Goal: Information Seeking & Learning: Compare options

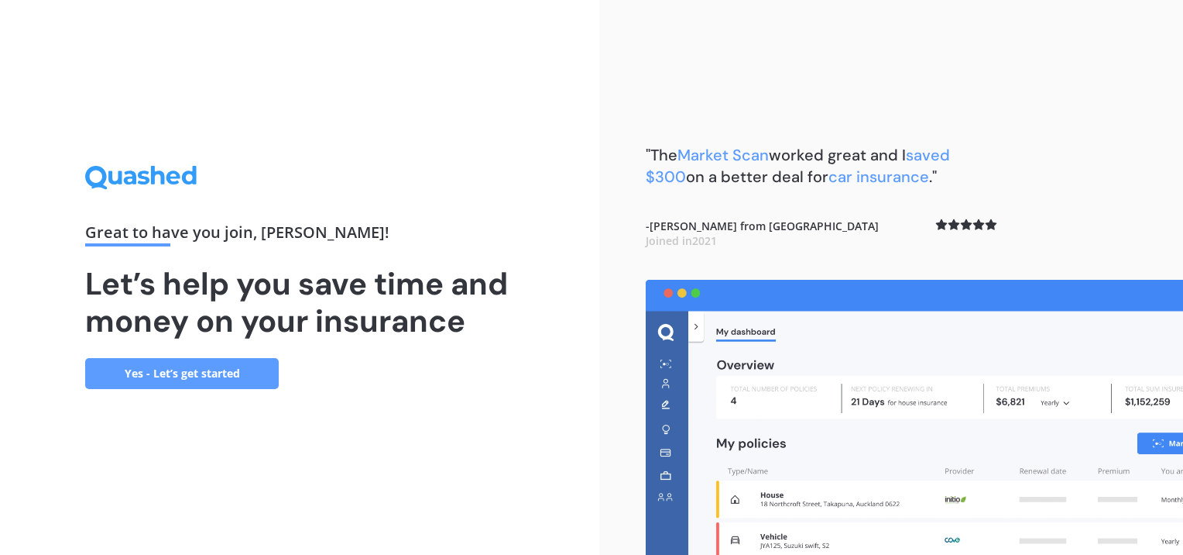
click at [217, 362] on link "Yes - Let’s get started" at bounding box center [182, 373] width 194 height 31
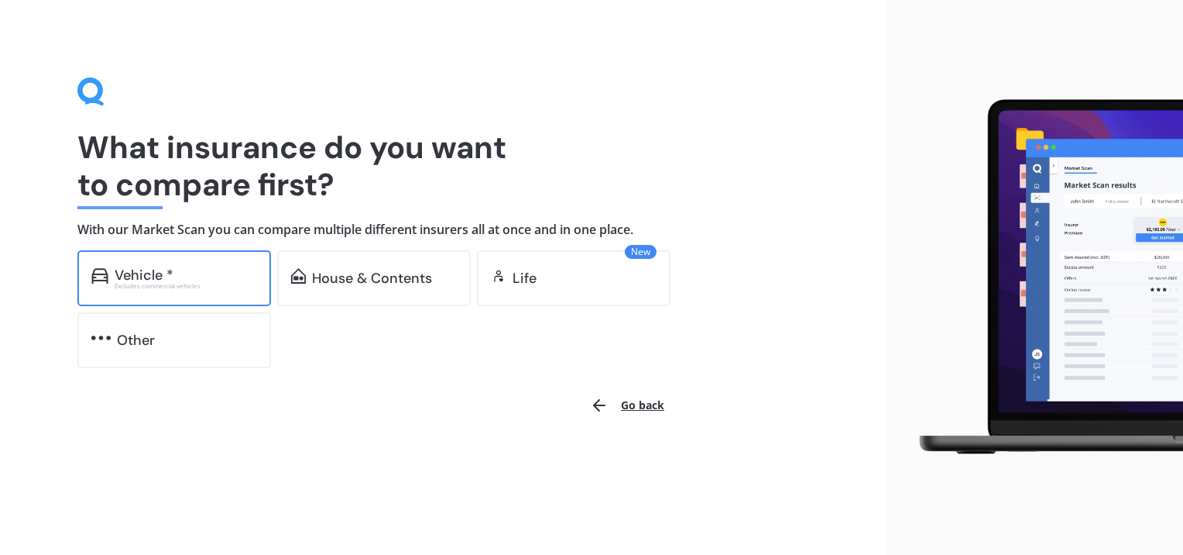
click at [213, 274] on div "Vehicle *" at bounding box center [186, 274] width 142 height 15
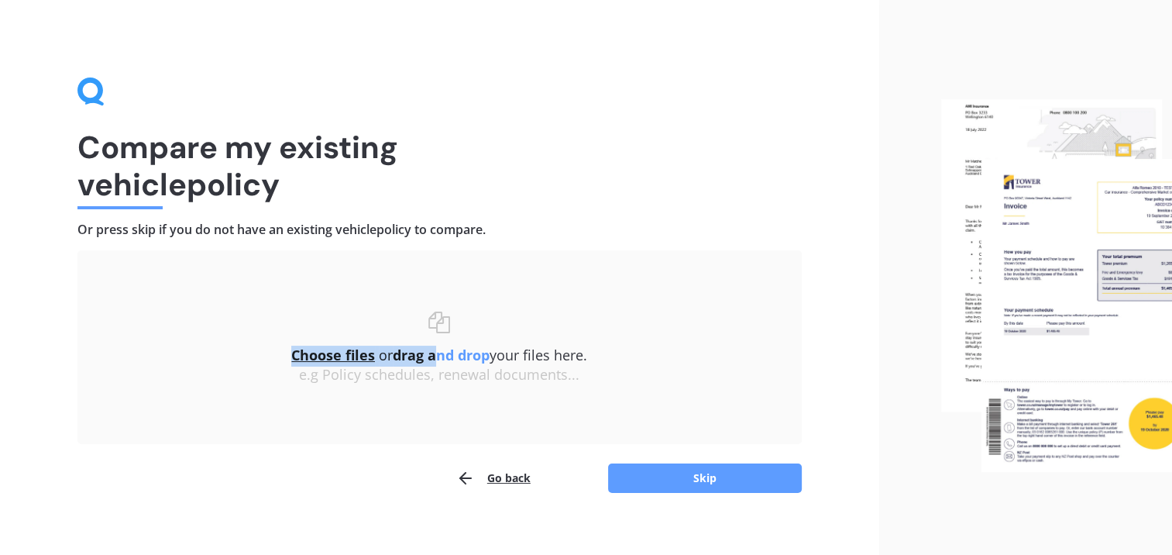
drag, startPoint x: 482, startPoint y: 266, endPoint x: 437, endPoint y: 338, distance: 84.2
click at [437, 338] on div "Uploading Choose files or drag and drop your files here. Choose files or photos…" at bounding box center [439, 347] width 724 height 194
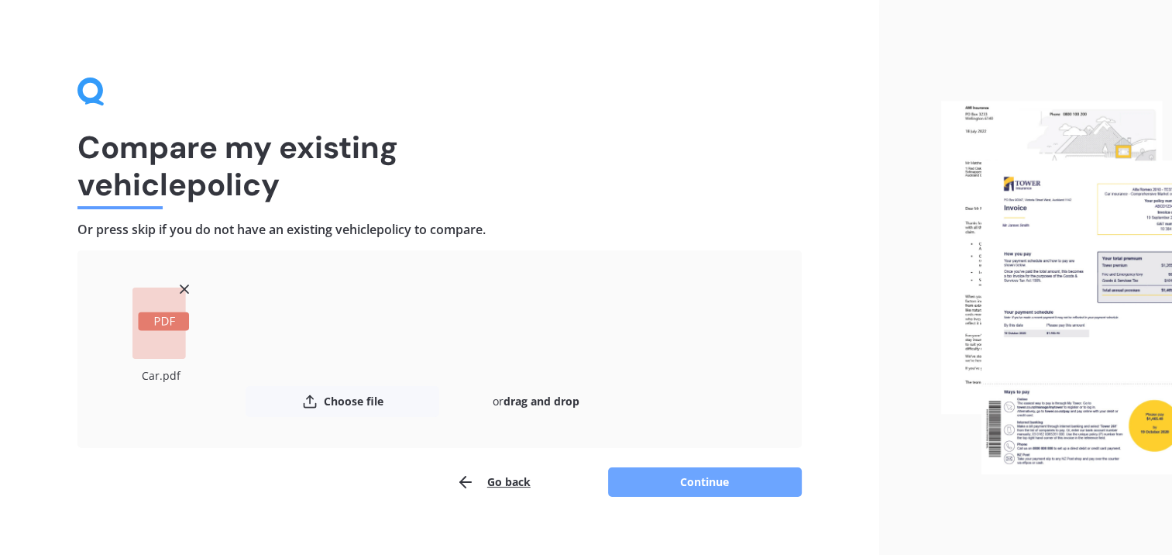
click at [673, 480] on button "Continue" at bounding box center [705, 481] width 194 height 29
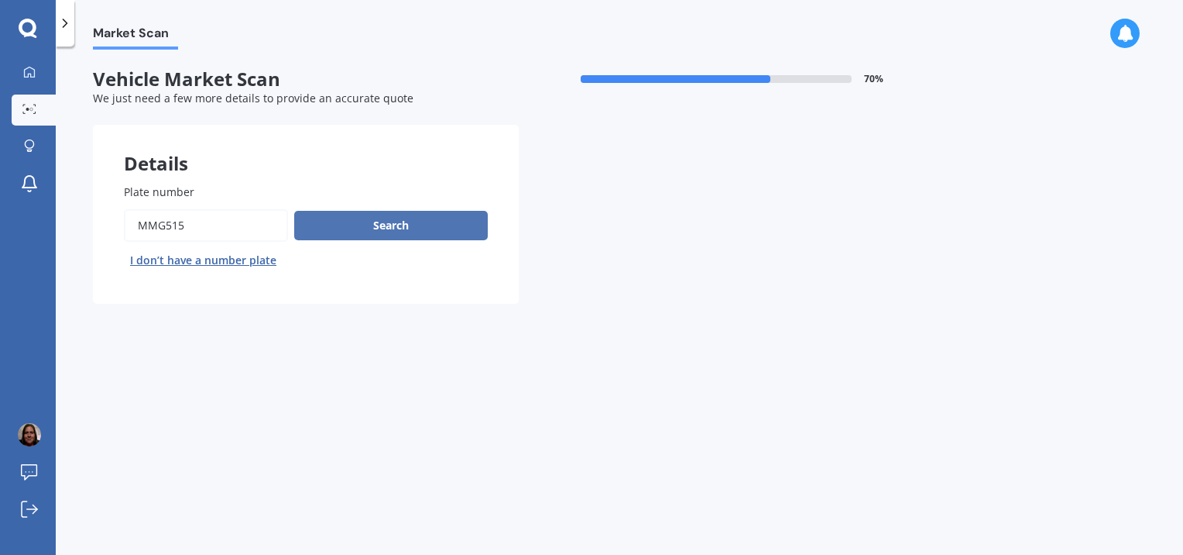
click at [455, 221] on button "Search" at bounding box center [391, 225] width 194 height 29
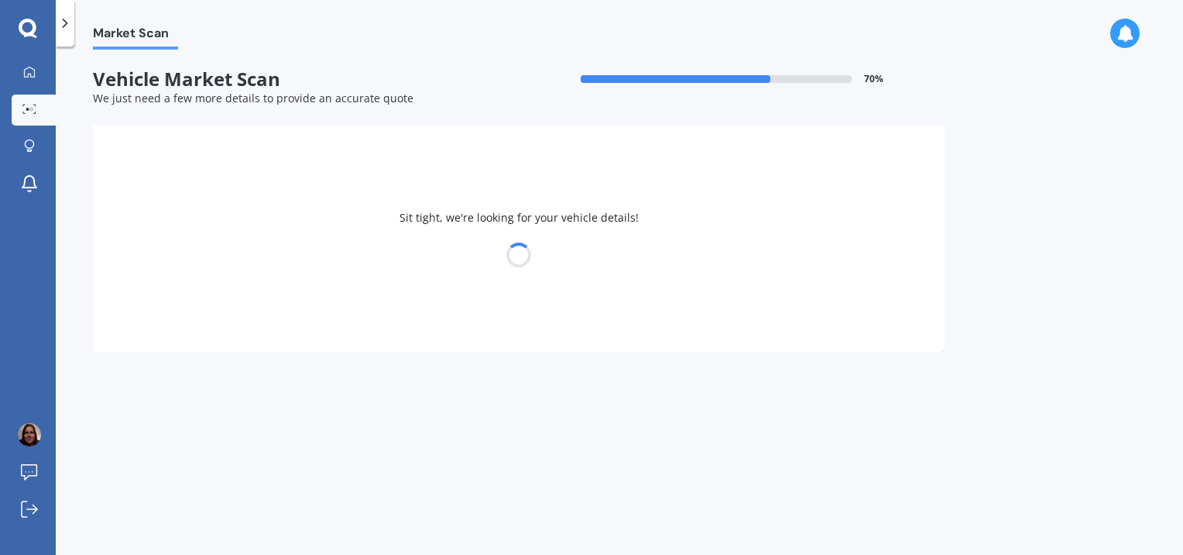
select select "SUZUKI"
select select "SWIFT"
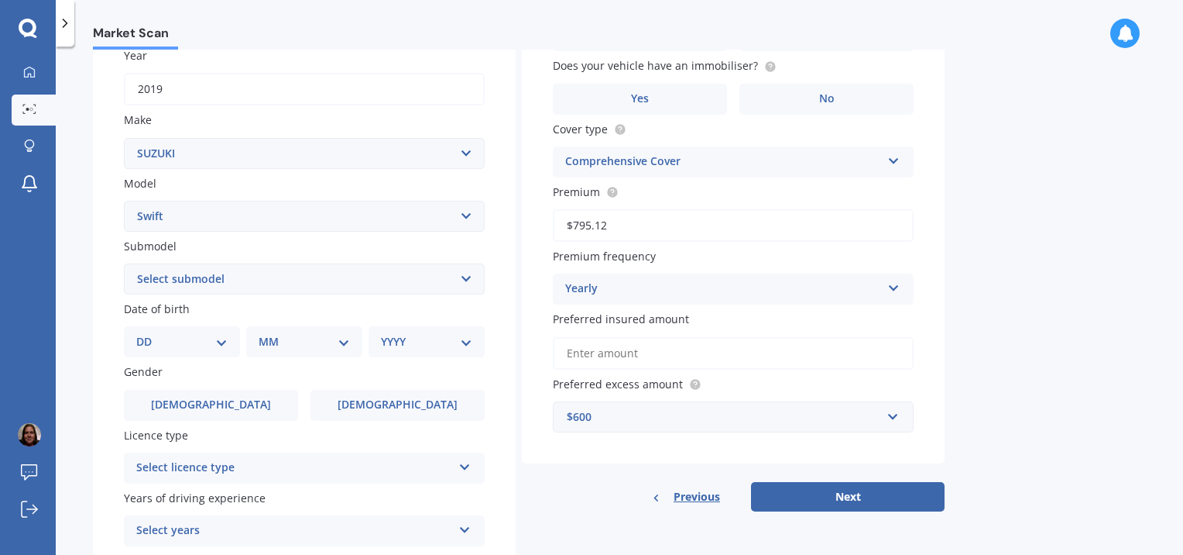
scroll to position [237, 0]
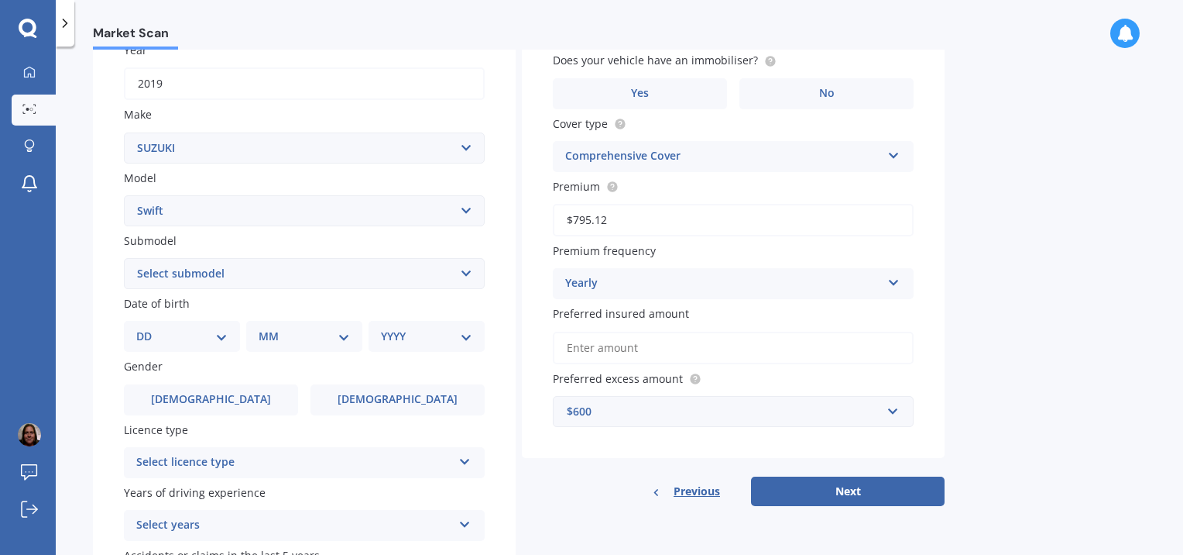
click at [425, 273] on select "Select submodel (All other) Cino Diesel Turbo GA GL GLX GO GP GS GTI LTD RS Hyb…" at bounding box center [304, 273] width 361 height 31
select select "RS TURBO"
click at [124, 258] on select "Select submodel (All other) Cino Diesel Turbo GA GL GLX GO GP GS GTI LTD RS Hyb…" at bounding box center [304, 273] width 361 height 31
click at [348, 395] on label "Female" at bounding box center [398, 399] width 174 height 31
click at [0, 0] on input "Female" at bounding box center [0, 0] width 0 height 0
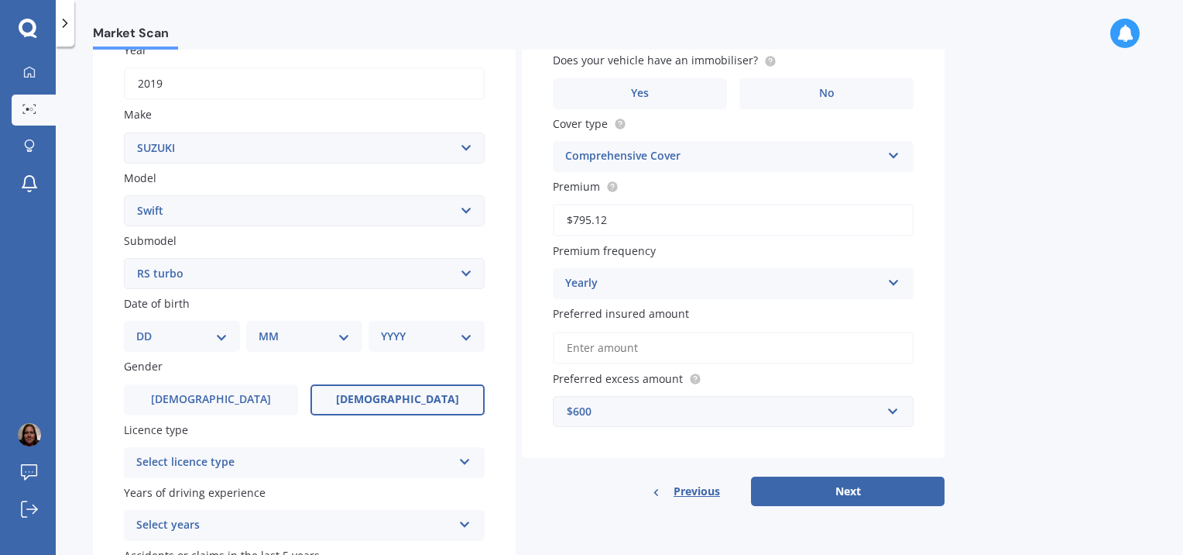
click at [348, 395] on label "Female" at bounding box center [398, 399] width 174 height 31
click at [0, 0] on input "Female" at bounding box center [0, 0] width 0 height 0
click at [348, 395] on label "Female" at bounding box center [398, 399] width 174 height 31
click at [0, 0] on input "Female" at bounding box center [0, 0] width 0 height 0
click at [348, 395] on label "Female" at bounding box center [398, 399] width 174 height 31
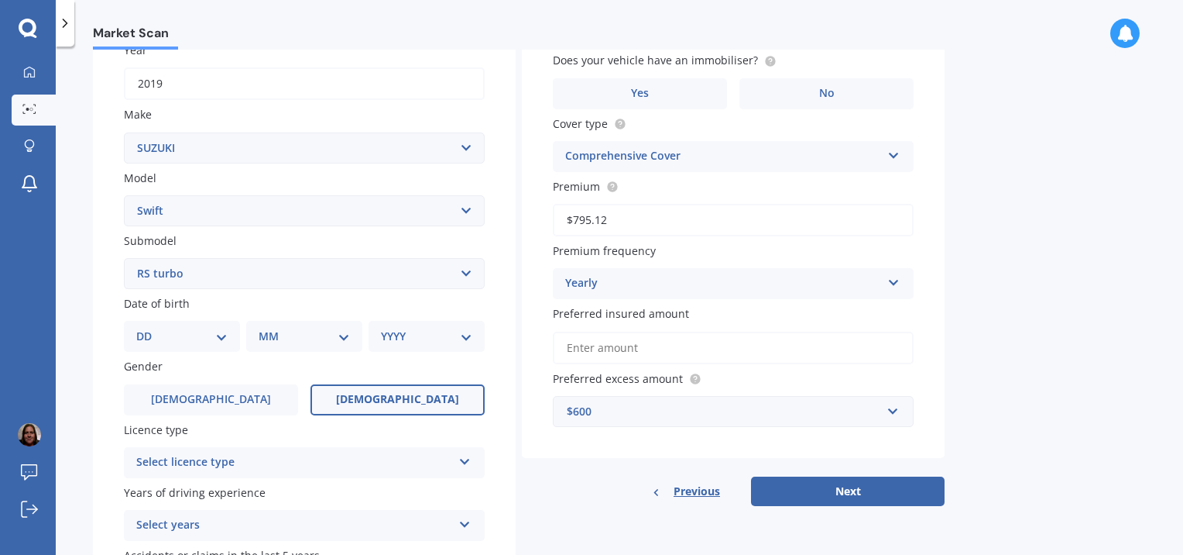
click at [0, 0] on input "Female" at bounding box center [0, 0] width 0 height 0
click at [199, 329] on select "DD 01 02 03 04 05 06 07 08 09 10 11 12 13 14 15 16 17 18 19 20 21 22 23 24 25 2…" at bounding box center [181, 336] width 91 height 17
select select "23"
click at [149, 328] on select "DD 01 02 03 04 05 06 07 08 09 10 11 12 13 14 15 16 17 18 19 20 21 22 23 24 25 2…" at bounding box center [181, 336] width 91 height 17
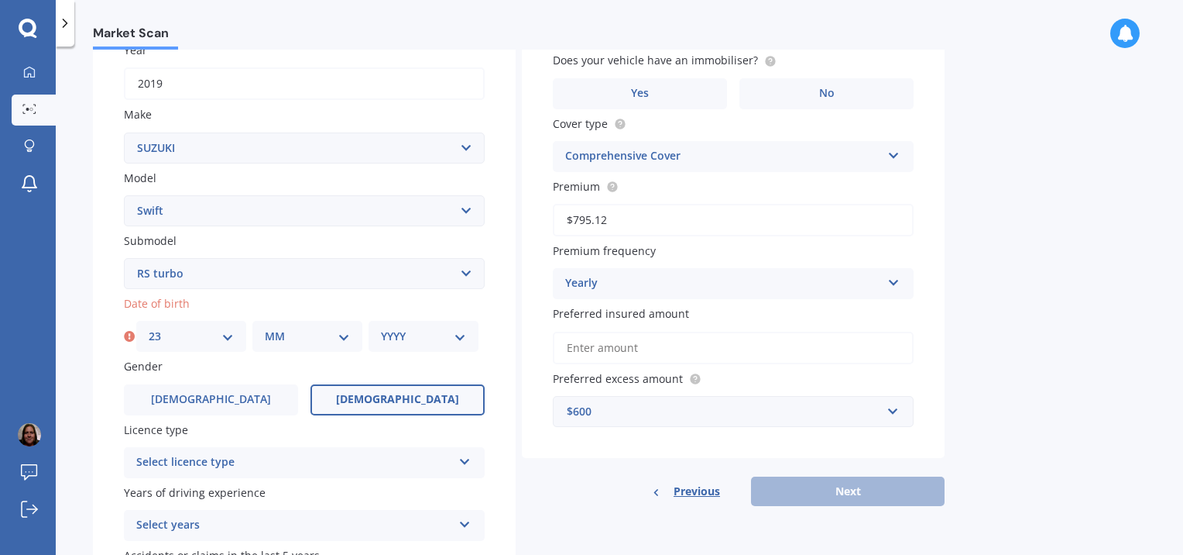
click at [274, 334] on select "MM 01 02 03 04 05 06 07 08 09 10 11 12" at bounding box center [307, 336] width 85 height 17
select select "11"
click at [265, 328] on select "MM 01 02 03 04 05 06 07 08 09 10 11 12" at bounding box center [307, 336] width 85 height 17
click at [410, 342] on select "YYYY 2025 2024 2023 2022 2021 2020 2019 2018 2017 2016 2015 2014 2013 2012 2011…" at bounding box center [423, 336] width 85 height 17
select select "1982"
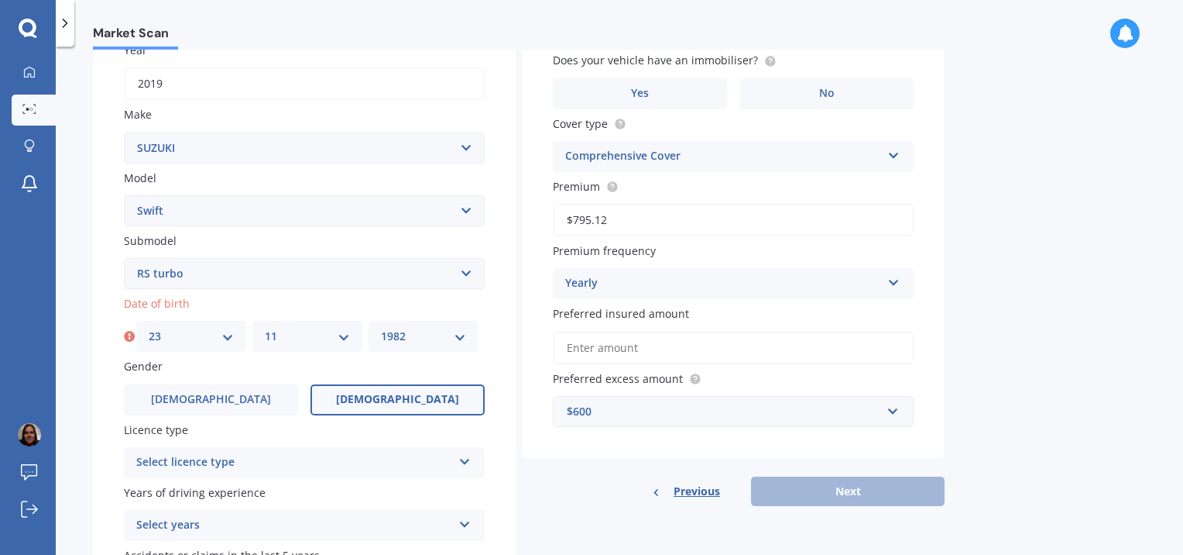
click at [381, 328] on select "YYYY 2025 2024 2023 2022 2021 2020 2019 2018 2017 2016 2015 2014 2013 2012 2011…" at bounding box center [423, 336] width 85 height 17
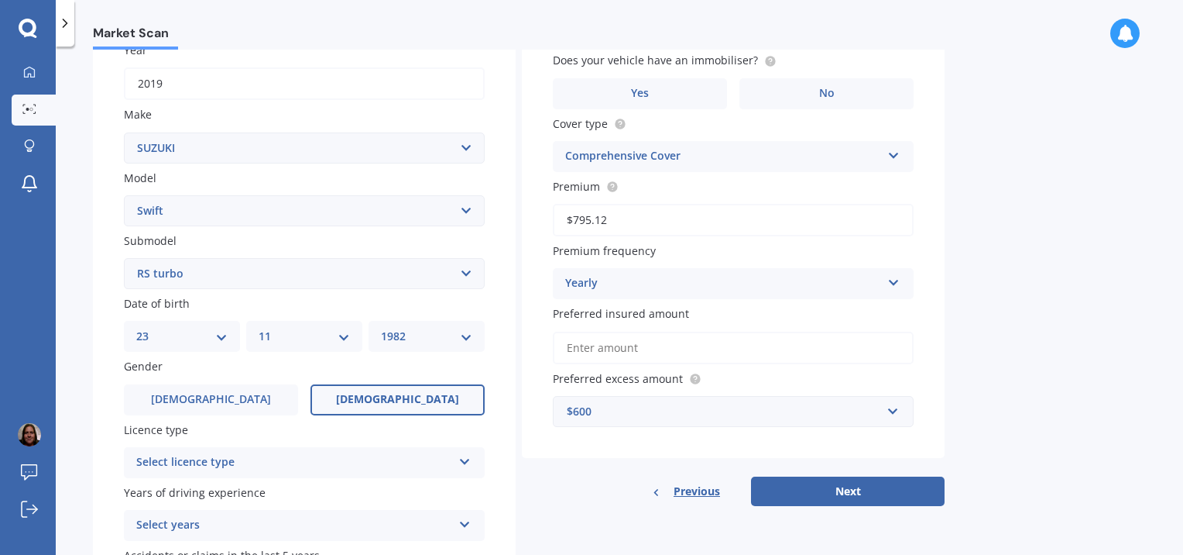
click at [337, 455] on div "Select licence type" at bounding box center [294, 462] width 316 height 19
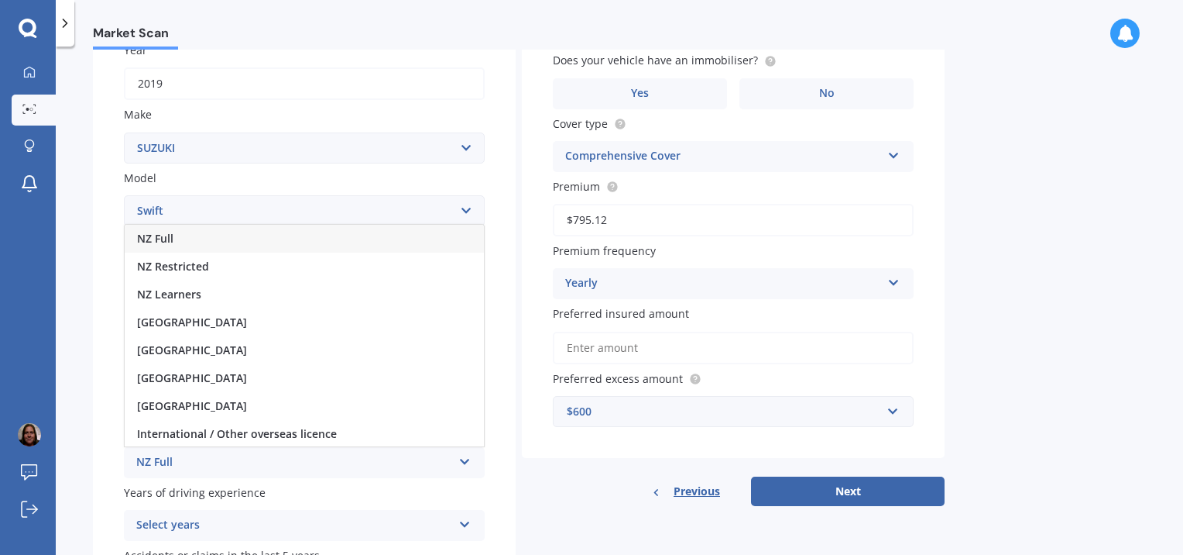
click at [370, 239] on div "NZ Full" at bounding box center [304, 239] width 359 height 28
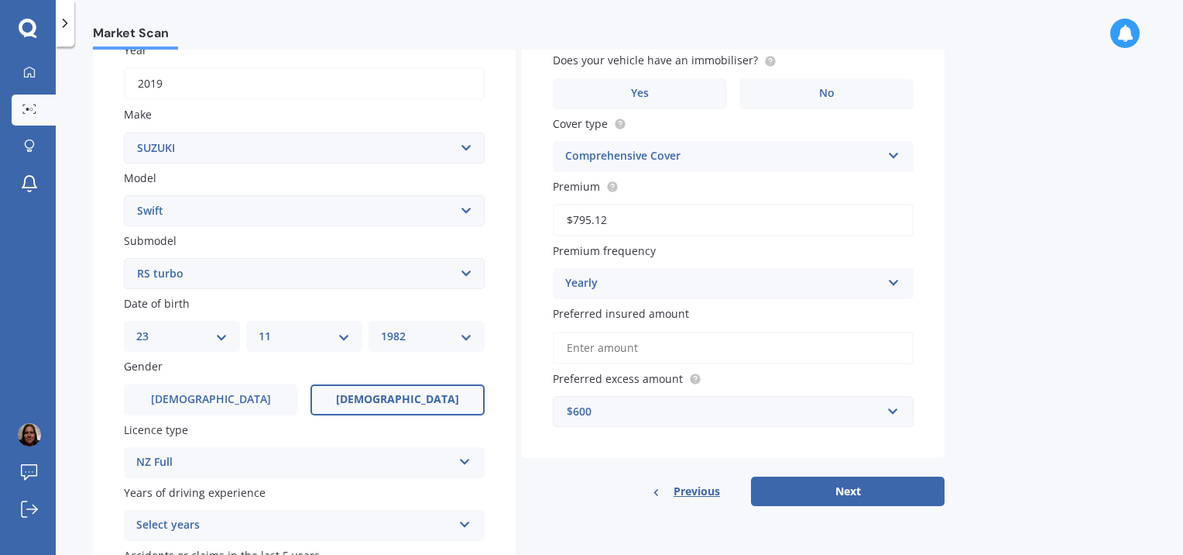
click at [357, 522] on div "Select years" at bounding box center [294, 525] width 316 height 19
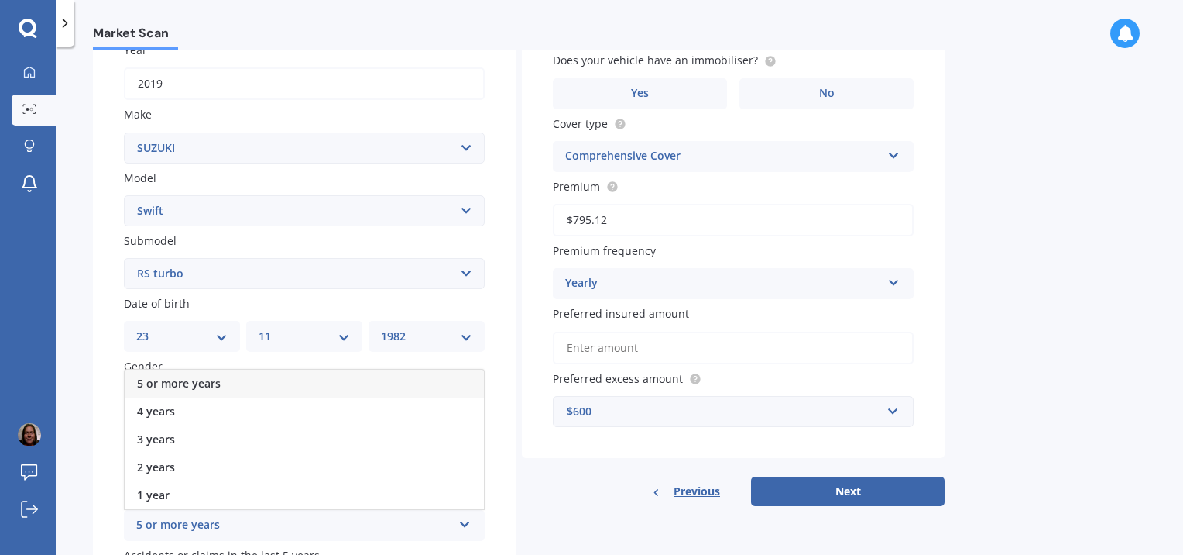
click at [364, 381] on div "5 or more years" at bounding box center [304, 383] width 359 height 28
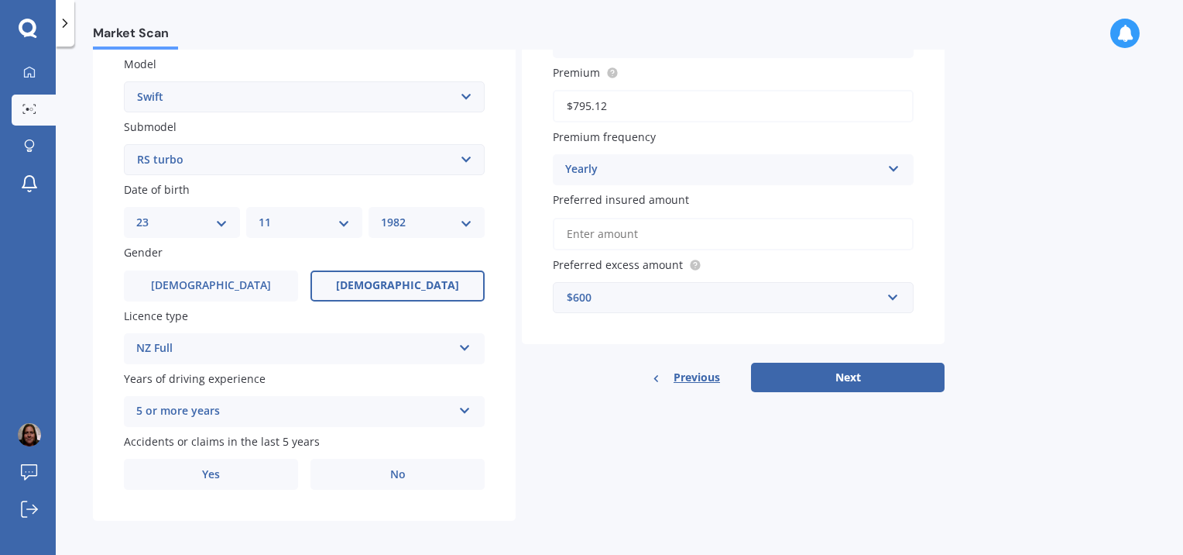
scroll to position [357, 0]
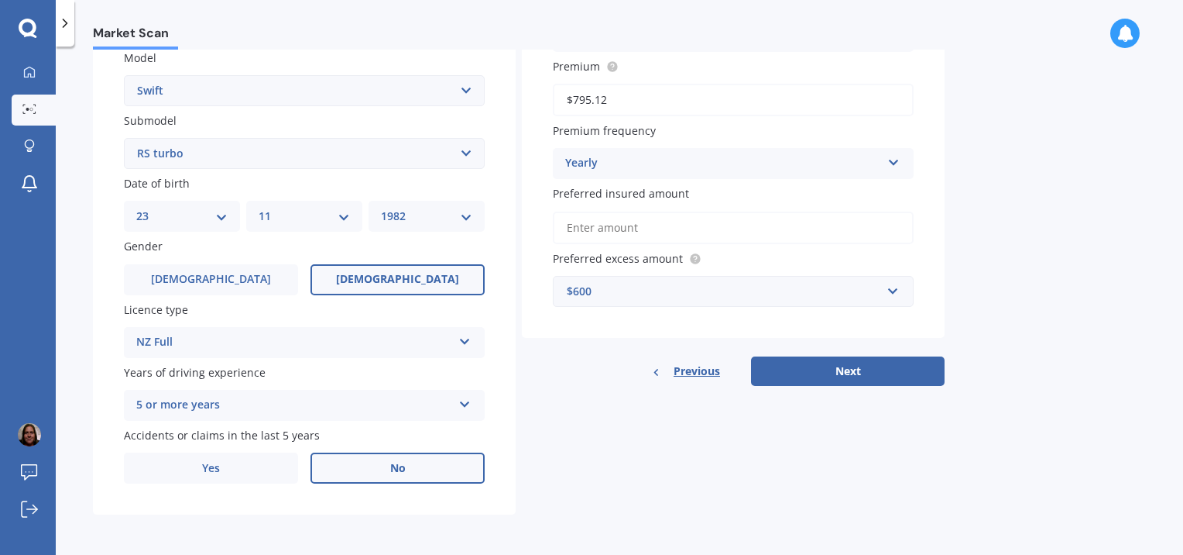
click at [465, 469] on label "No" at bounding box center [398, 467] width 174 height 31
click at [0, 0] on input "No" at bounding box center [0, 0] width 0 height 0
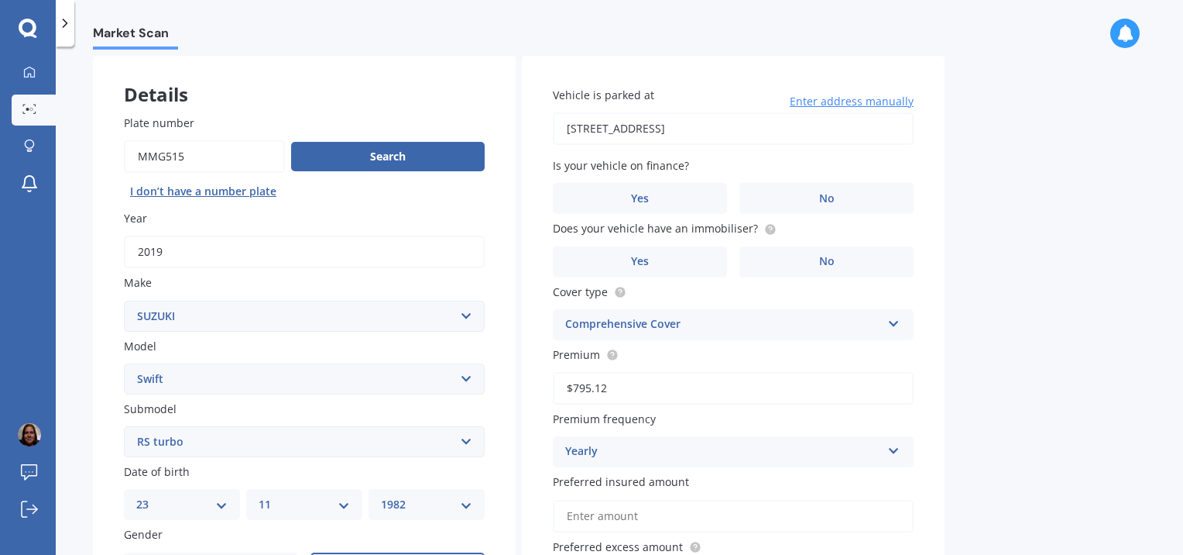
scroll to position [85, 0]
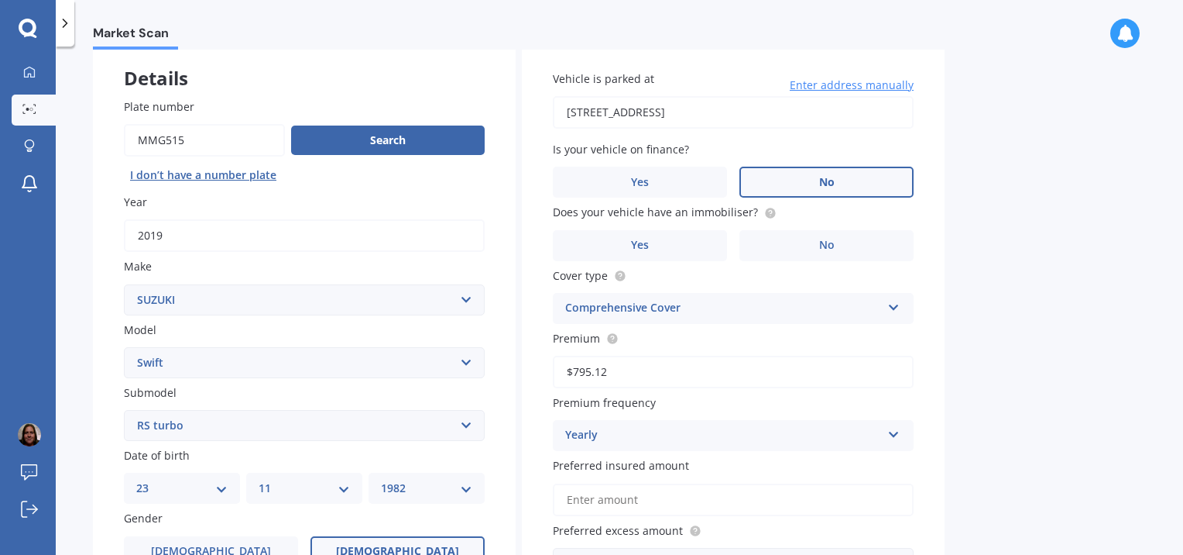
click at [858, 187] on label "No" at bounding box center [827, 182] width 174 height 31
click at [0, 0] on input "No" at bounding box center [0, 0] width 0 height 0
click at [853, 242] on label "No" at bounding box center [827, 245] width 174 height 31
click at [0, 0] on input "No" at bounding box center [0, 0] width 0 height 0
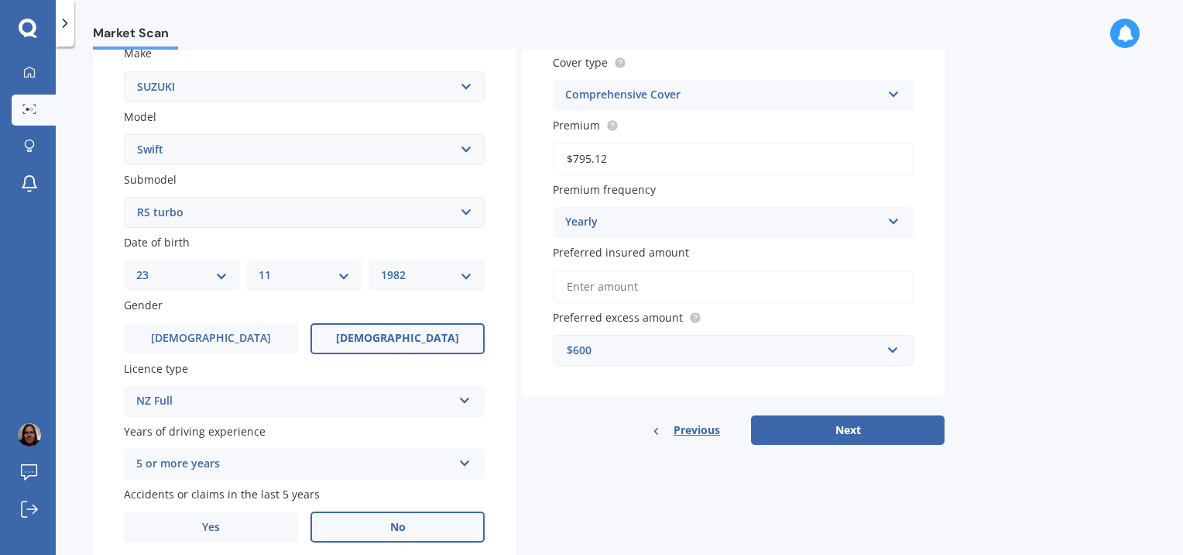
scroll to position [304, 0]
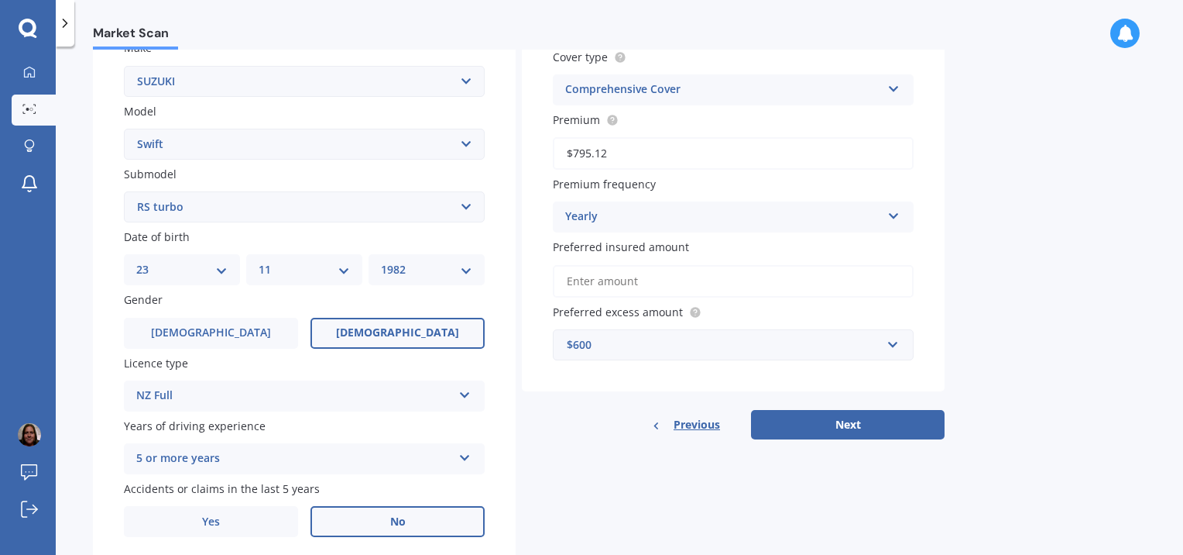
click at [881, 227] on div "Yearly Yearly Six-Monthly Quarterly Monthly Fortnightly Weekly" at bounding box center [733, 216] width 361 height 31
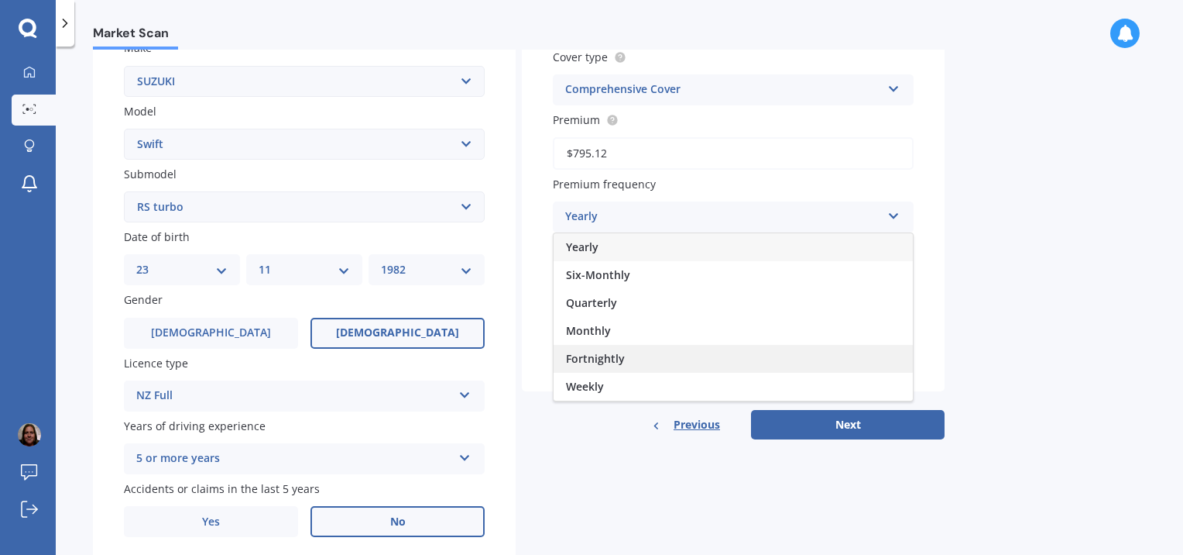
click at [843, 353] on div "Fortnightly" at bounding box center [733, 359] width 359 height 28
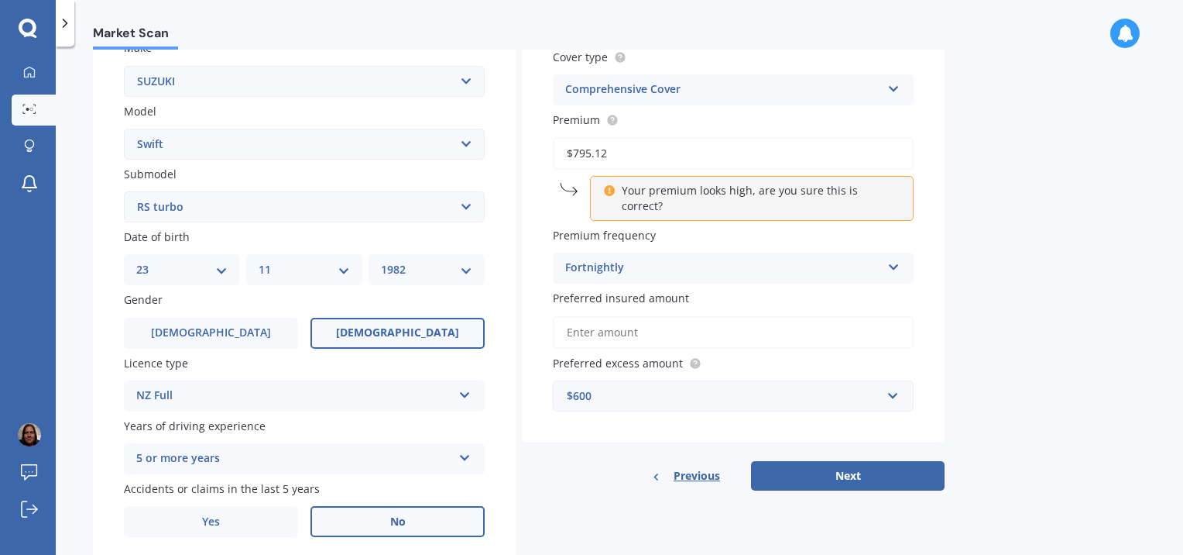
click at [837, 387] on div "$600" at bounding box center [724, 395] width 314 height 17
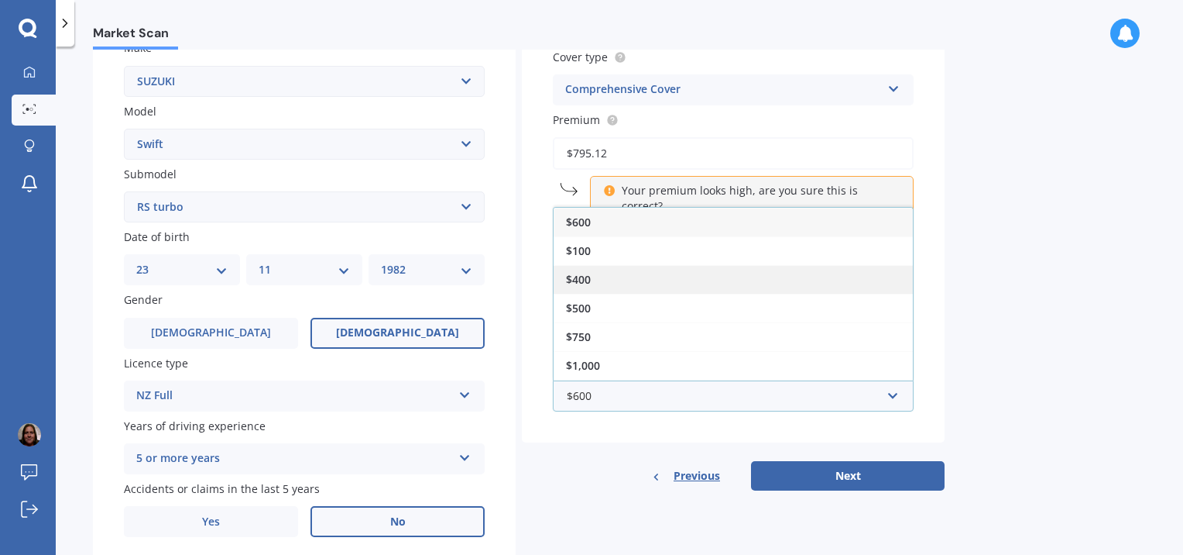
click at [843, 266] on div "$400" at bounding box center [733, 279] width 359 height 29
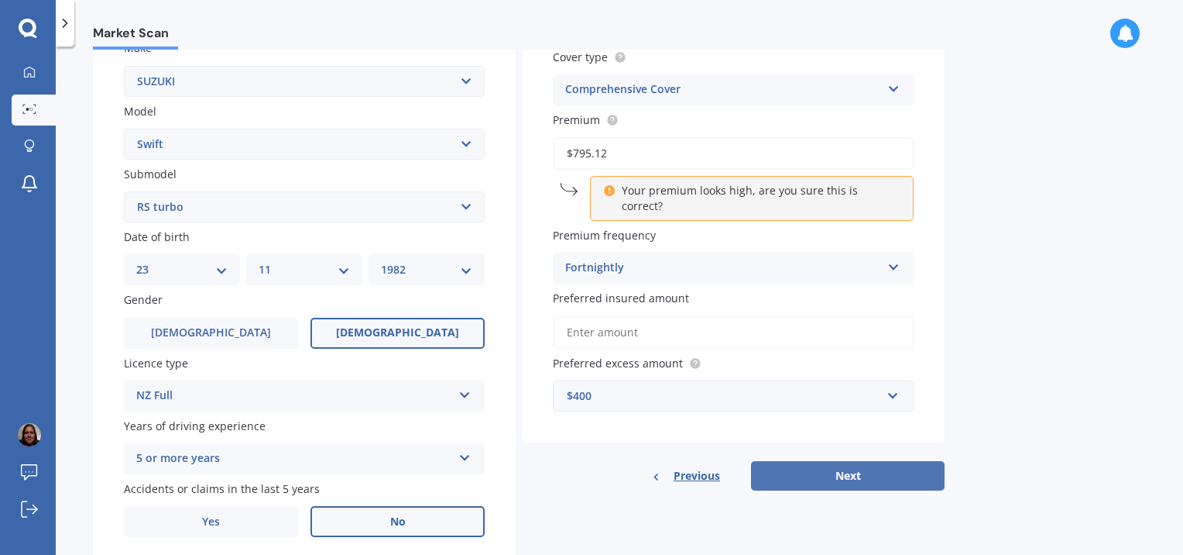
click at [843, 461] on button "Next" at bounding box center [848, 475] width 194 height 29
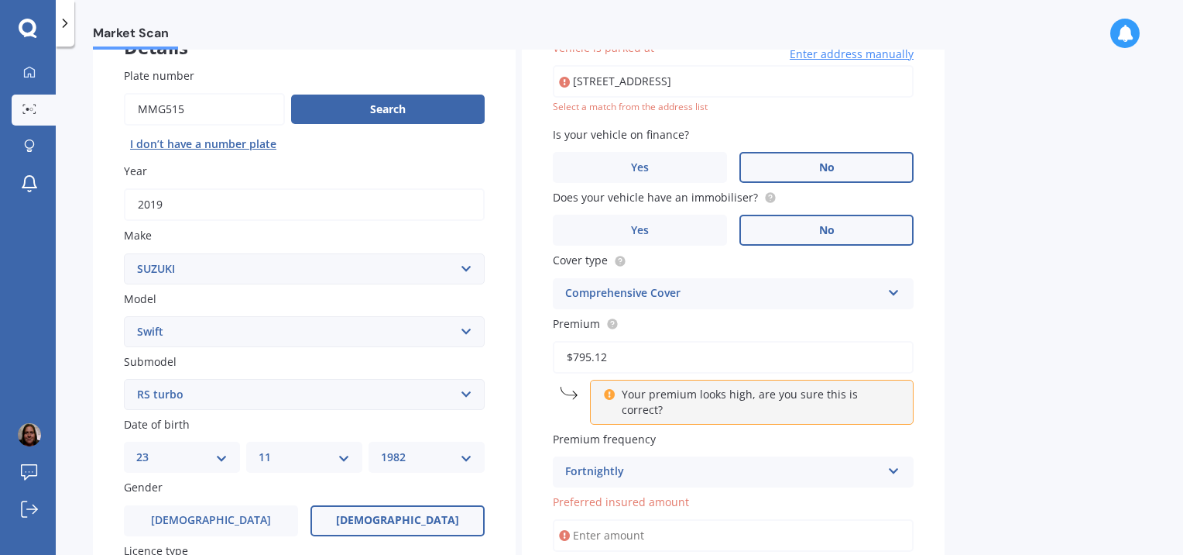
scroll to position [105, 0]
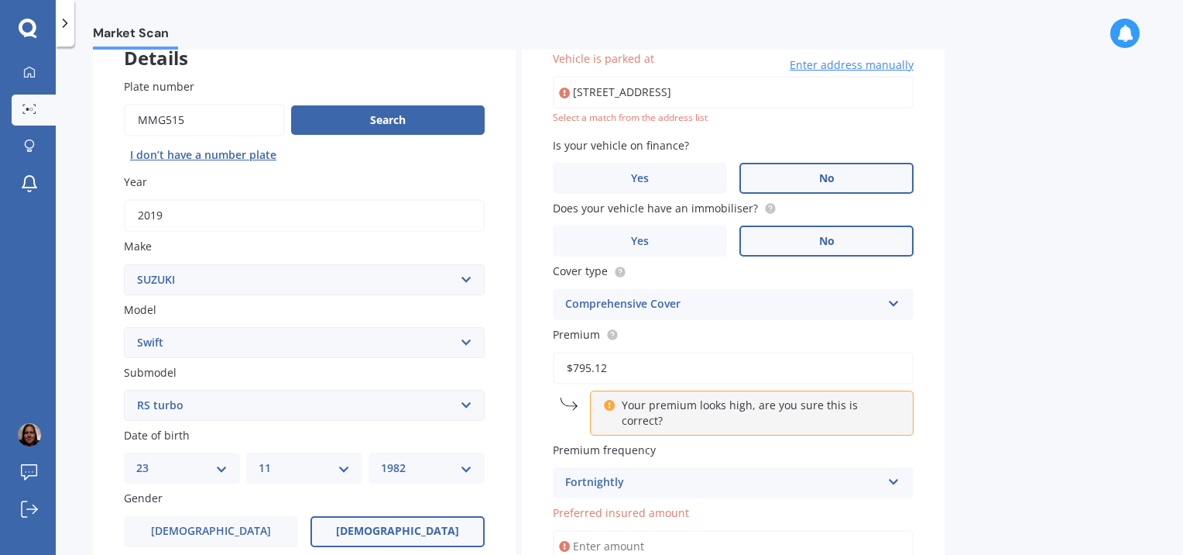
click at [842, 473] on div "Fortnightly" at bounding box center [723, 482] width 316 height 19
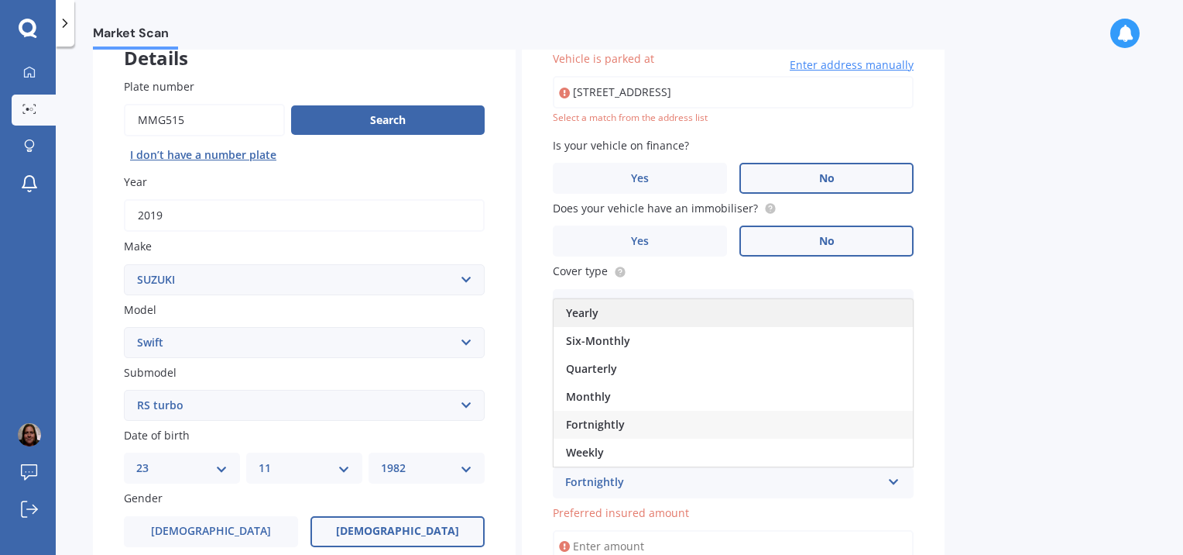
click at [857, 304] on div "Yearly" at bounding box center [733, 313] width 359 height 28
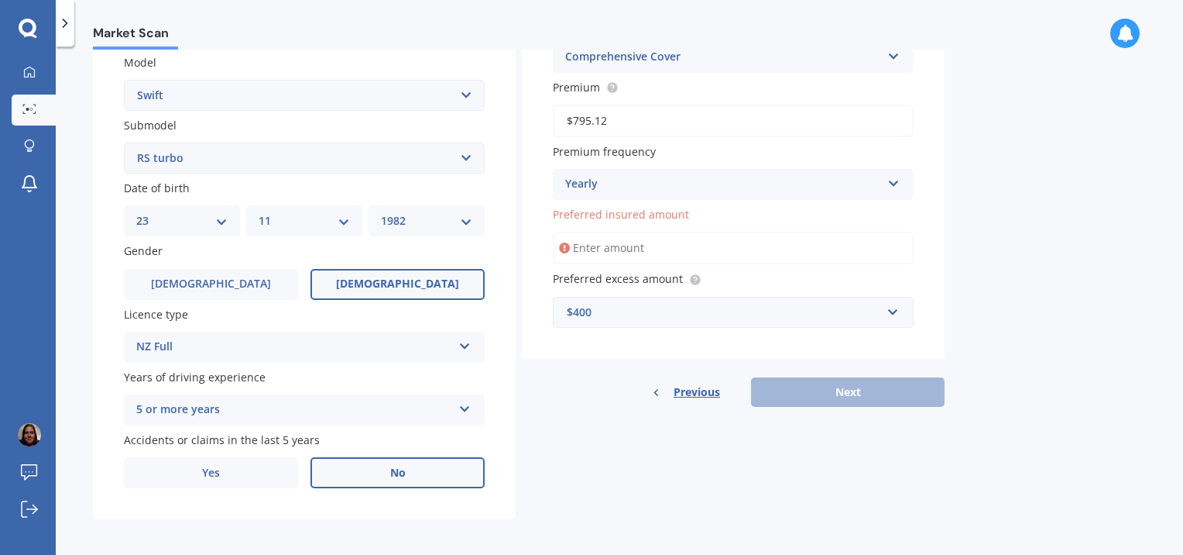
scroll to position [354, 0]
click at [887, 392] on div "Previous Next" at bounding box center [733, 390] width 423 height 29
click at [633, 241] on input "Preferred insured amount" at bounding box center [733, 246] width 361 height 33
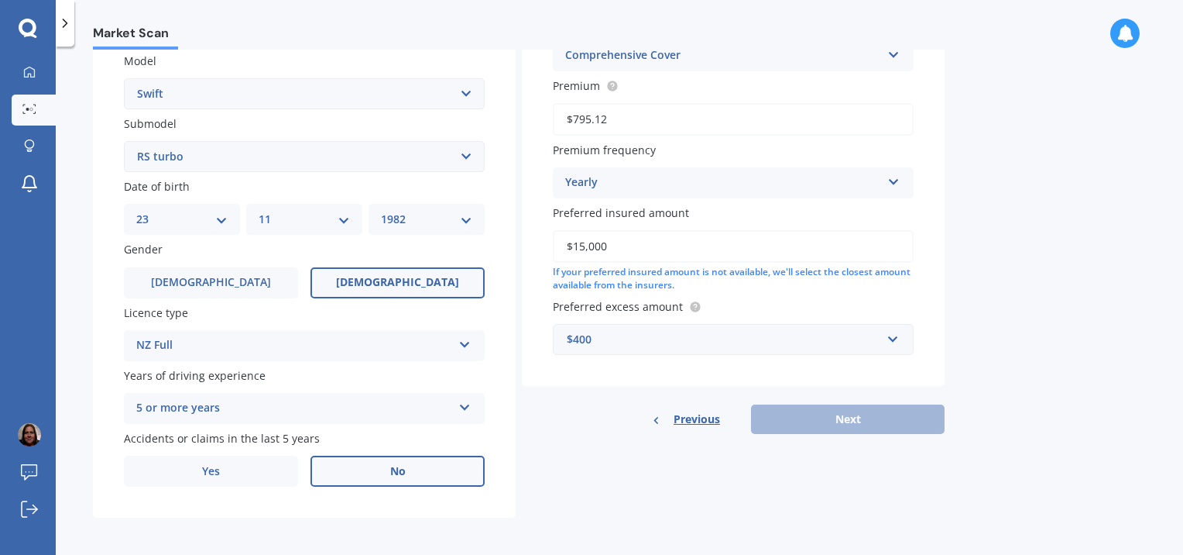
type input "$15,000"
click at [787, 421] on div "Previous Next" at bounding box center [733, 418] width 423 height 29
click at [867, 422] on div "Previous Next" at bounding box center [733, 418] width 423 height 29
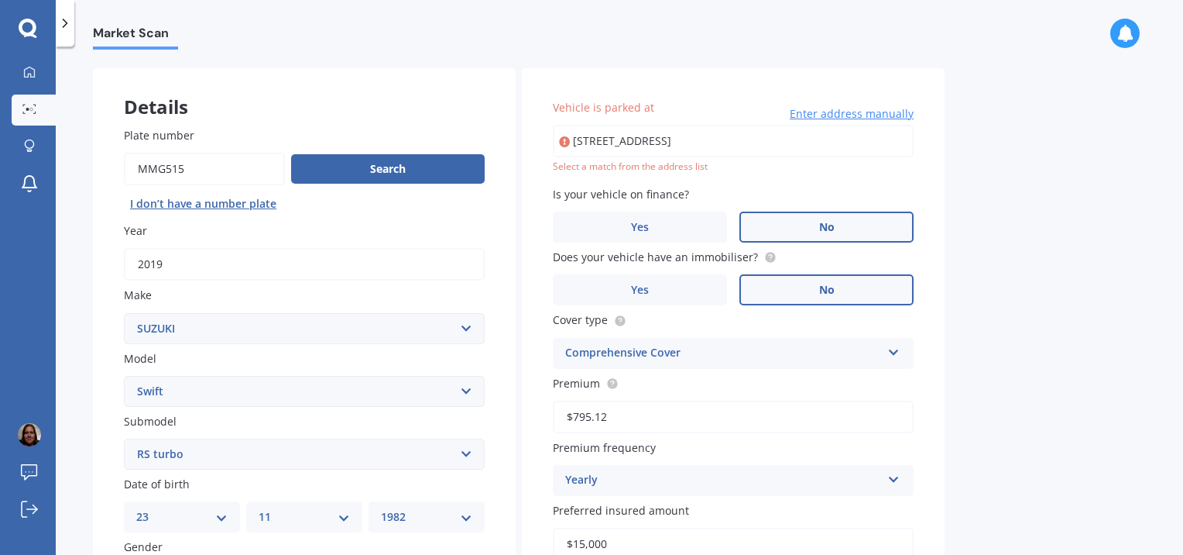
scroll to position [56, 0]
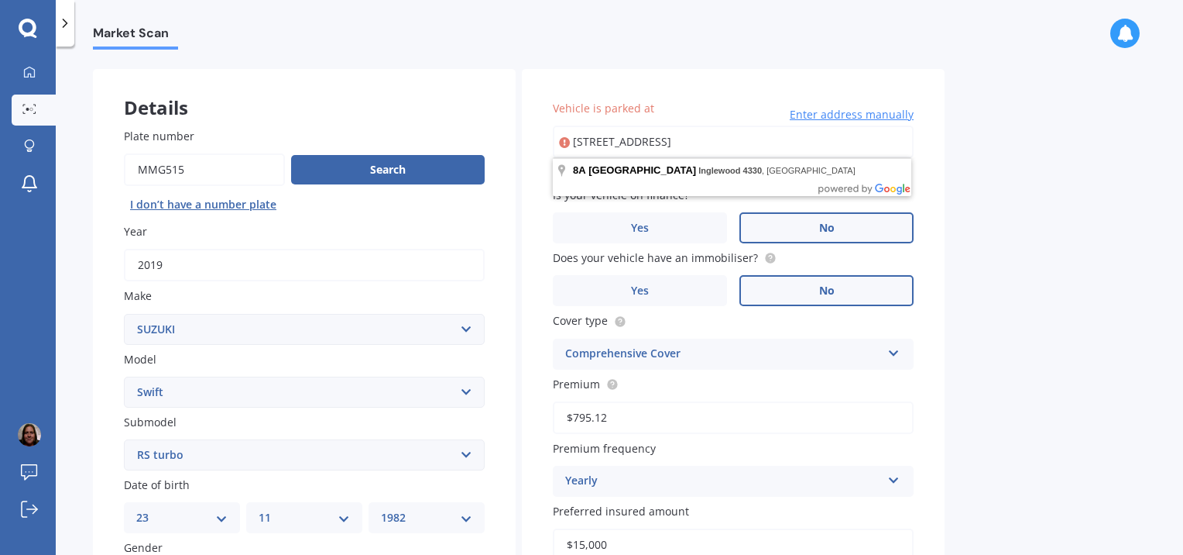
drag, startPoint x: 750, startPoint y: 141, endPoint x: 578, endPoint y: 152, distance: 172.3
click at [578, 152] on input "8A Cutfield Street, Inglewood 4330" at bounding box center [733, 141] width 361 height 33
type input "8A Cutfield Street, Inglewood 4330"
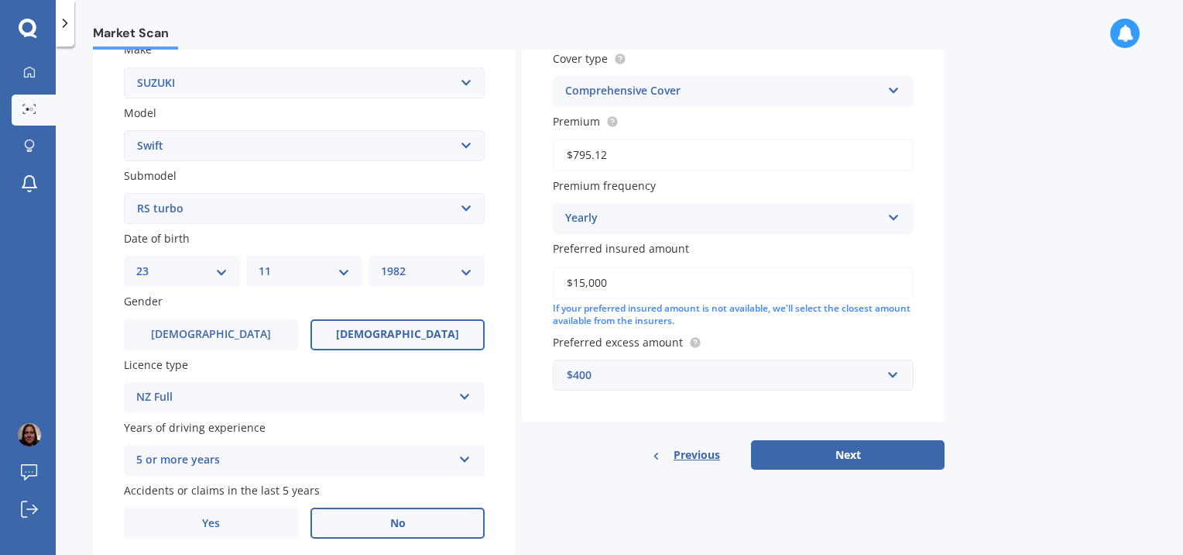
scroll to position [309, 0]
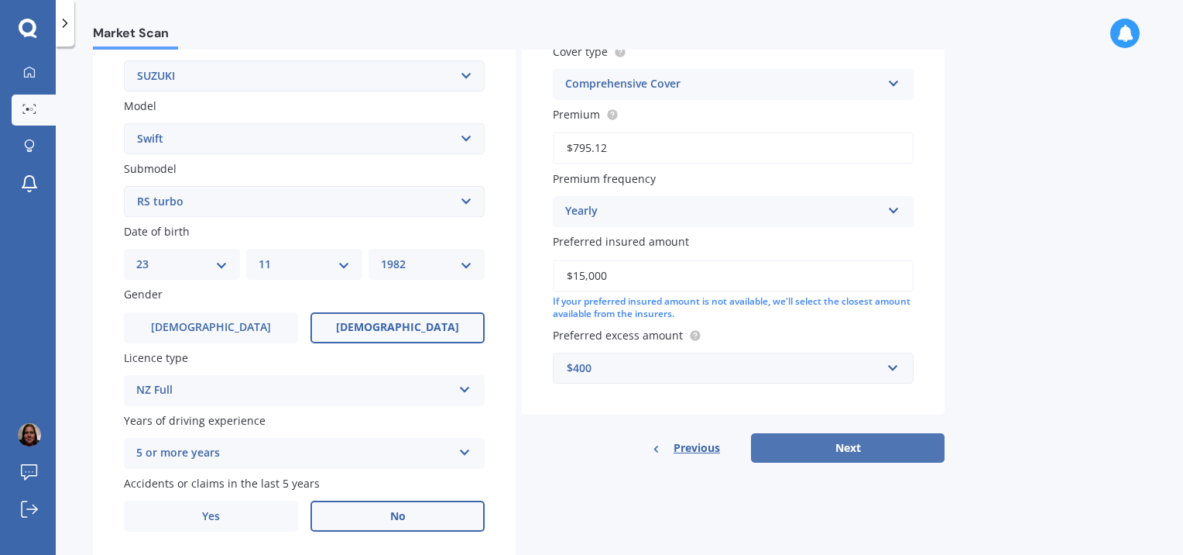
click at [903, 455] on button "Next" at bounding box center [848, 447] width 194 height 29
select select "23"
select select "11"
select select "1982"
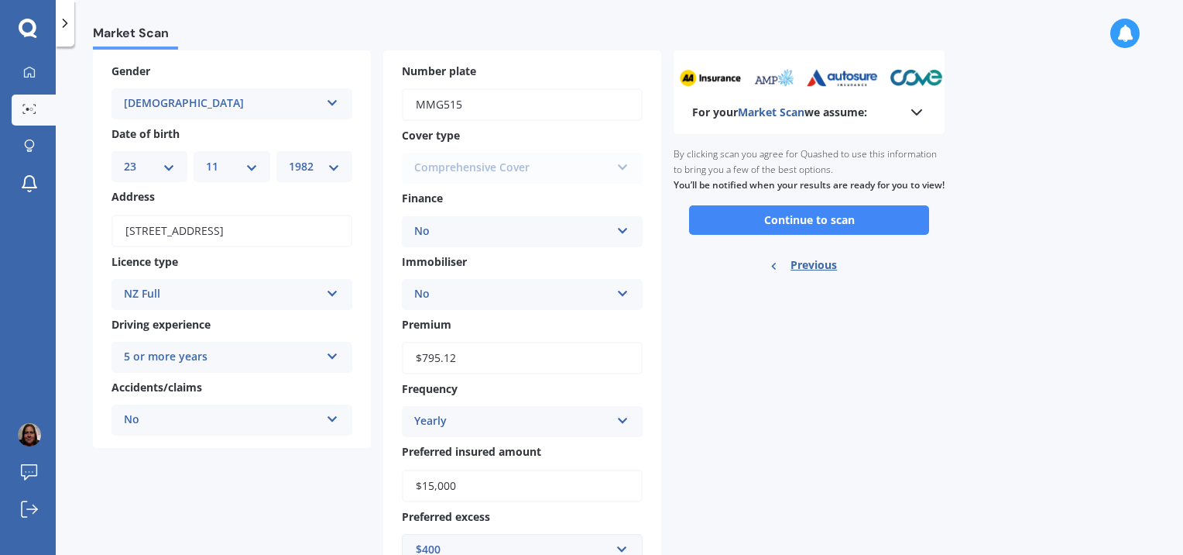
scroll to position [0, 0]
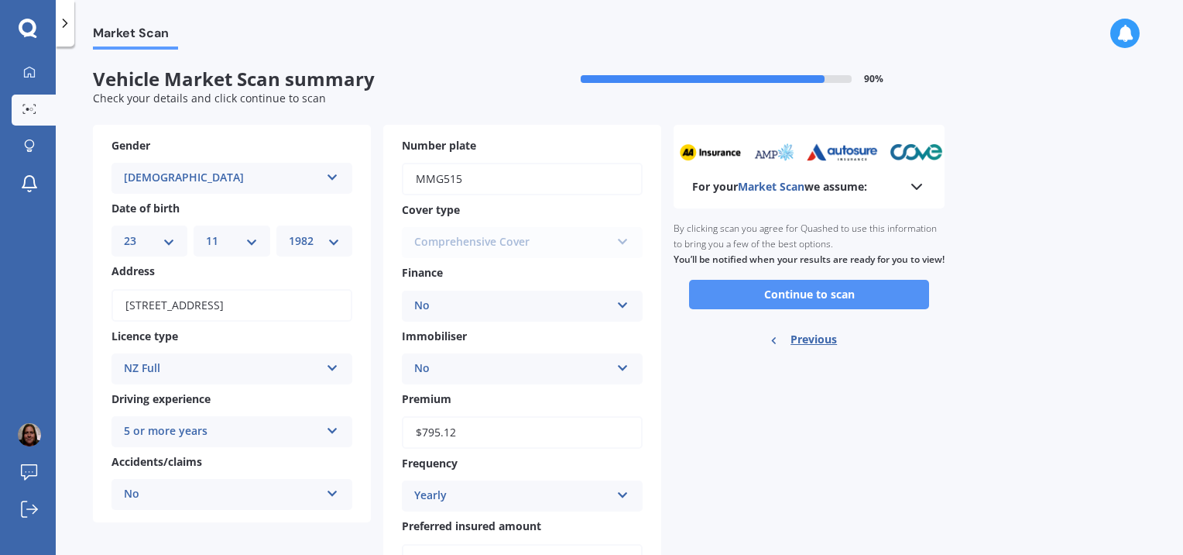
click at [850, 309] on button "Continue to scan" at bounding box center [809, 294] width 240 height 29
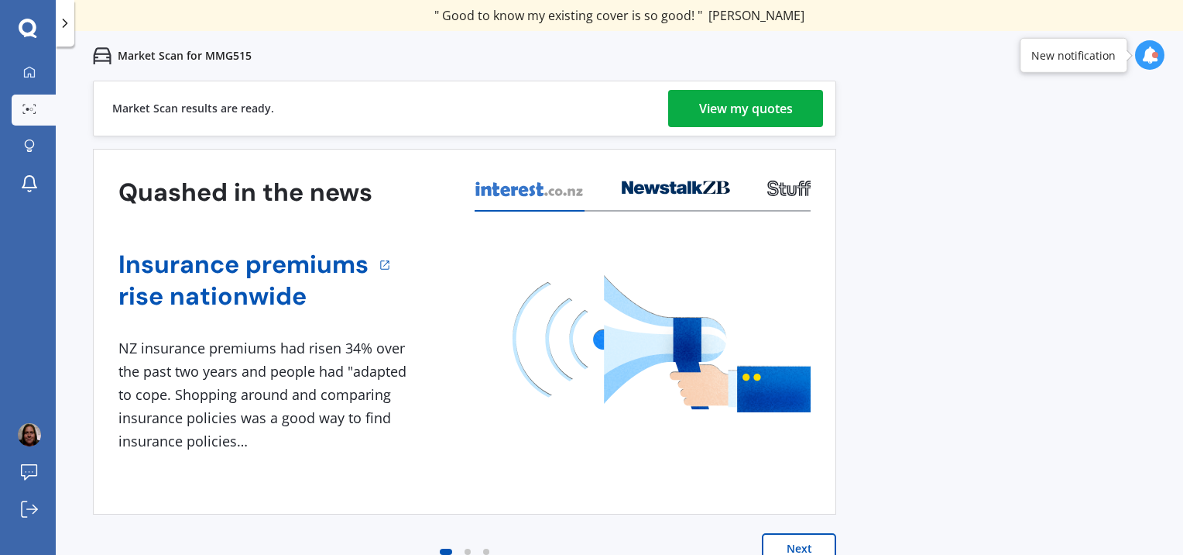
click at [759, 115] on div "View my quotes" at bounding box center [746, 108] width 94 height 37
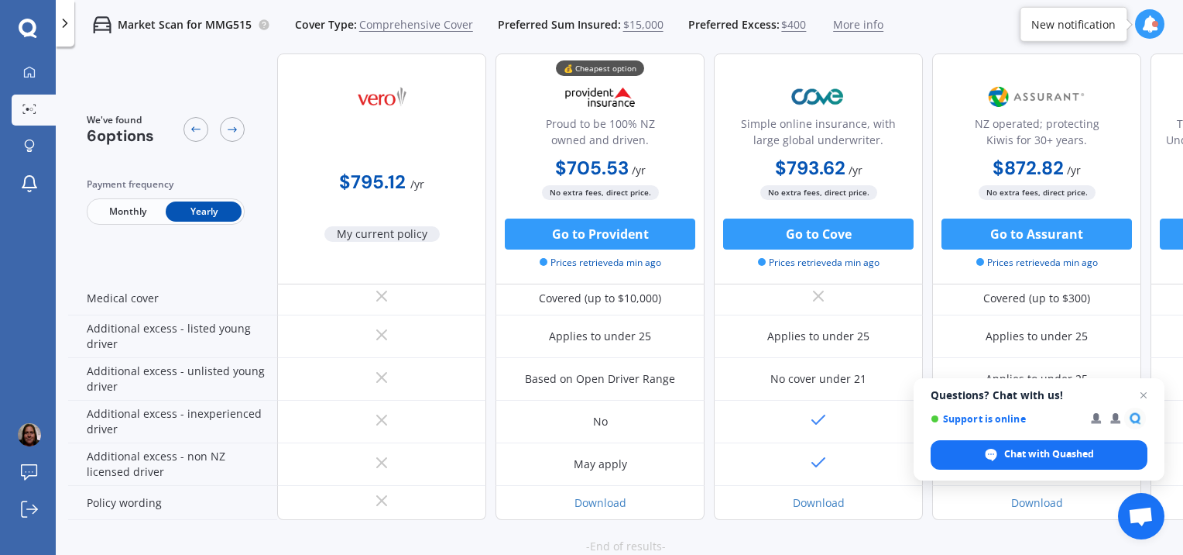
scroll to position [815, 0]
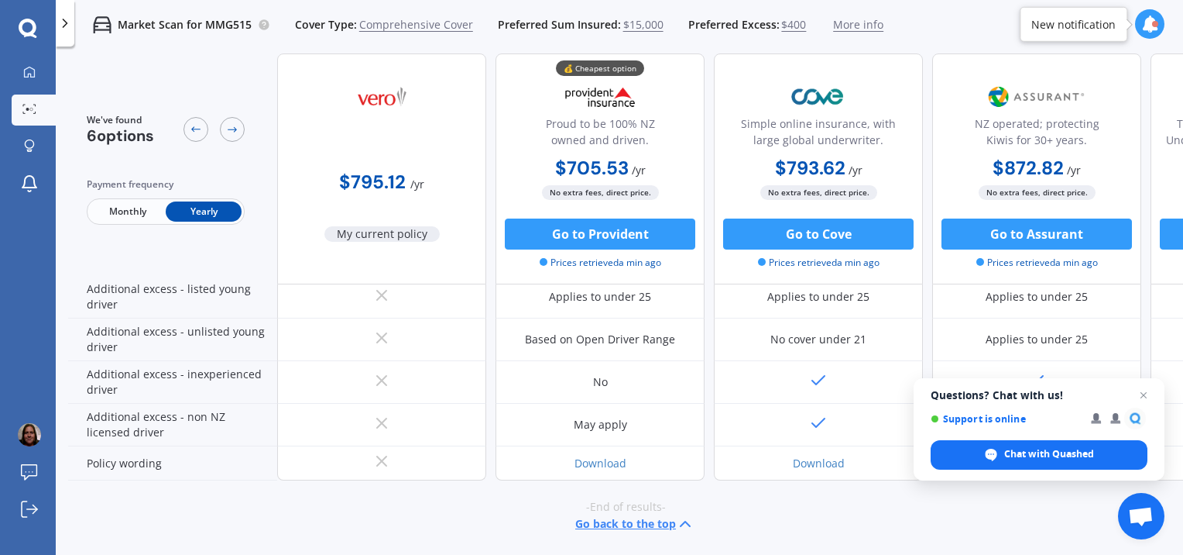
click at [1183, 546] on html "We are experiencing high volume of Market Scans . Just a heads up we will have …" at bounding box center [591, 277] width 1183 height 555
click at [1145, 394] on span "Open chat" at bounding box center [1144, 395] width 19 height 19
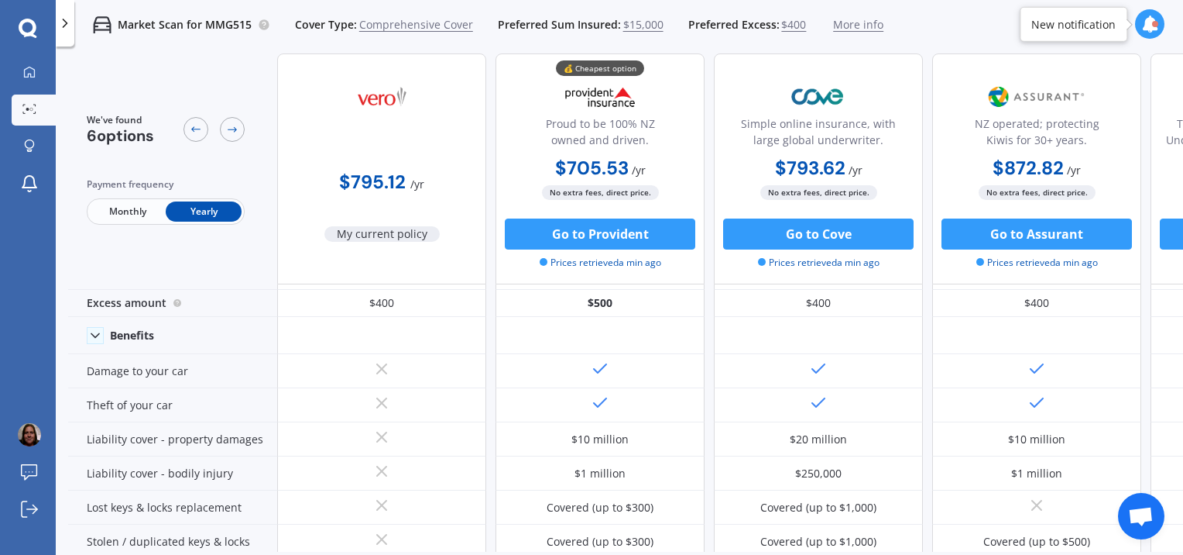
scroll to position [0, 0]
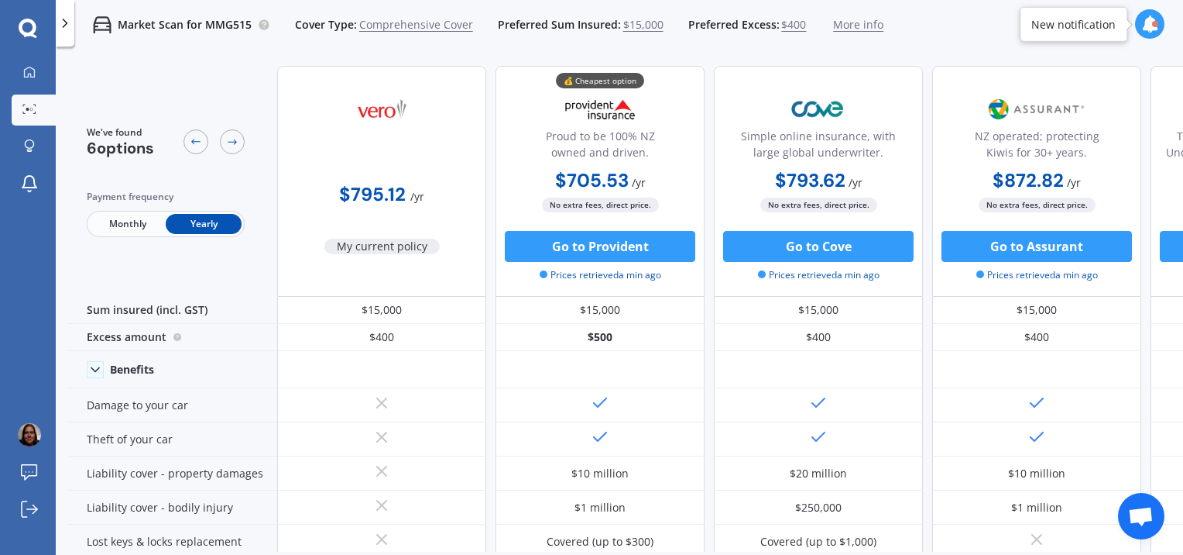
click at [140, 36] on div "Market Scan for MMG515 Cover Type: Comprehensive Cover Preferred Sum Insured: $…" at bounding box center [478, 25] width 809 height 50
click at [68, 27] on icon at bounding box center [64, 22] width 15 height 15
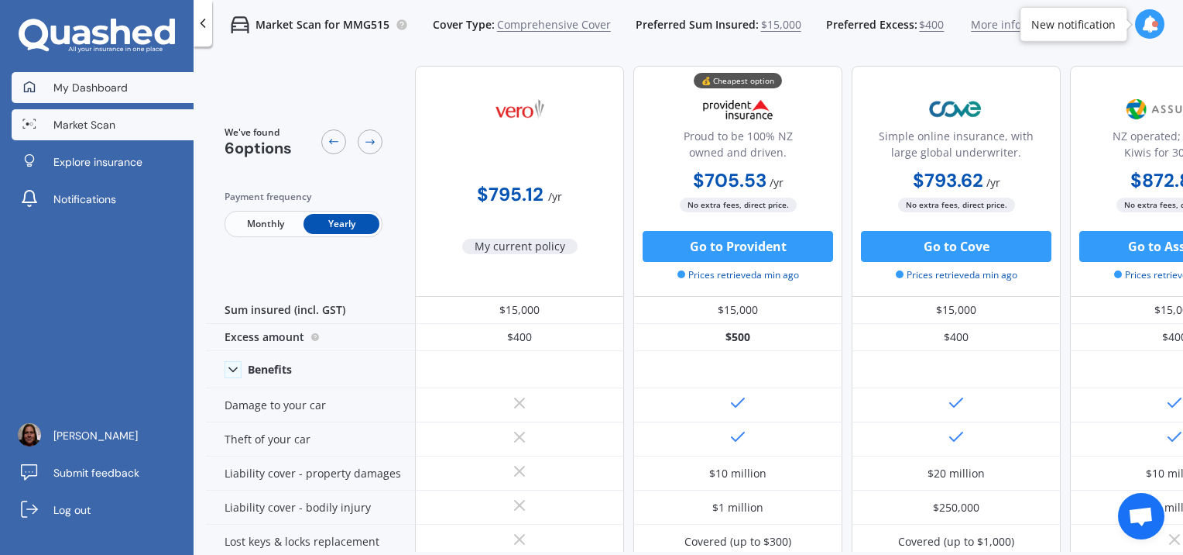
click at [91, 82] on span "My Dashboard" at bounding box center [90, 87] width 74 height 15
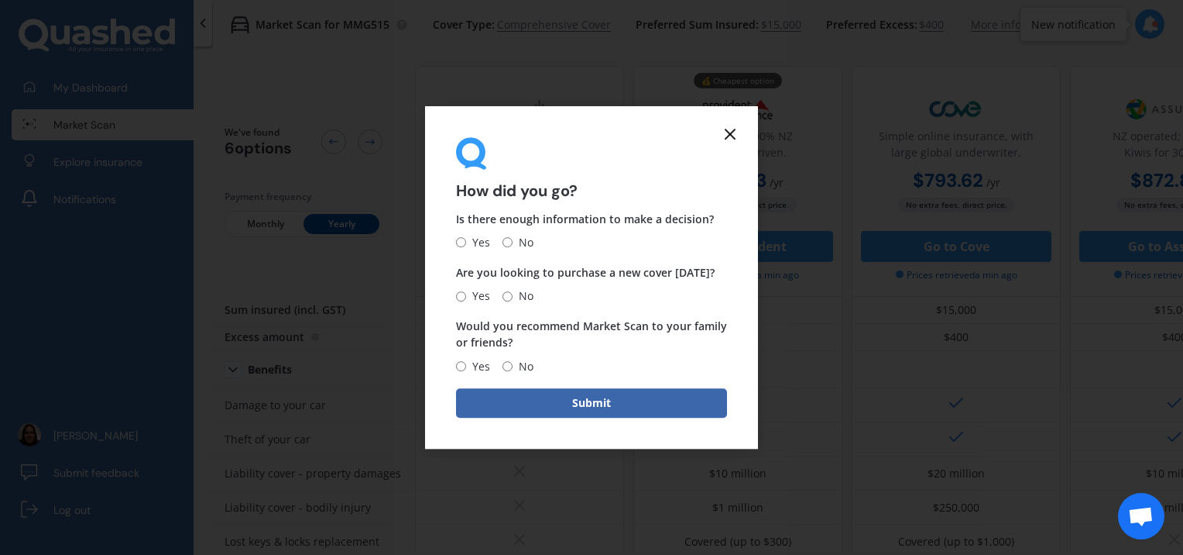
click at [527, 243] on span "No" at bounding box center [523, 242] width 21 height 19
click at [513, 243] on input "No" at bounding box center [508, 243] width 10 height 10
radio input "true"
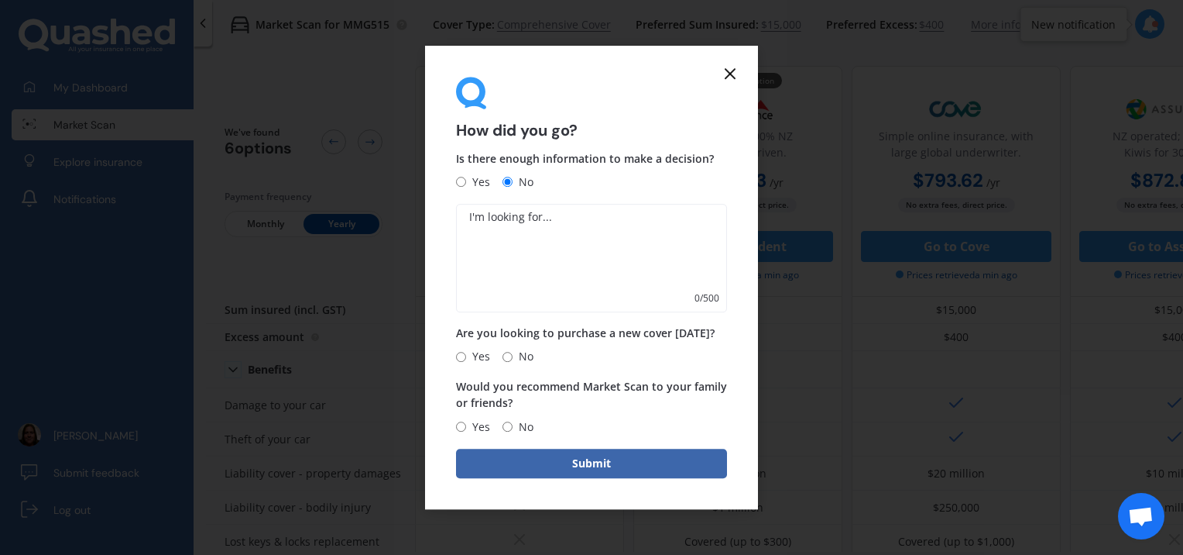
click at [508, 356] on input "No" at bounding box center [508, 357] width 10 height 10
radio input "true"
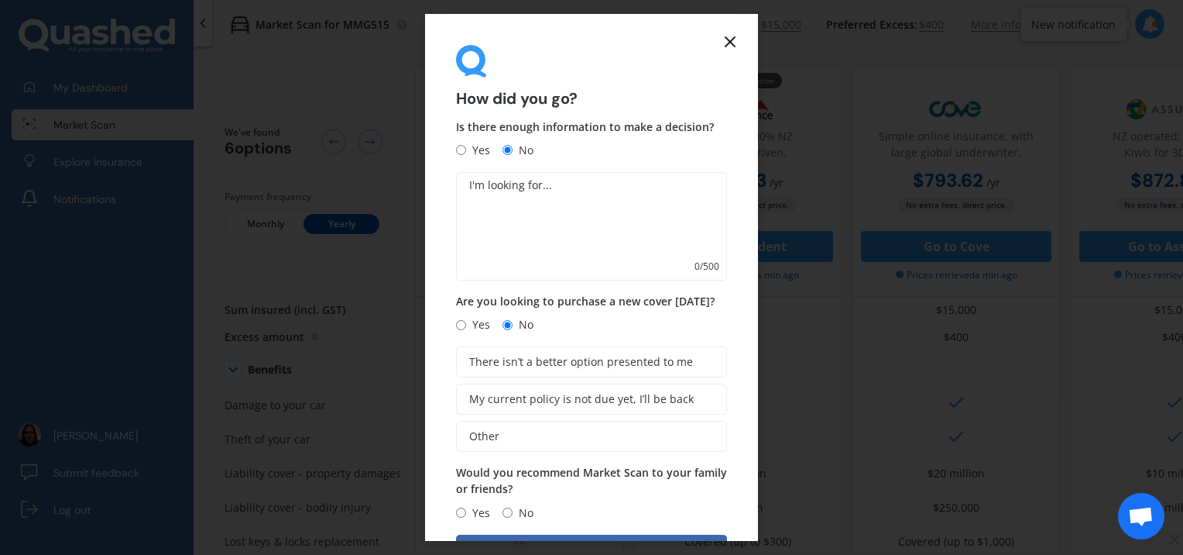
click at [532, 232] on textarea at bounding box center [591, 226] width 271 height 108
type textarea "Looking at options"
click at [592, 439] on label "Other" at bounding box center [591, 436] width 271 height 31
click at [0, 0] on input "Other" at bounding box center [0, 0] width 0 height 0
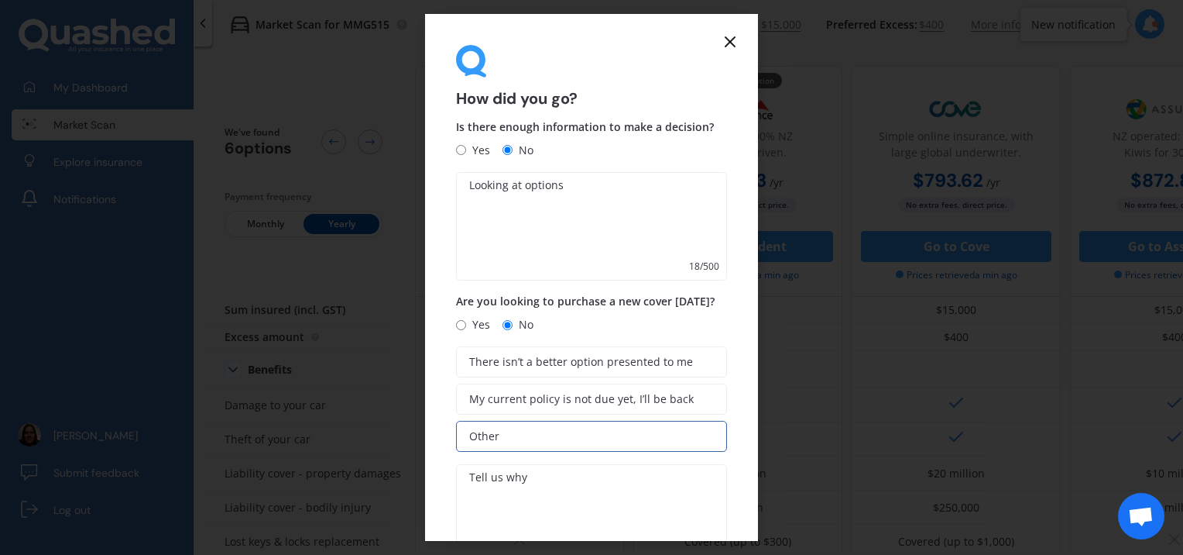
click at [579, 489] on textarea at bounding box center [591, 518] width 271 height 108
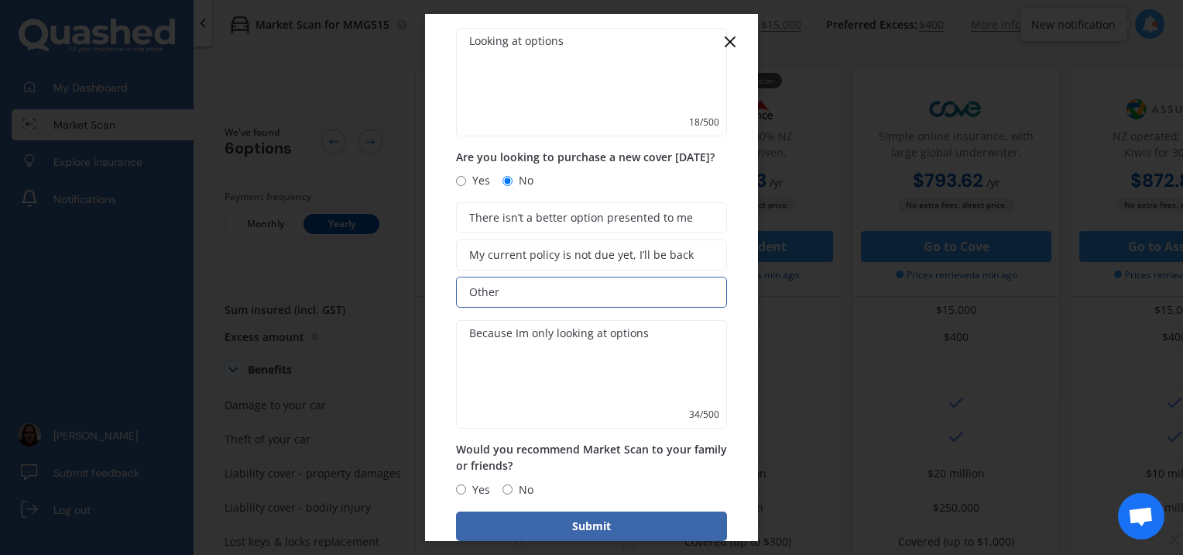
scroll to position [175, 0]
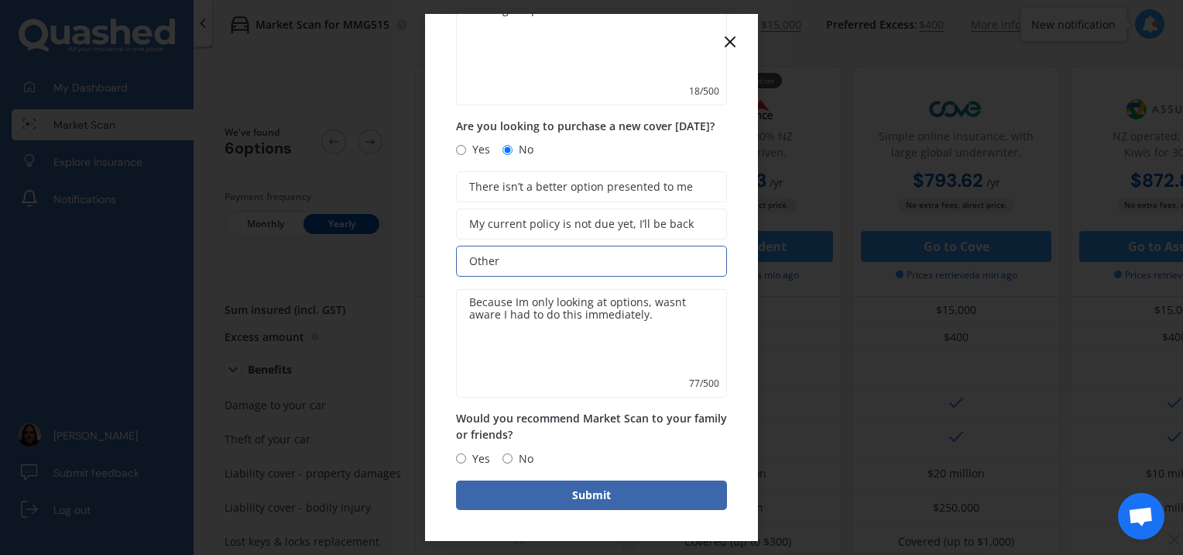
type textarea "Because Im only looking at options, wasnt aware I had to do this immediately."
click at [489, 459] on span "Yes" at bounding box center [478, 458] width 24 height 19
click at [466, 459] on input "Yes" at bounding box center [461, 458] width 10 height 10
radio input "true"
click at [512, 496] on button "Submit" at bounding box center [591, 494] width 271 height 29
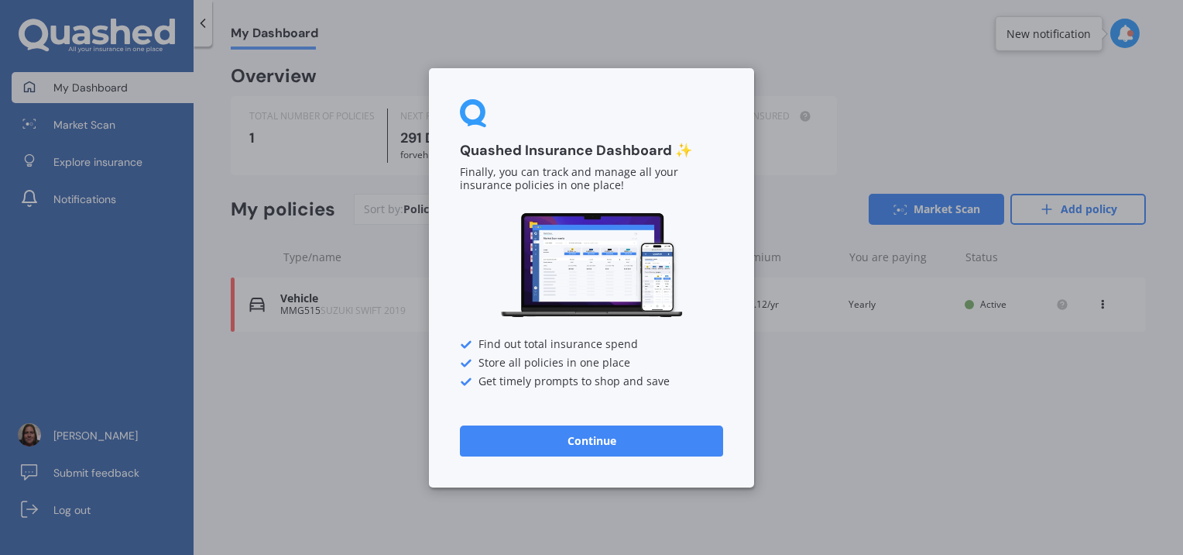
click at [603, 432] on button "Continue" at bounding box center [591, 439] width 263 height 31
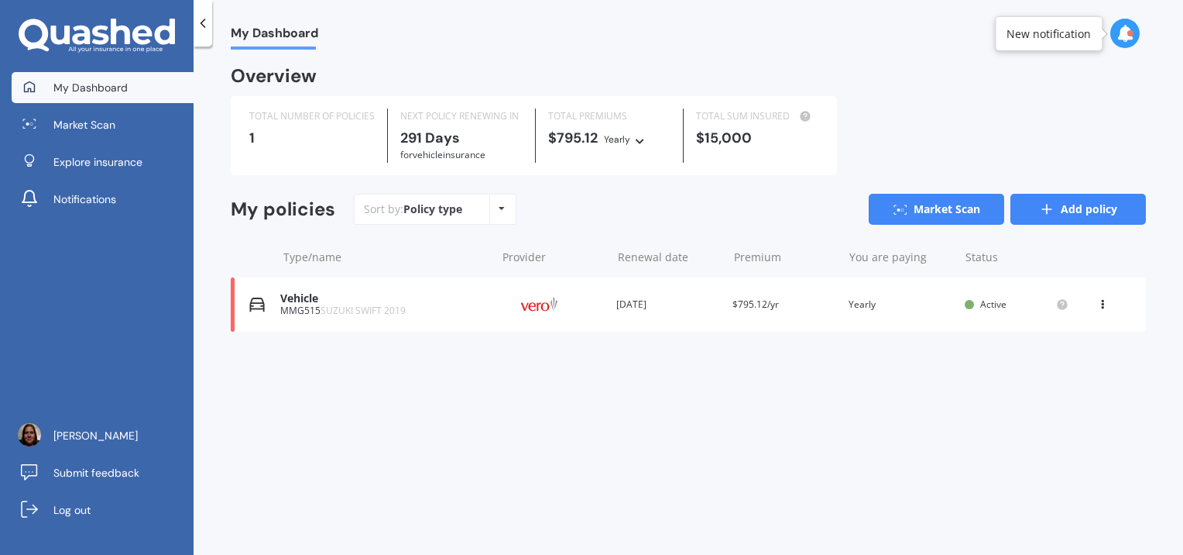
click at [1045, 220] on link "Add policy" at bounding box center [1079, 209] width 136 height 31
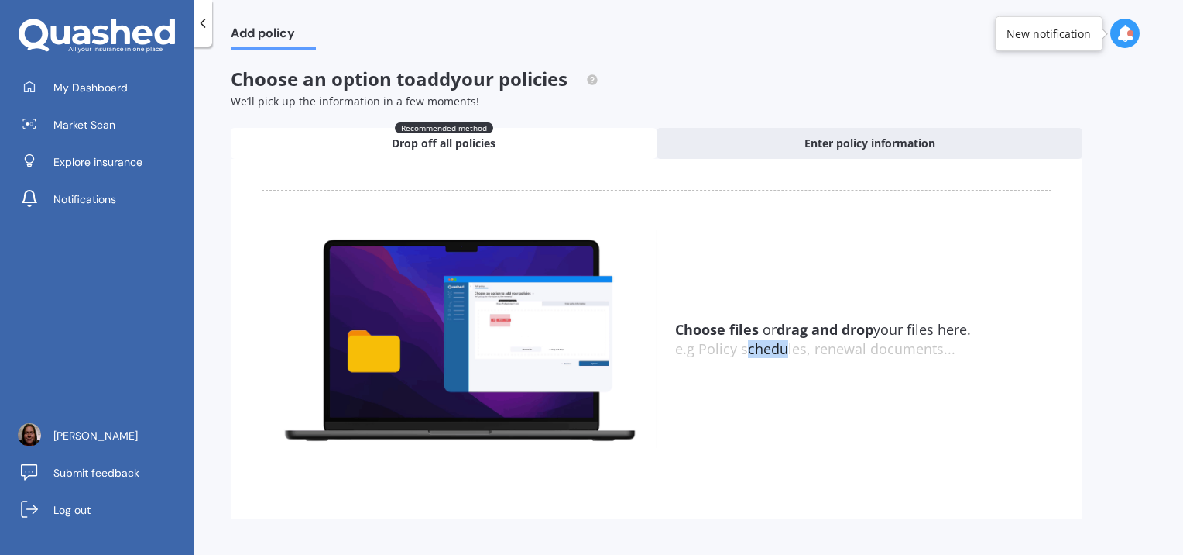
drag, startPoint x: 743, startPoint y: 344, endPoint x: 782, endPoint y: 381, distance: 54.2
click at [782, 381] on div "Choose files or drag and drop your files here. Choose files or photos e.g Polic…" at bounding box center [657, 339] width 790 height 298
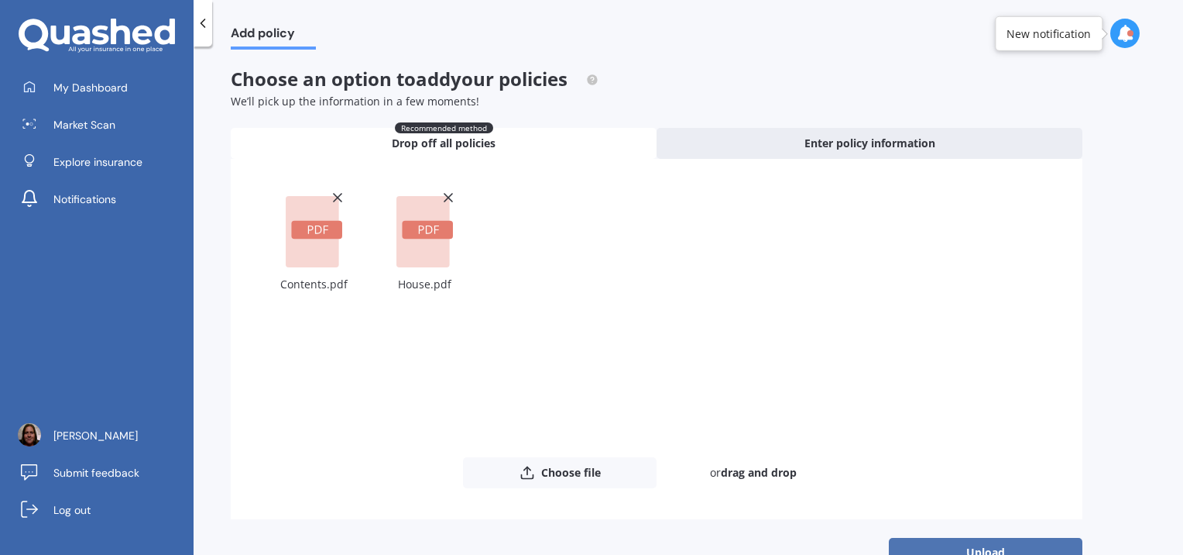
click at [967, 539] on button "Upload" at bounding box center [986, 551] width 194 height 29
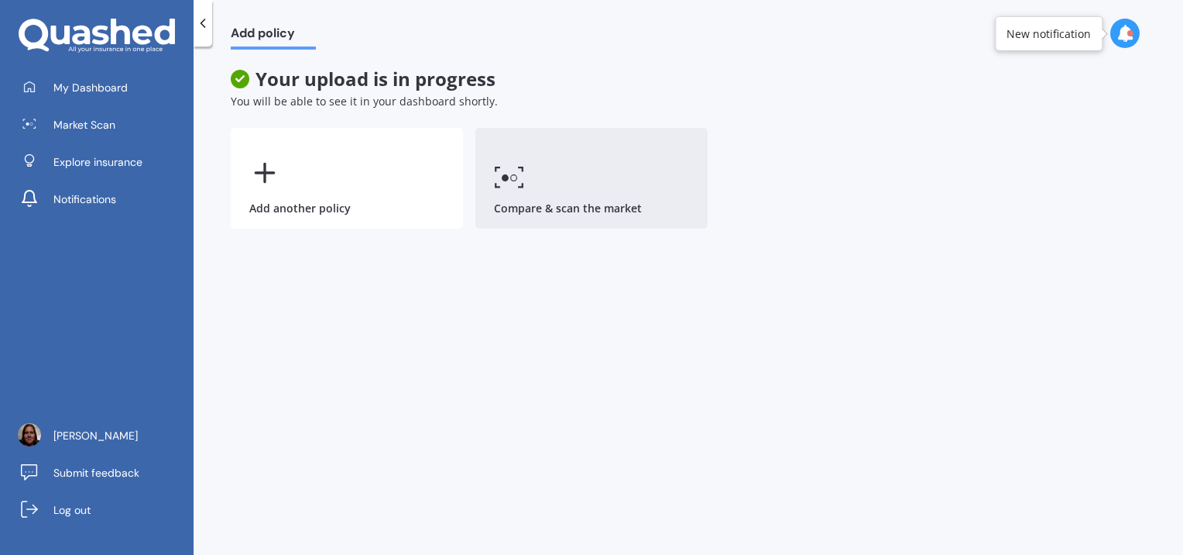
click at [599, 178] on link "Compare & scan the market" at bounding box center [592, 178] width 232 height 101
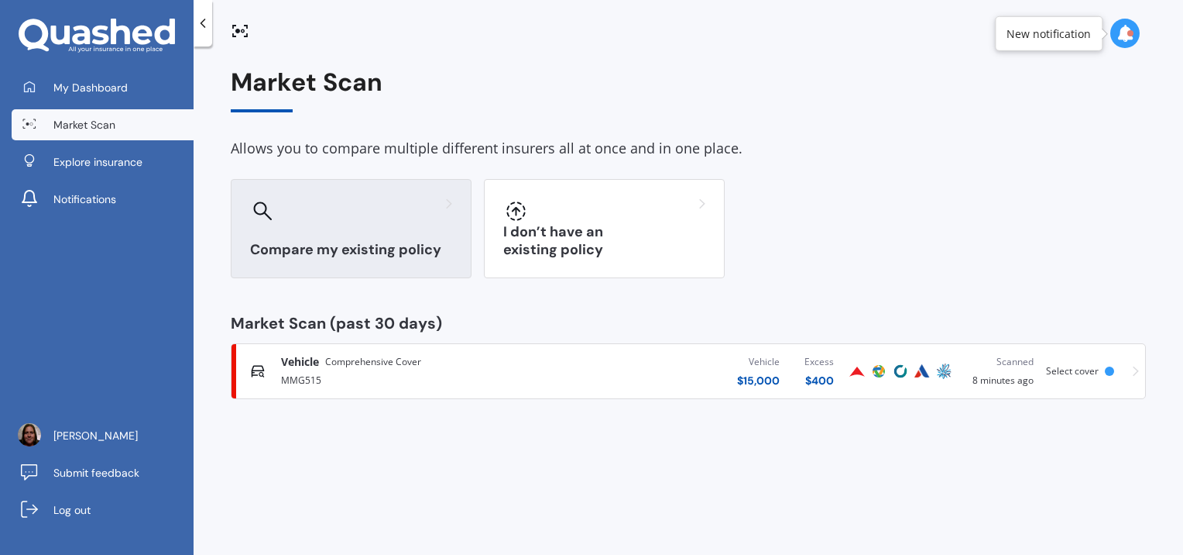
click at [422, 210] on div at bounding box center [351, 210] width 202 height 25
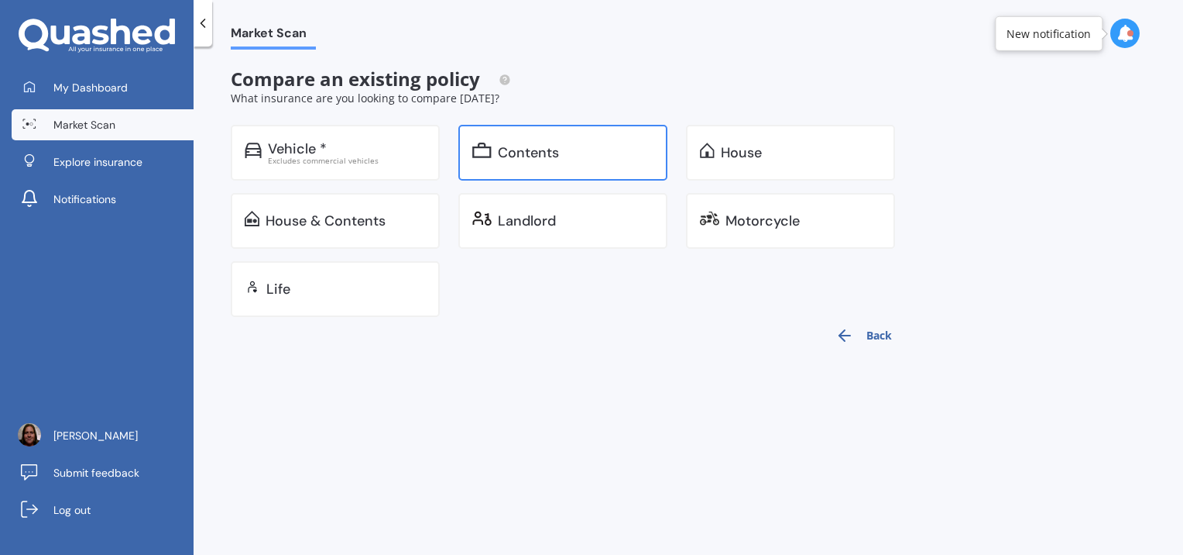
click at [541, 171] on div "Contents" at bounding box center [562, 153] width 209 height 56
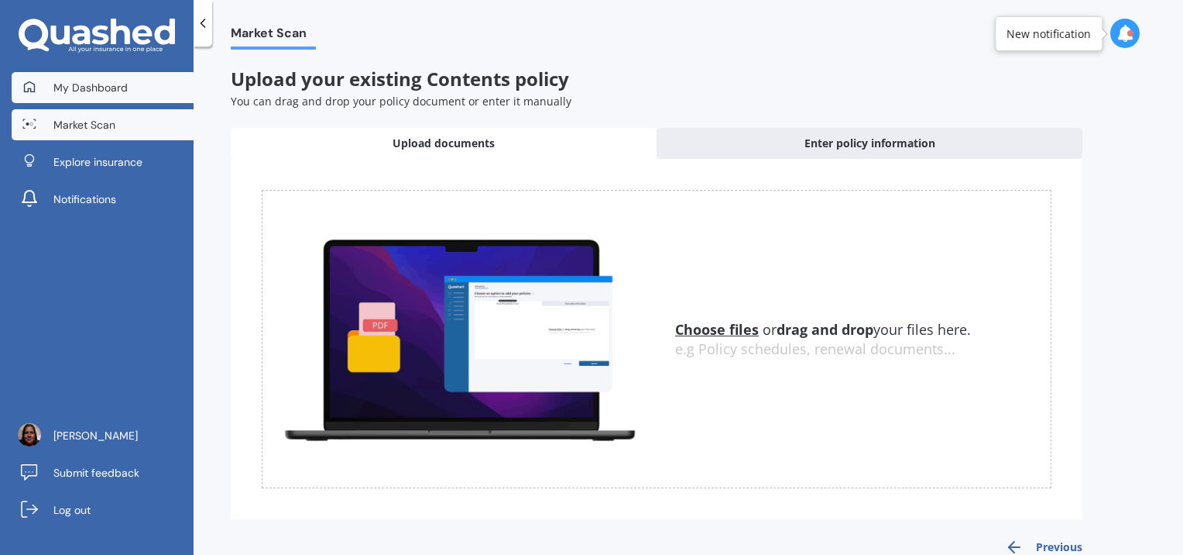
click at [161, 77] on link "My Dashboard" at bounding box center [103, 87] width 182 height 31
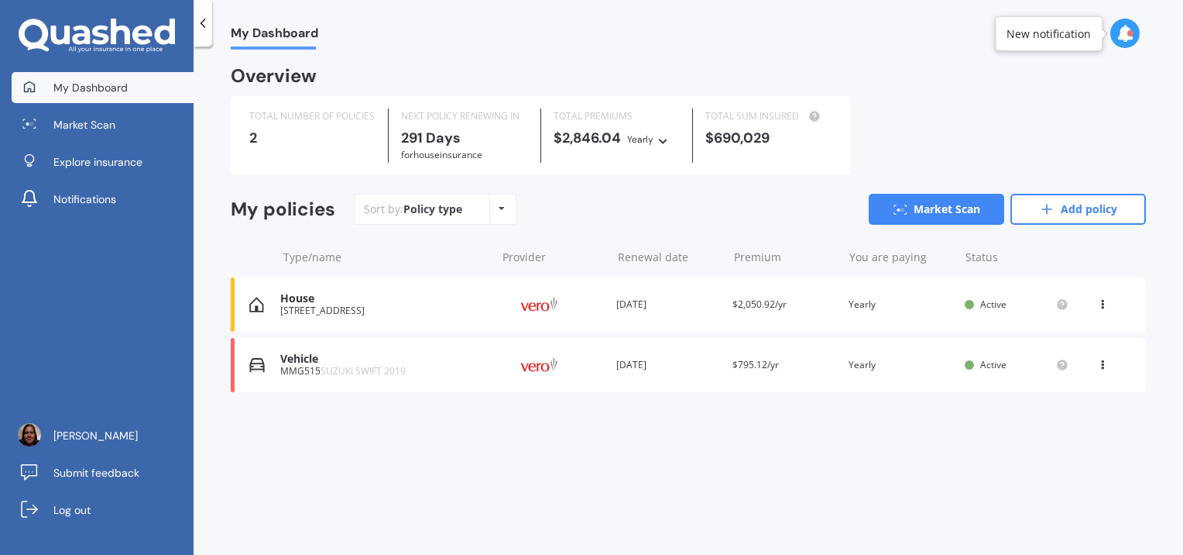
click at [440, 297] on div "House" at bounding box center [384, 298] width 208 height 13
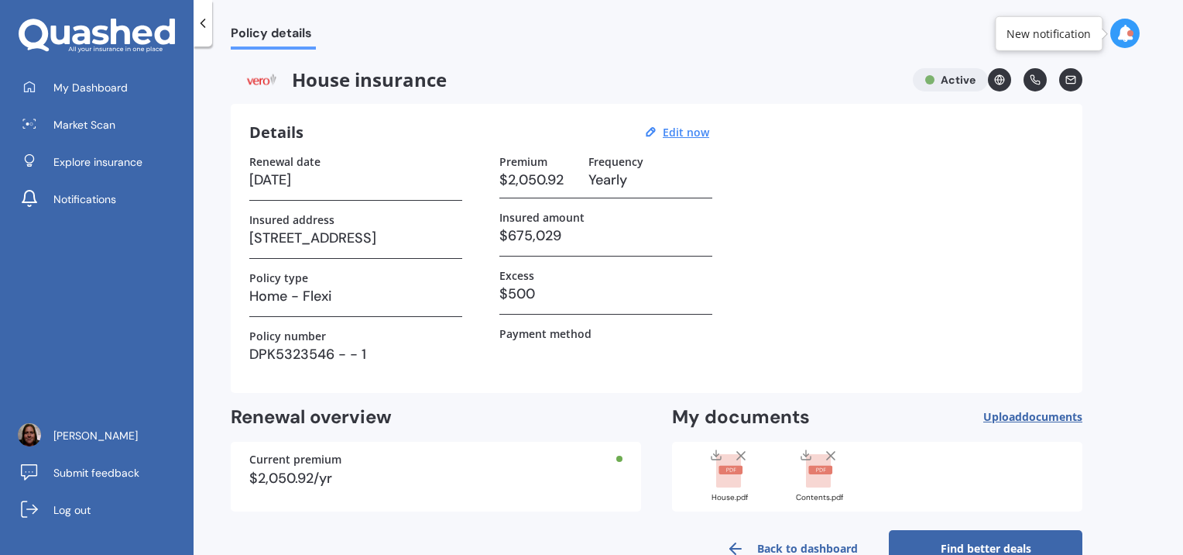
click at [831, 453] on line at bounding box center [831, 456] width 8 height 8
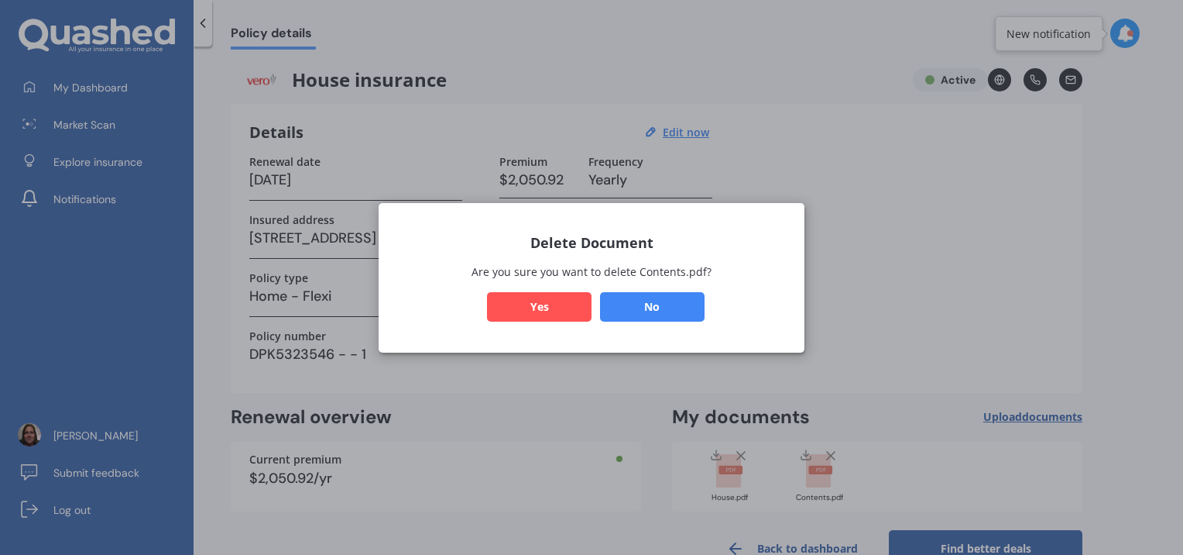
click at [564, 310] on button "Yes" at bounding box center [539, 305] width 105 height 29
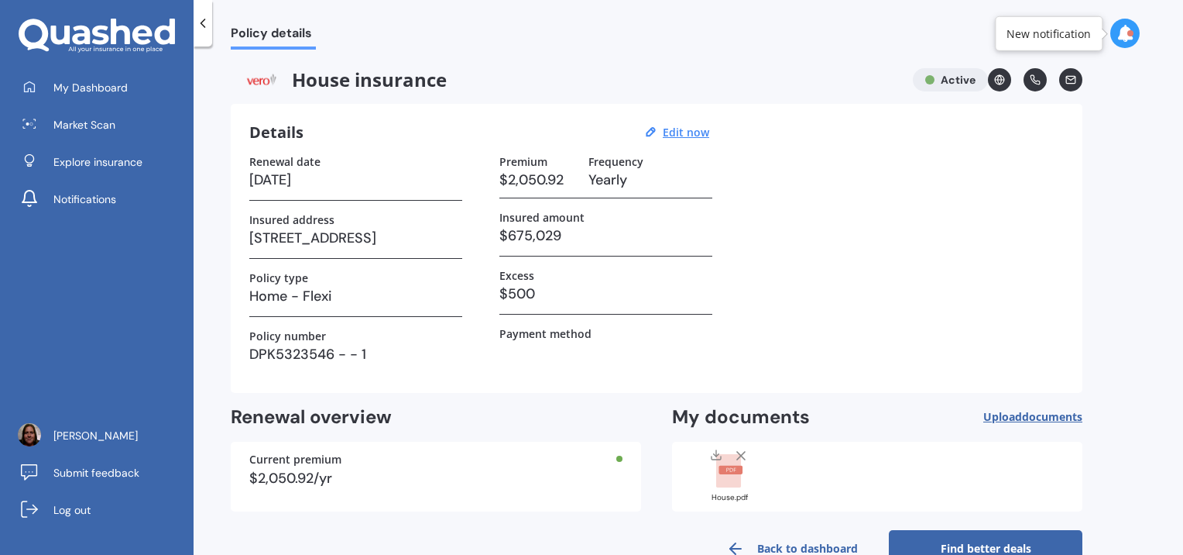
click at [1018, 539] on link "Find better deals" at bounding box center [986, 548] width 194 height 37
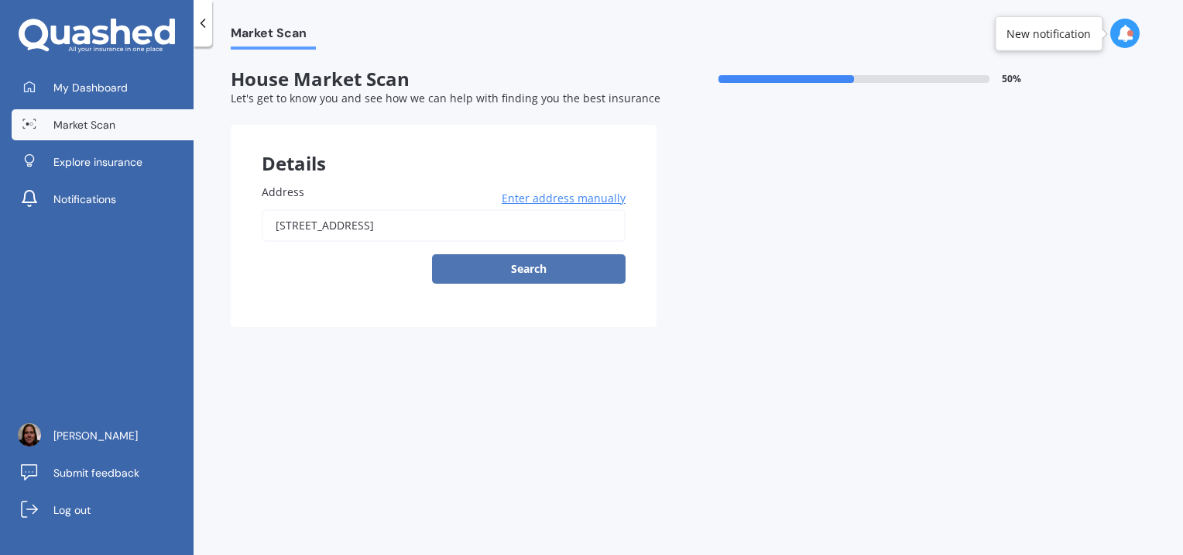
click at [511, 259] on button "Search" at bounding box center [529, 268] width 194 height 29
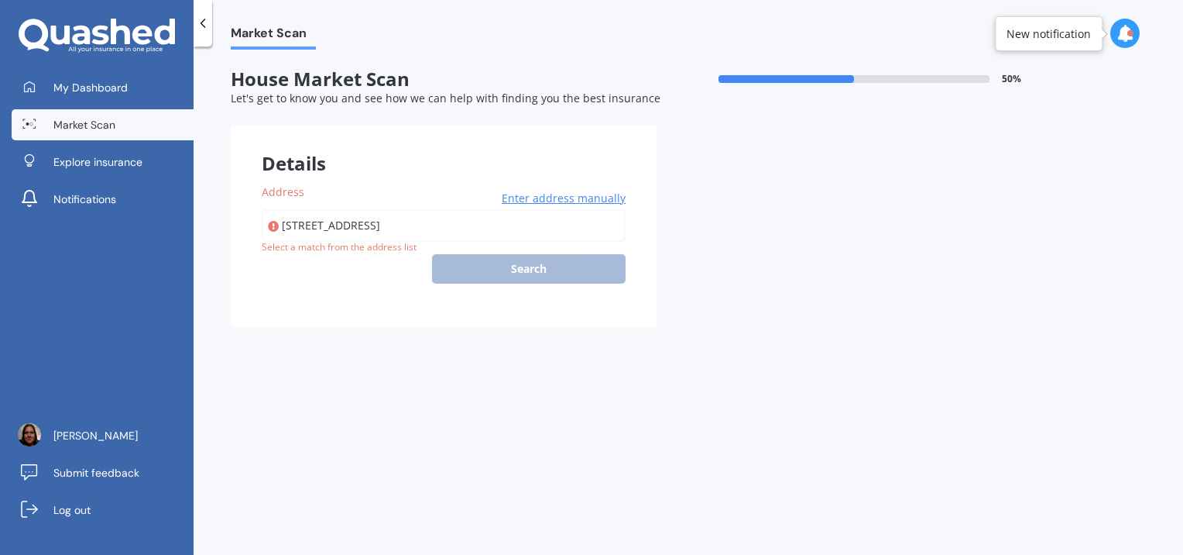
type input "8A Cutfield Street, Inglewood 4330"
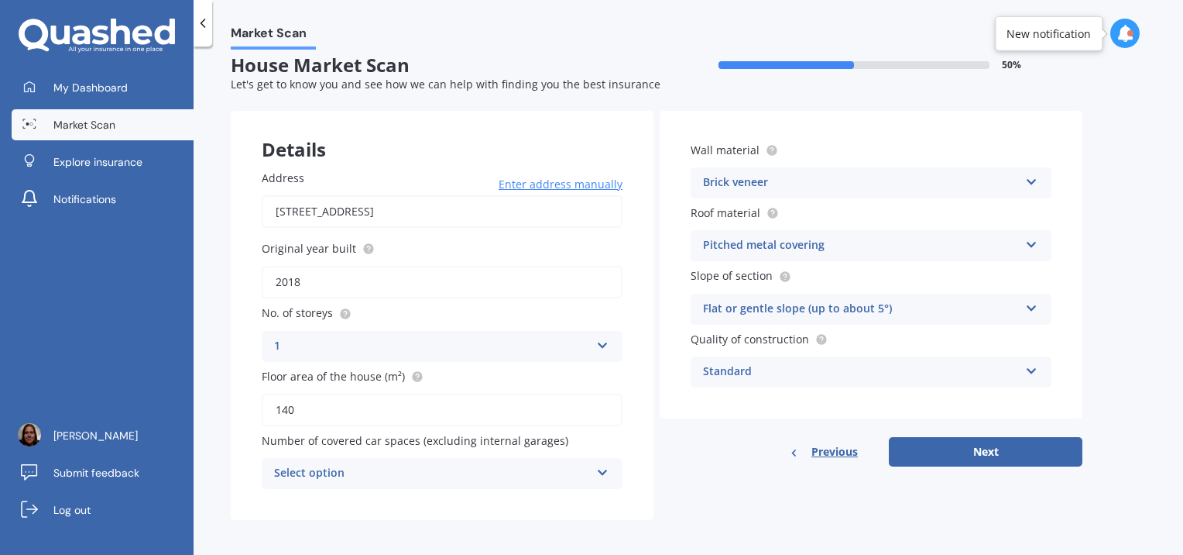
scroll to position [19, 0]
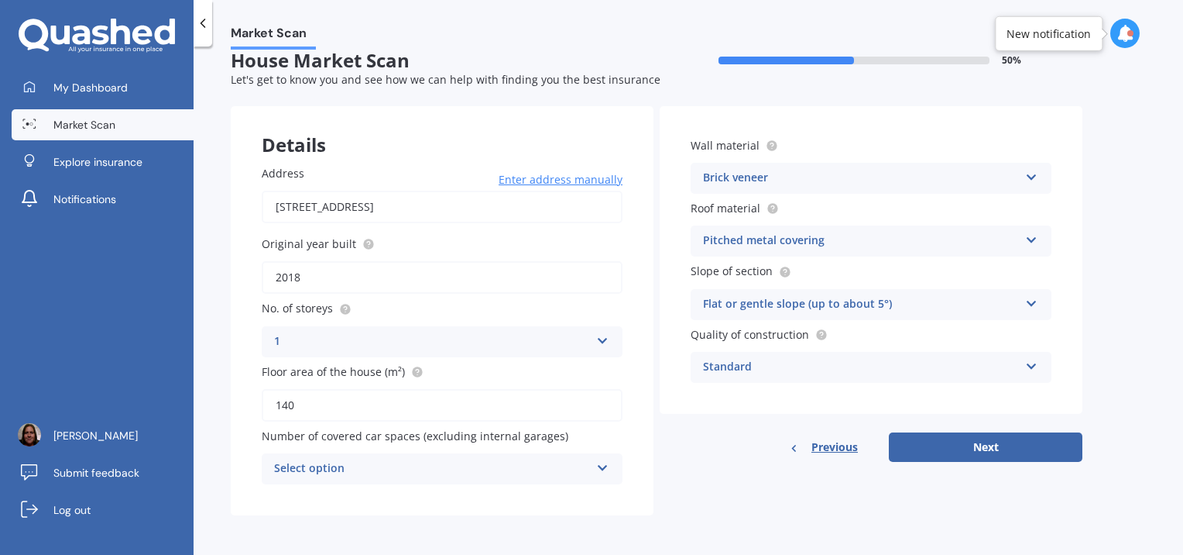
click at [462, 474] on div "Select option" at bounding box center [432, 468] width 316 height 19
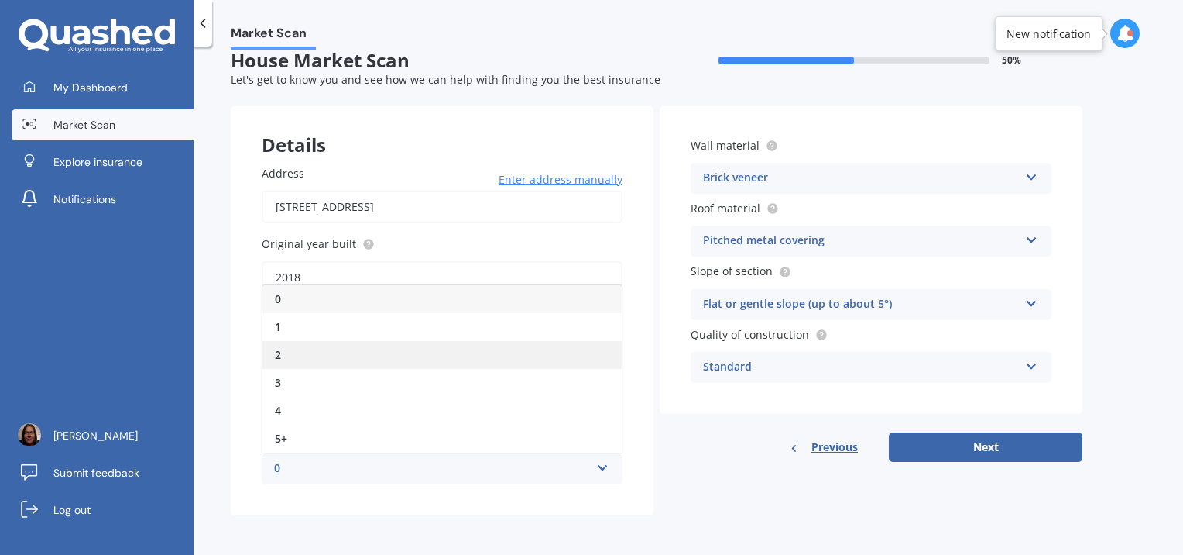
click at [462, 365] on div "2" at bounding box center [442, 355] width 359 height 28
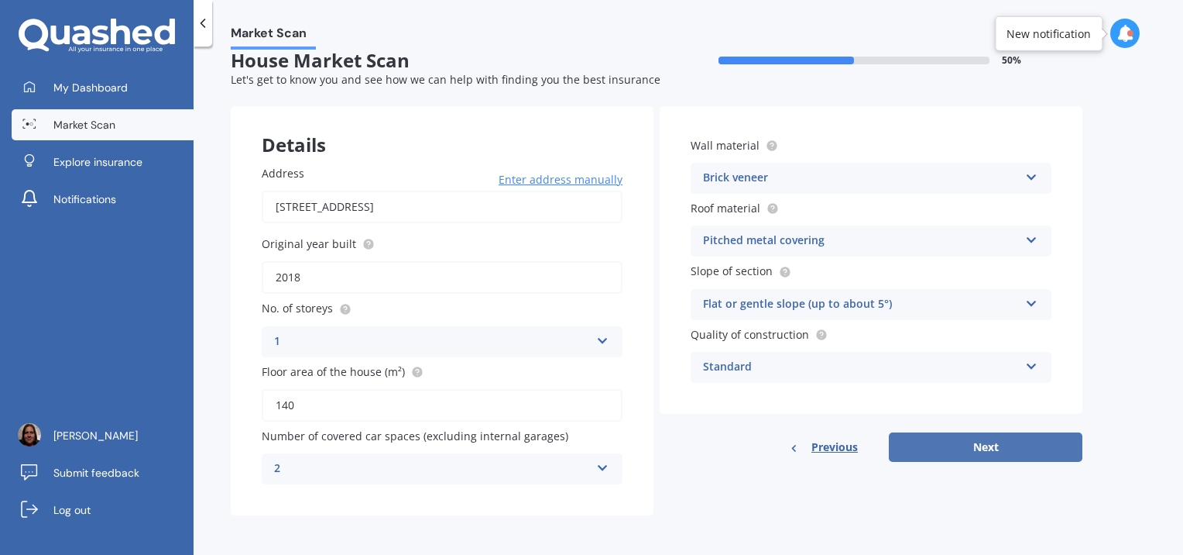
click at [956, 443] on button "Next" at bounding box center [986, 446] width 194 height 29
select select "23"
select select "11"
select select "1982"
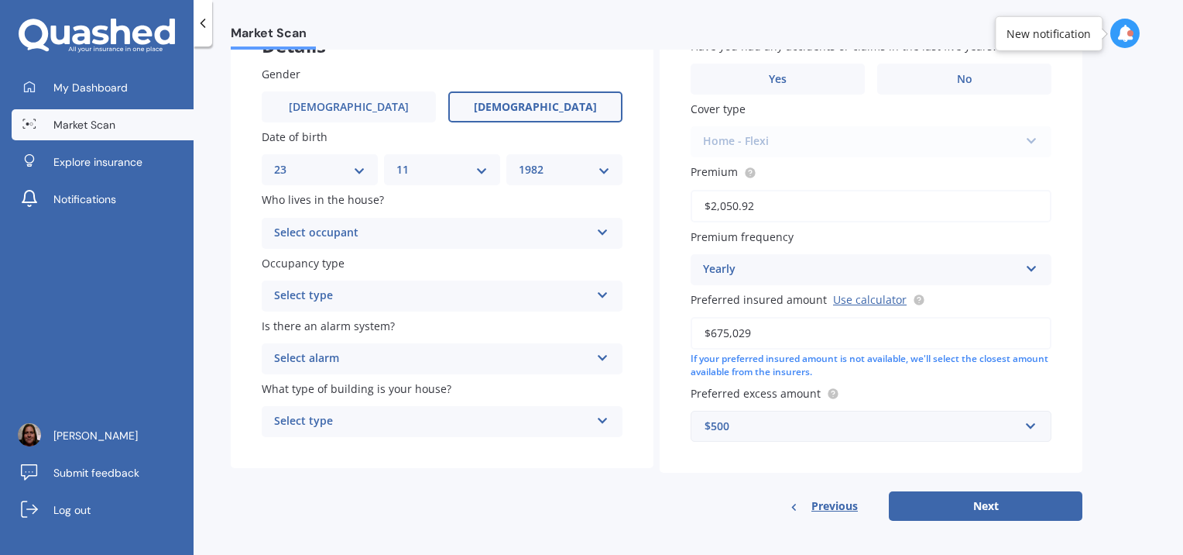
scroll to position [123, 0]
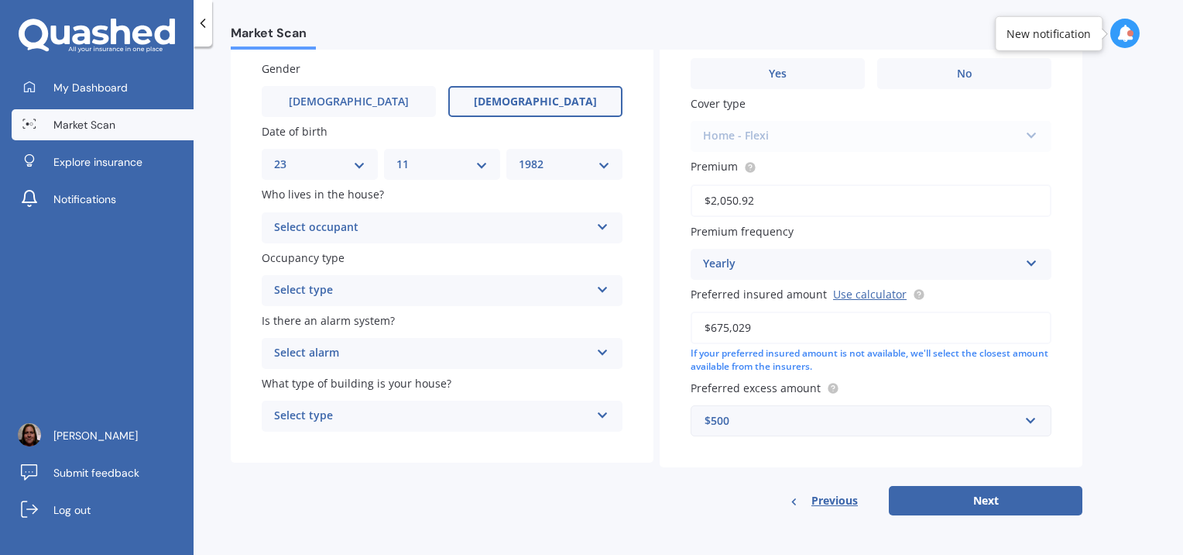
click at [527, 226] on div "Select occupant" at bounding box center [432, 227] width 316 height 19
click at [520, 255] on div "Owner" at bounding box center [442, 258] width 359 height 28
click at [510, 294] on div "Select type" at bounding box center [432, 290] width 316 height 19
click at [503, 325] on div "Permanent" at bounding box center [442, 321] width 359 height 28
click at [498, 355] on div "Select alarm" at bounding box center [432, 353] width 316 height 19
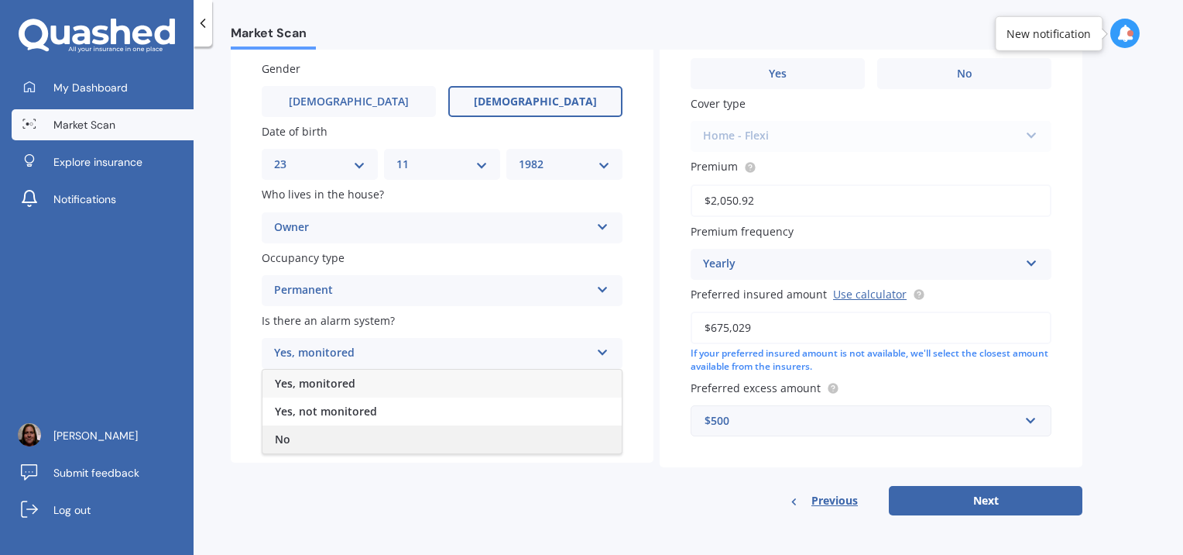
click at [477, 434] on div "No" at bounding box center [442, 439] width 359 height 28
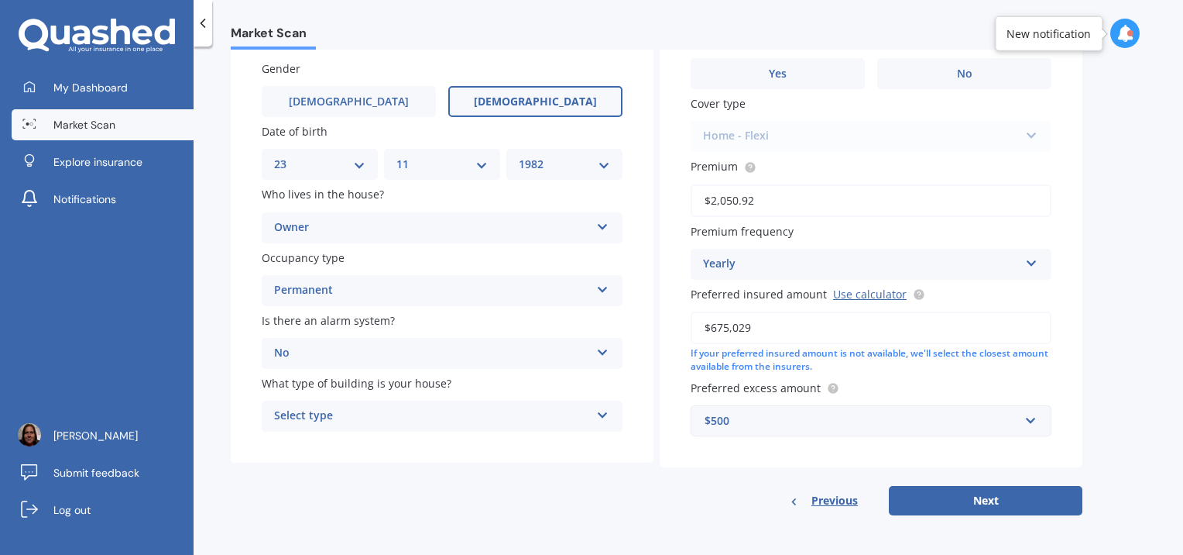
click at [483, 418] on div "Select type" at bounding box center [432, 416] width 316 height 19
click at [482, 449] on div "Freestanding" at bounding box center [442, 446] width 359 height 28
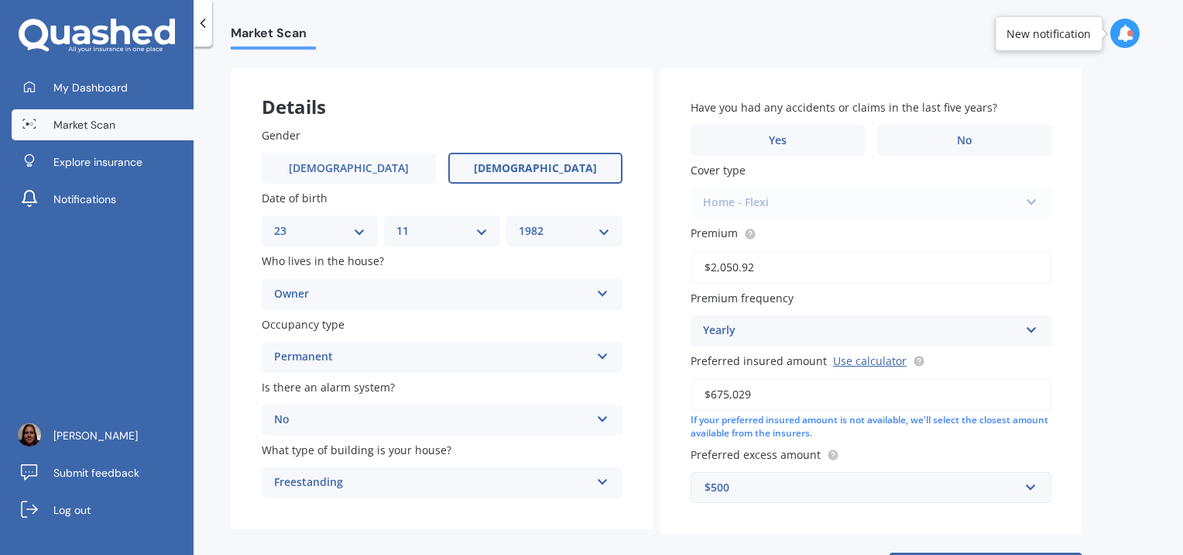
scroll to position [62, 0]
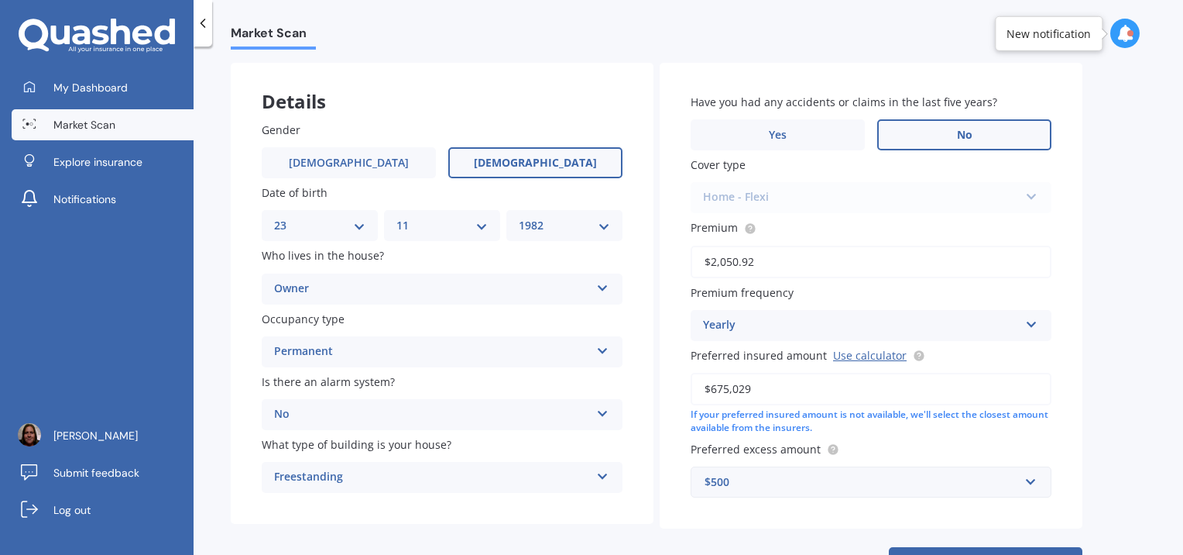
click at [1024, 140] on label "No" at bounding box center [964, 134] width 174 height 31
click at [0, 0] on input "No" at bounding box center [0, 0] width 0 height 0
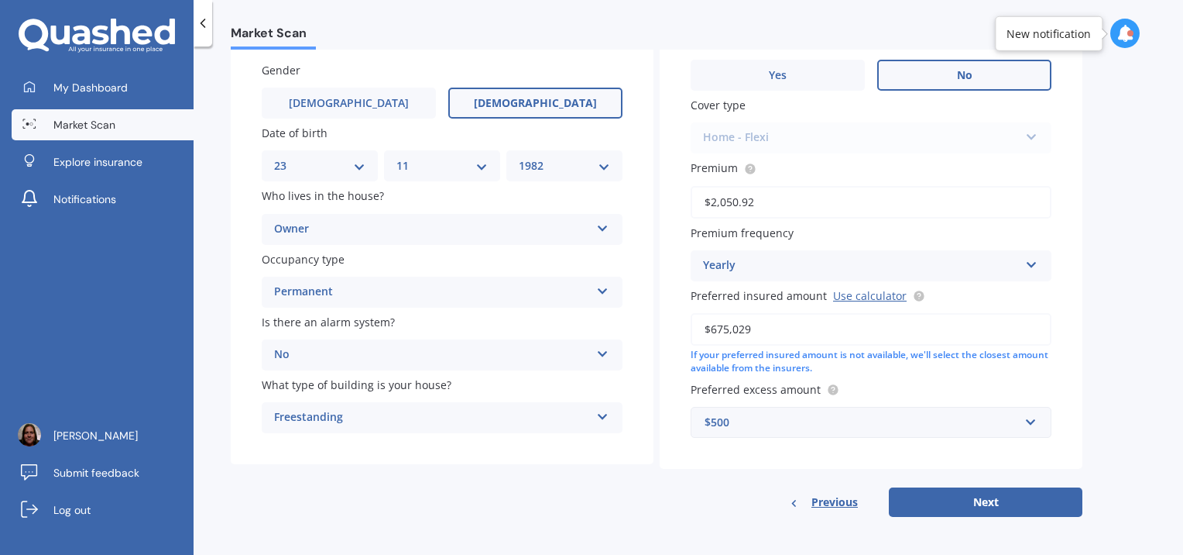
scroll to position [123, 0]
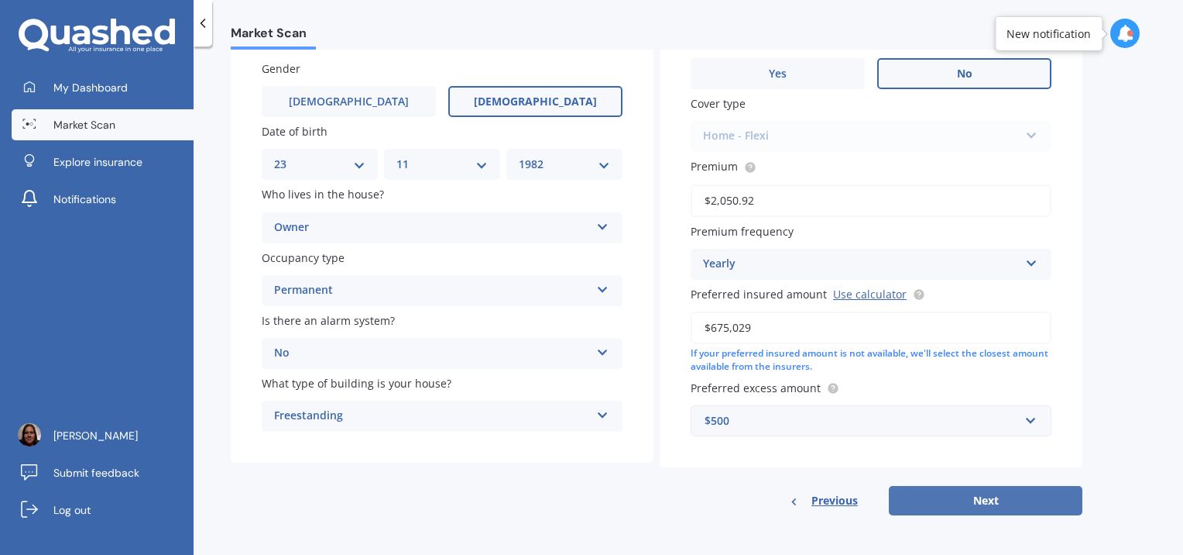
click at [1049, 505] on button "Next" at bounding box center [986, 500] width 194 height 29
select select "23"
select select "11"
select select "1982"
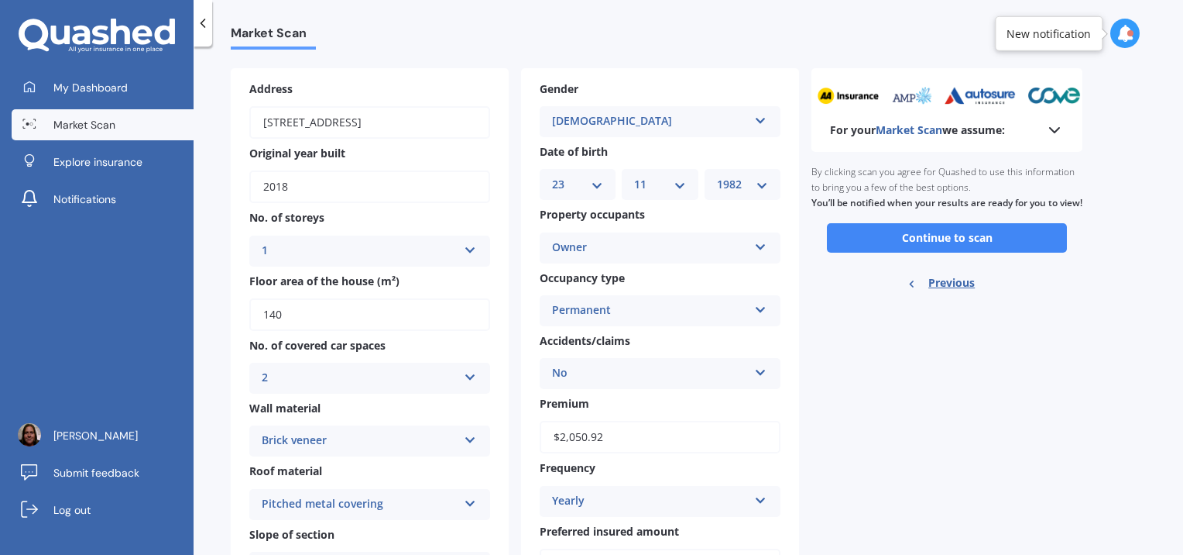
scroll to position [71, 0]
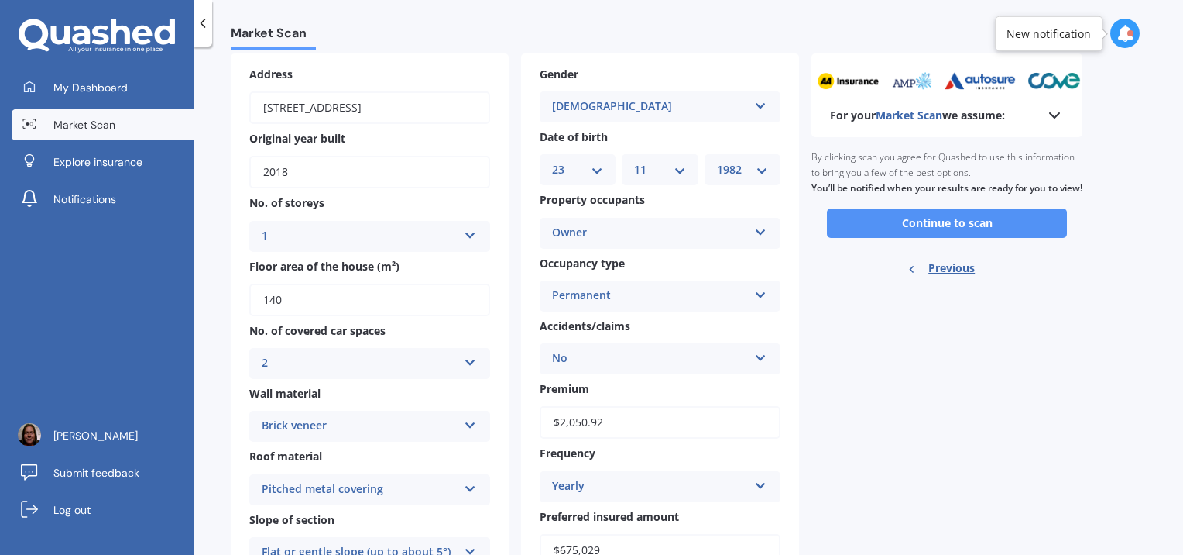
click at [1053, 238] on button "Continue to scan" at bounding box center [947, 222] width 240 height 29
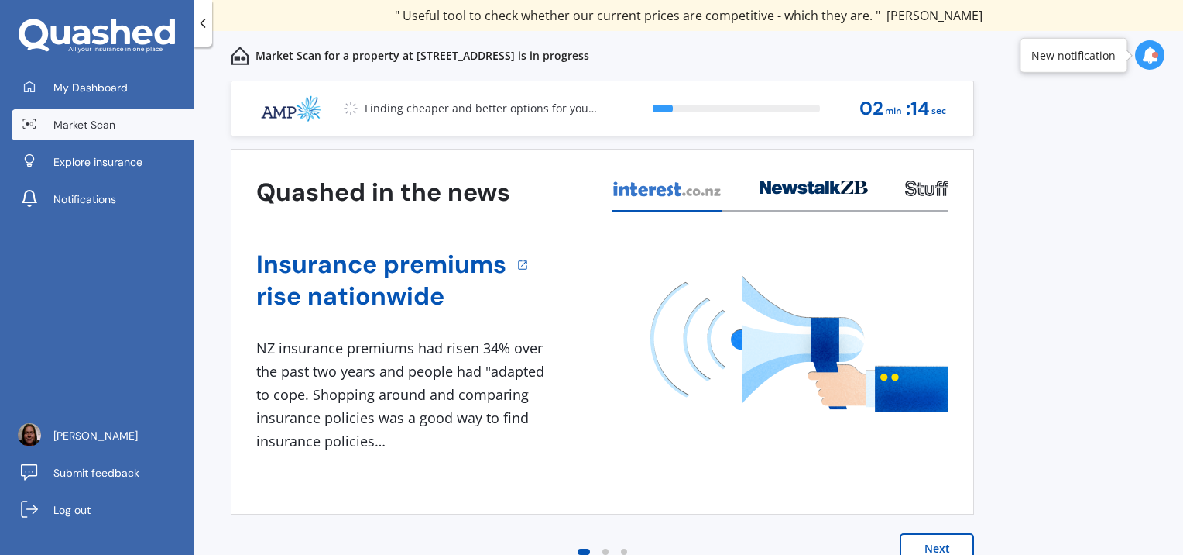
click at [1147, 57] on icon at bounding box center [1150, 54] width 17 height 17
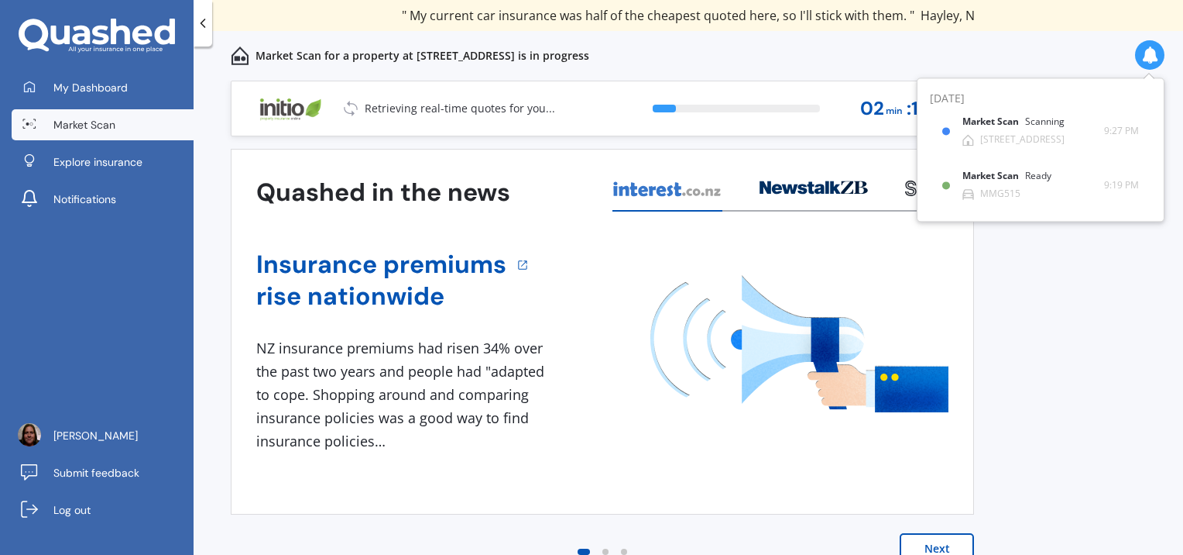
click at [1079, 301] on div "Previous 60,000+ Kiwis have signed up to shop and save on insurance with us " H…" at bounding box center [689, 335] width 990 height 508
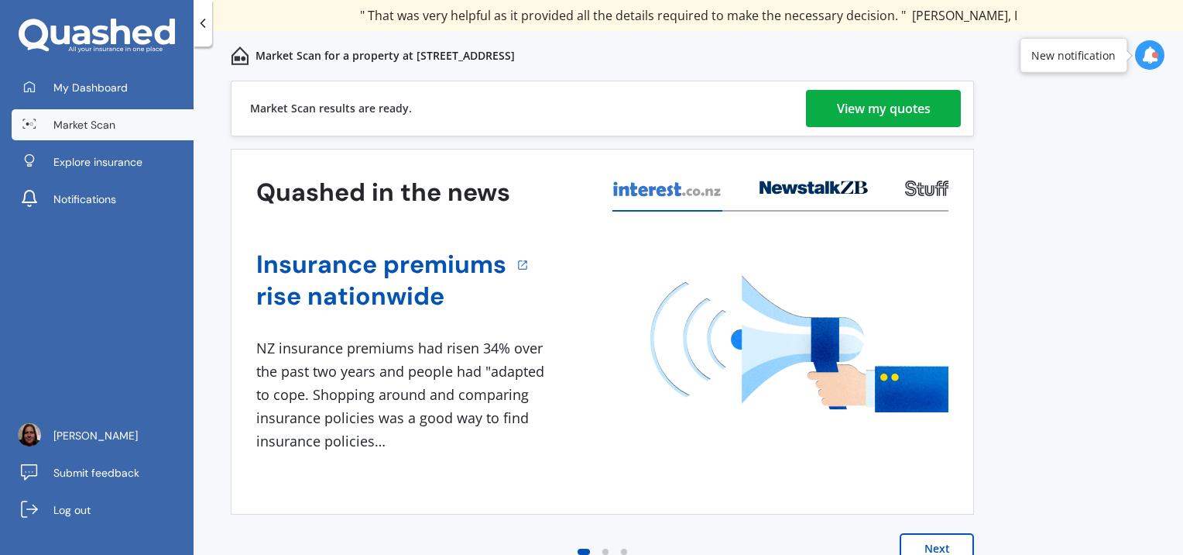
click at [939, 105] on link "View my quotes" at bounding box center [883, 108] width 155 height 37
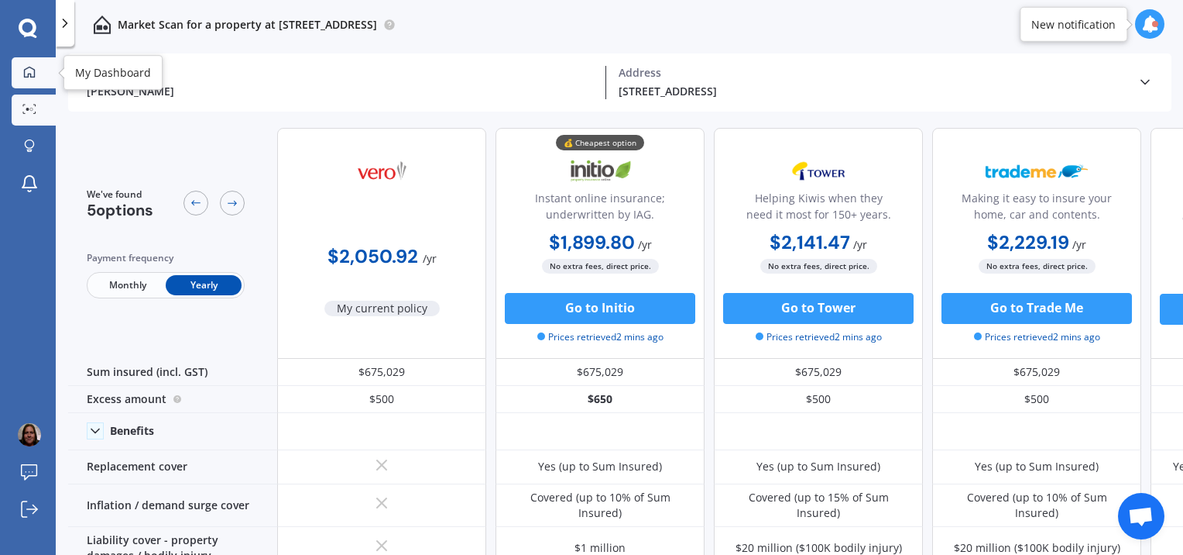
click at [40, 74] on div at bounding box center [29, 73] width 23 height 14
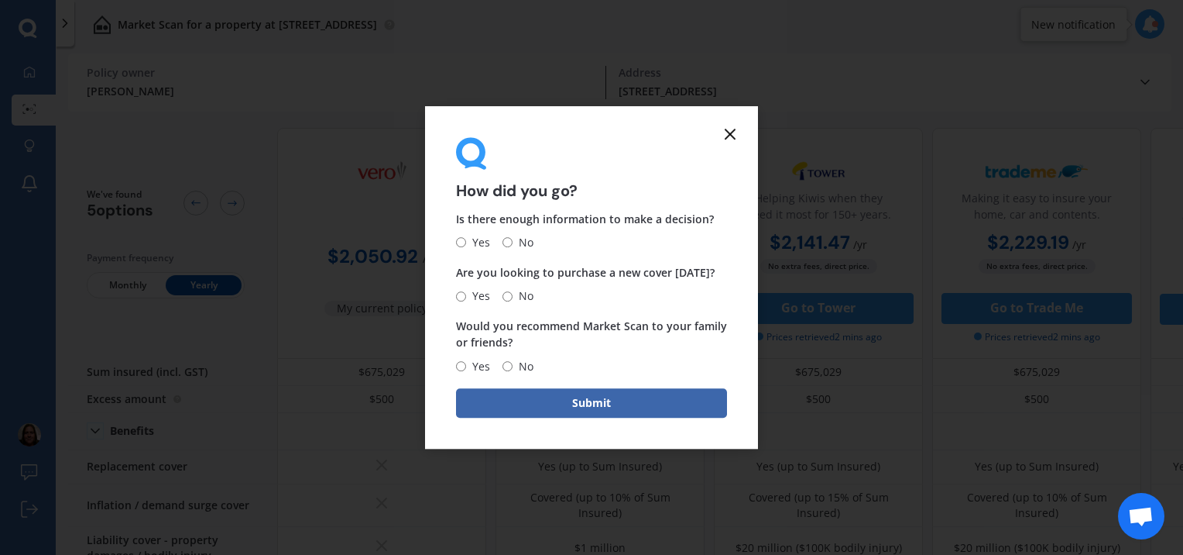
click at [732, 142] on icon at bounding box center [730, 134] width 19 height 19
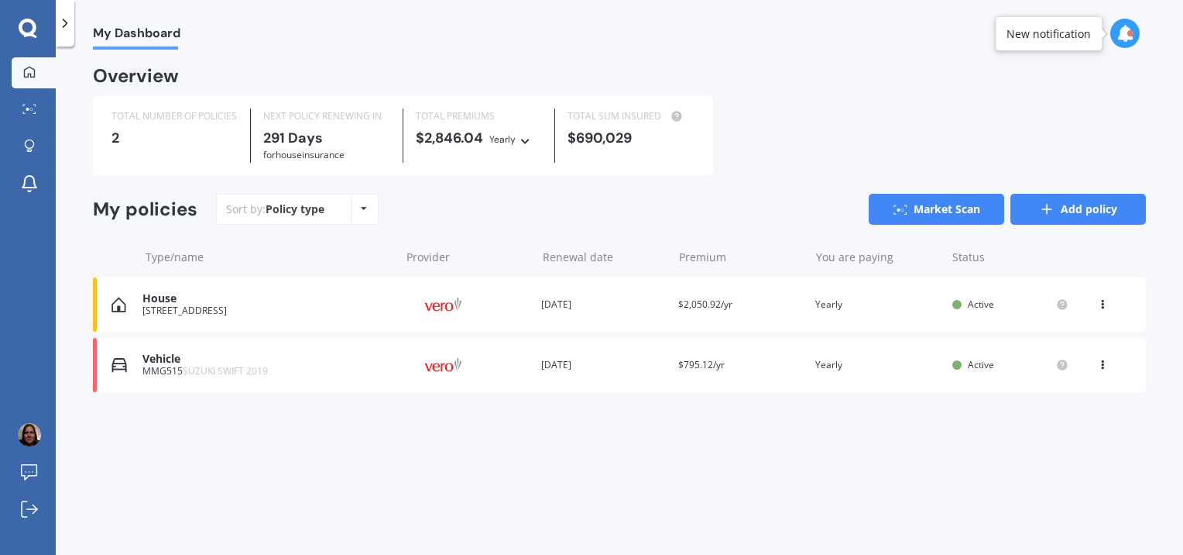
click at [1053, 204] on icon at bounding box center [1046, 208] width 15 height 15
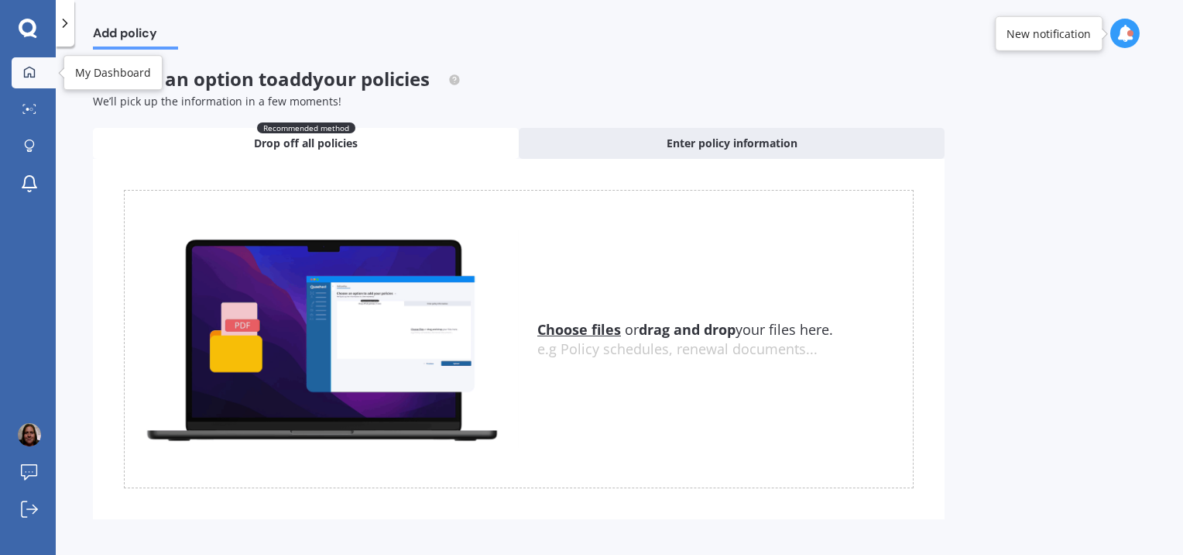
click at [39, 74] on div at bounding box center [29, 73] width 23 height 14
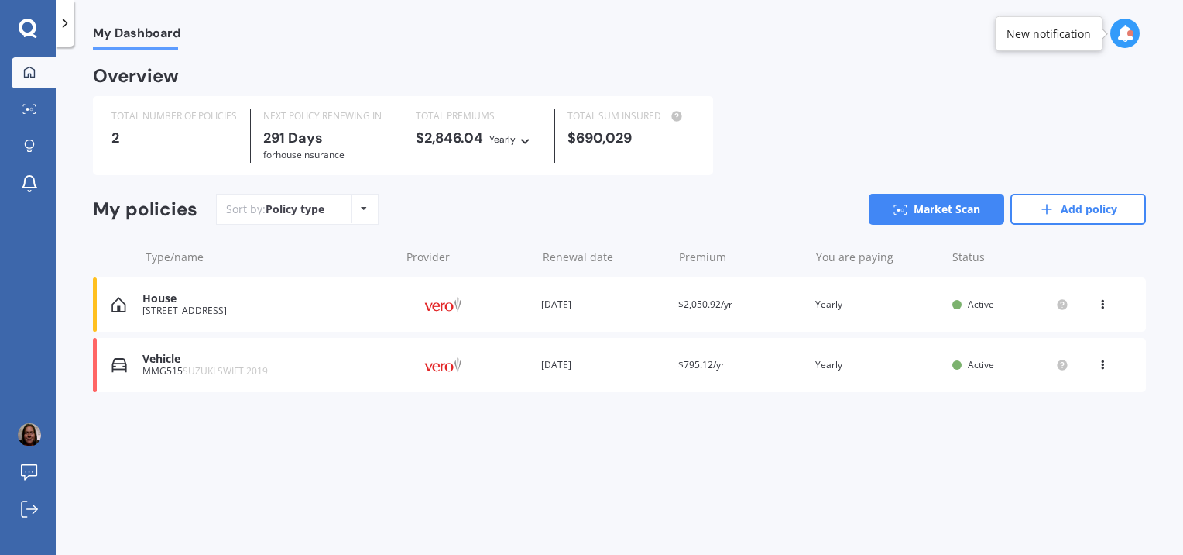
click at [285, 211] on div "Policy type" at bounding box center [295, 208] width 59 height 15
click at [27, 115] on div at bounding box center [29, 110] width 23 height 12
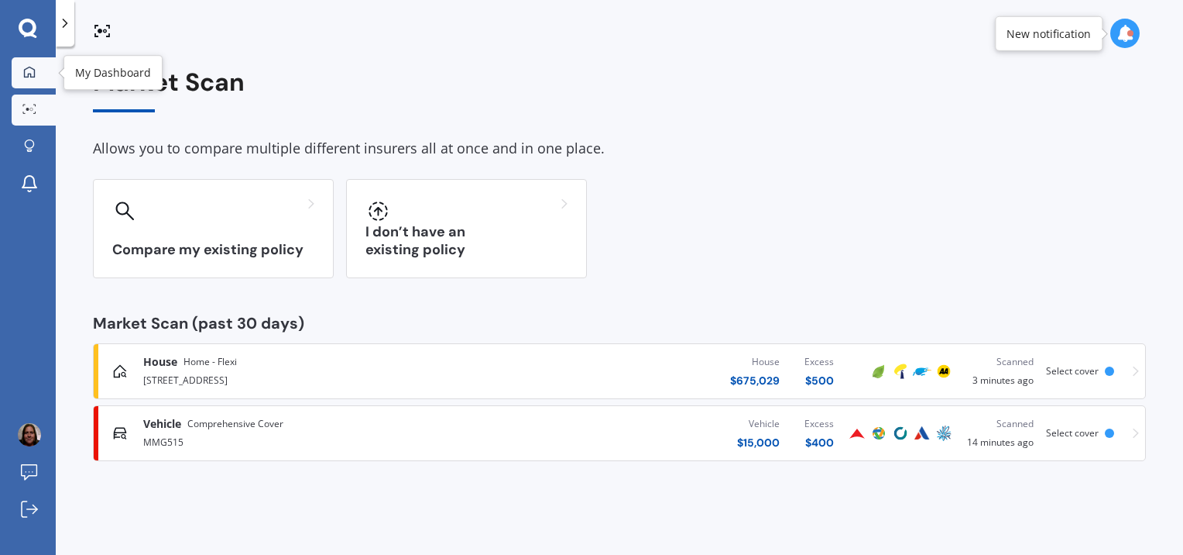
click at [43, 74] on link "My Dashboard" at bounding box center [34, 72] width 44 height 31
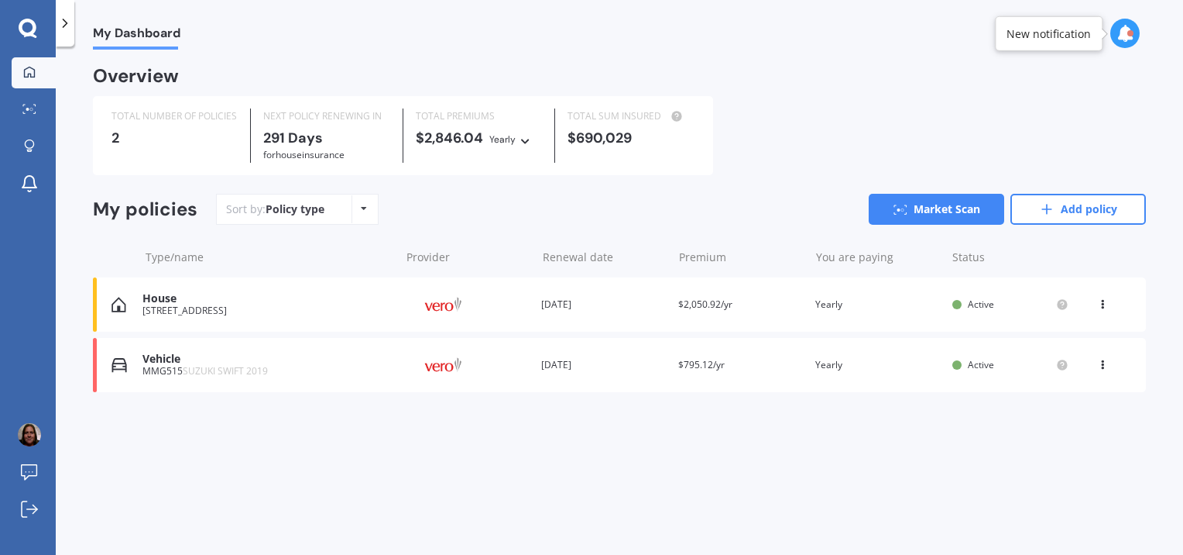
click at [70, 31] on div at bounding box center [65, 23] width 19 height 46
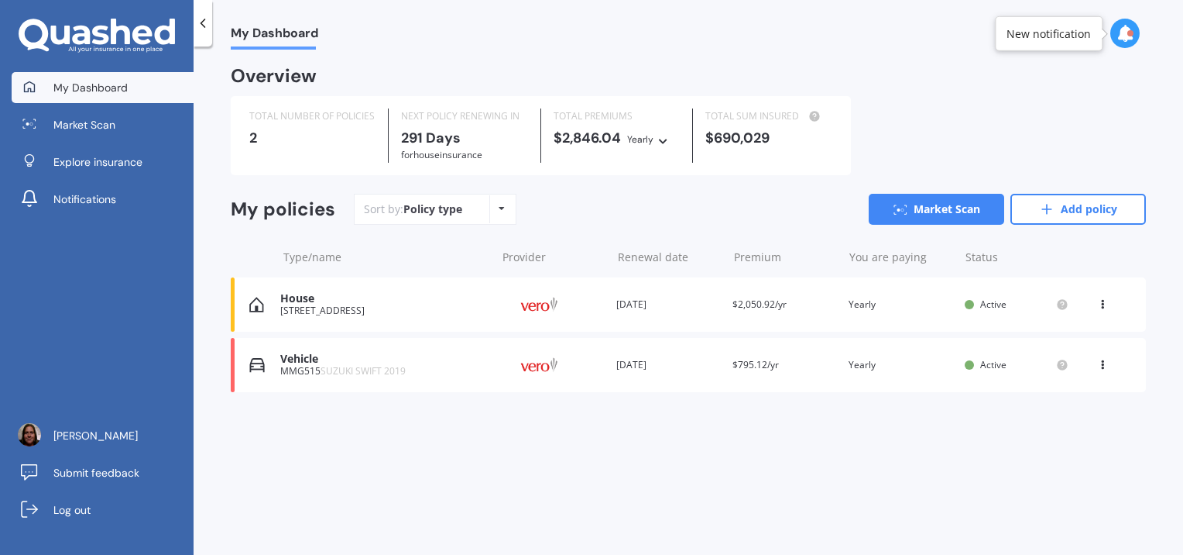
click at [77, 81] on span "My Dashboard" at bounding box center [90, 87] width 74 height 15
click at [1018, 212] on link "Add policy" at bounding box center [1079, 209] width 136 height 31
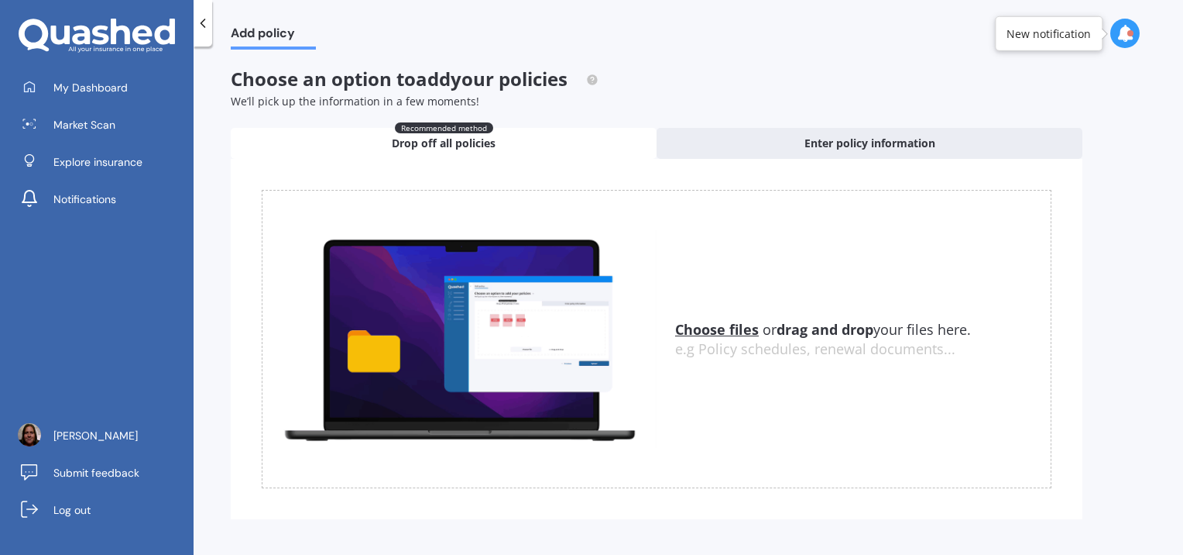
click at [726, 329] on u "Choose files" at bounding box center [717, 329] width 84 height 19
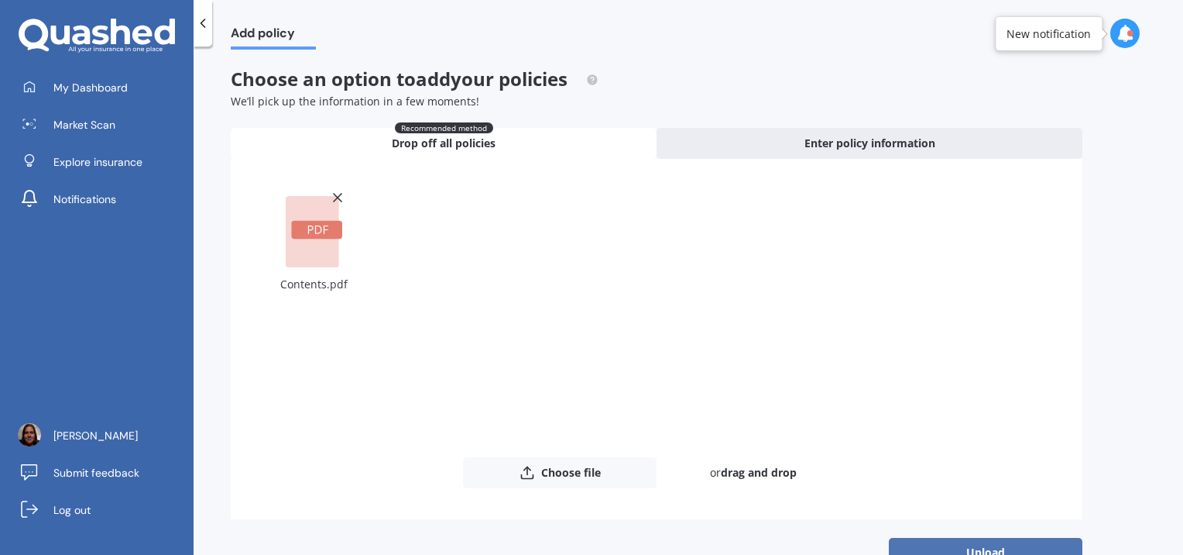
click at [954, 546] on button "Upload" at bounding box center [986, 551] width 194 height 29
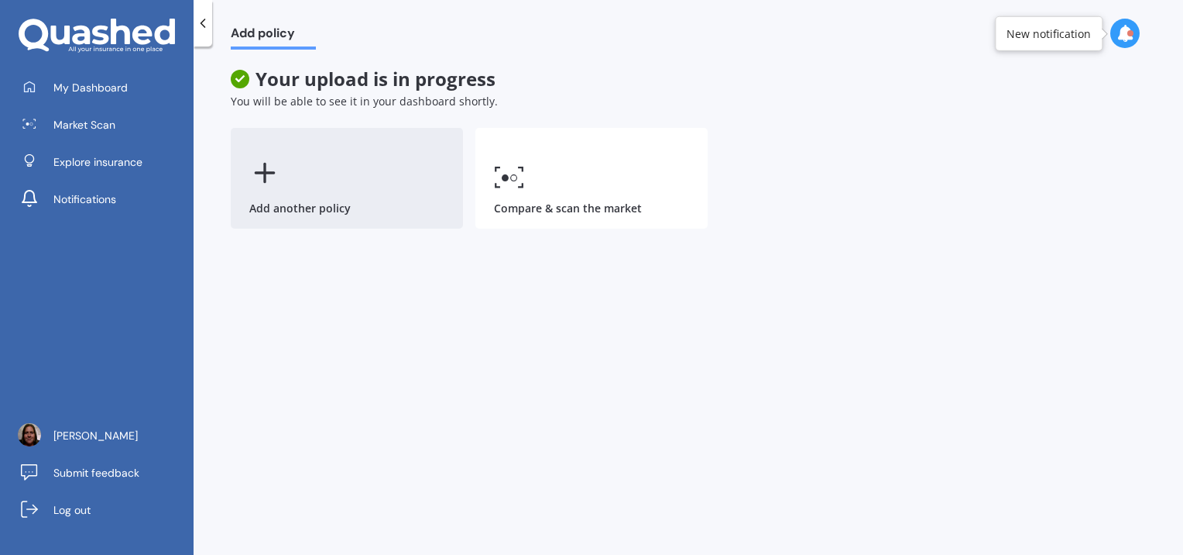
click at [353, 208] on div "Add another policy" at bounding box center [347, 178] width 232 height 101
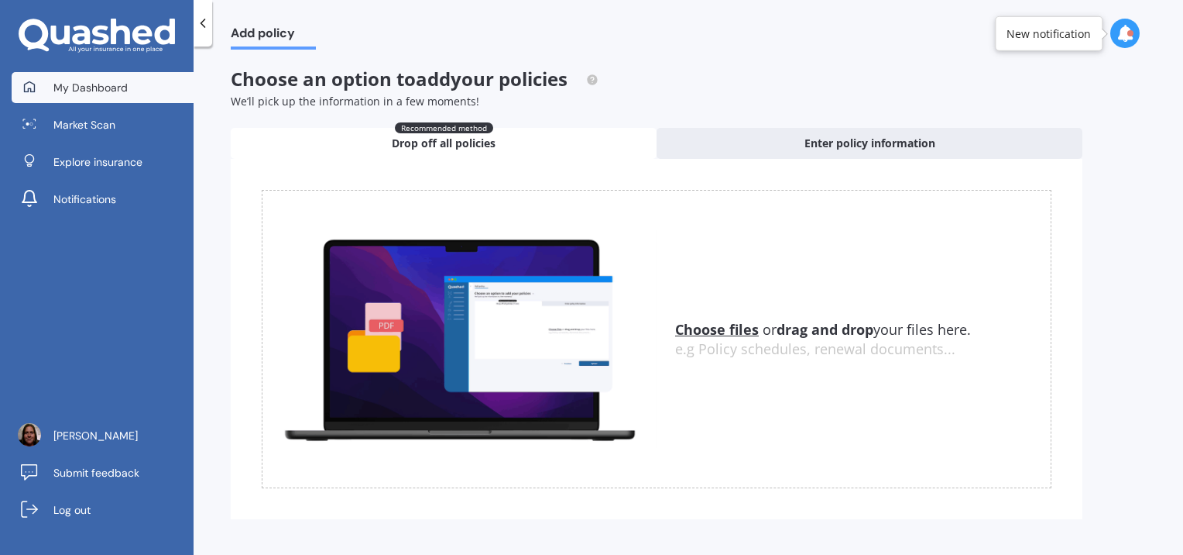
click at [126, 93] on link "My Dashboard" at bounding box center [103, 87] width 182 height 31
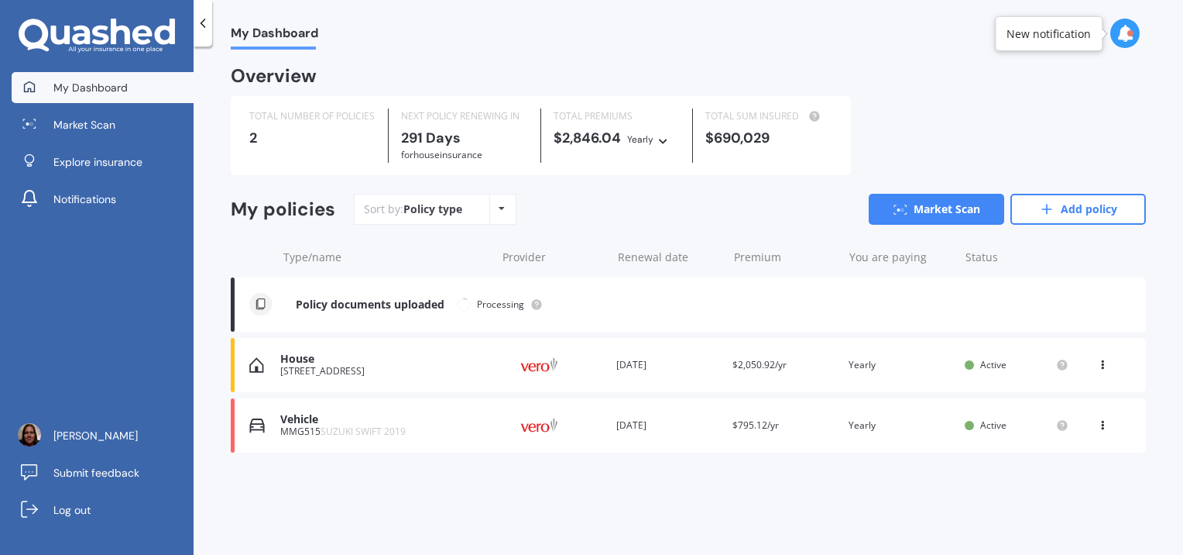
click at [393, 298] on div "Policy documents uploaded" at bounding box center [370, 304] width 149 height 13
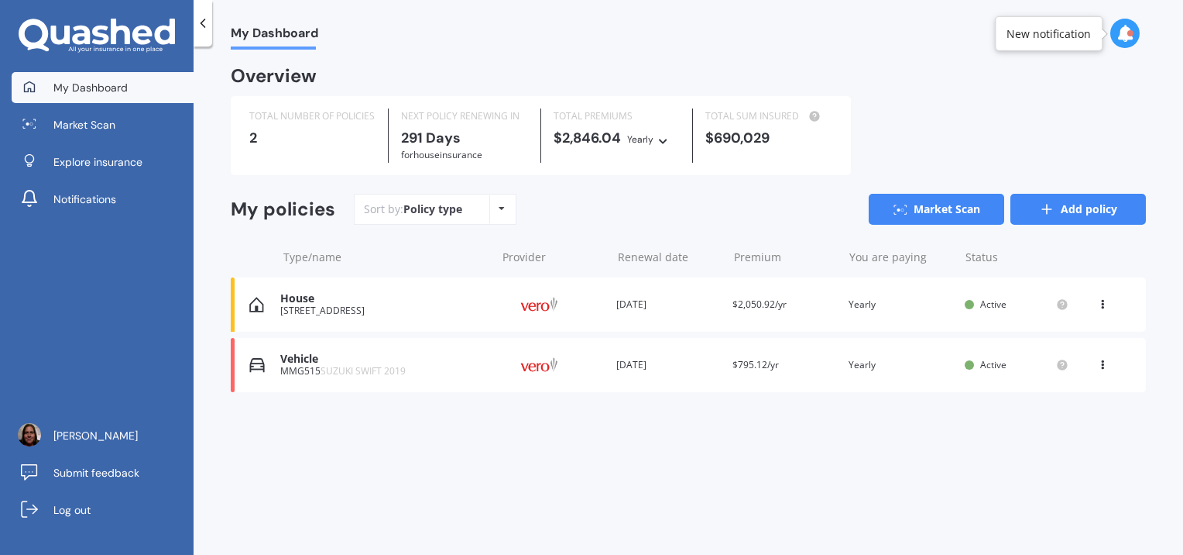
click at [1065, 200] on link "Add policy" at bounding box center [1079, 209] width 136 height 31
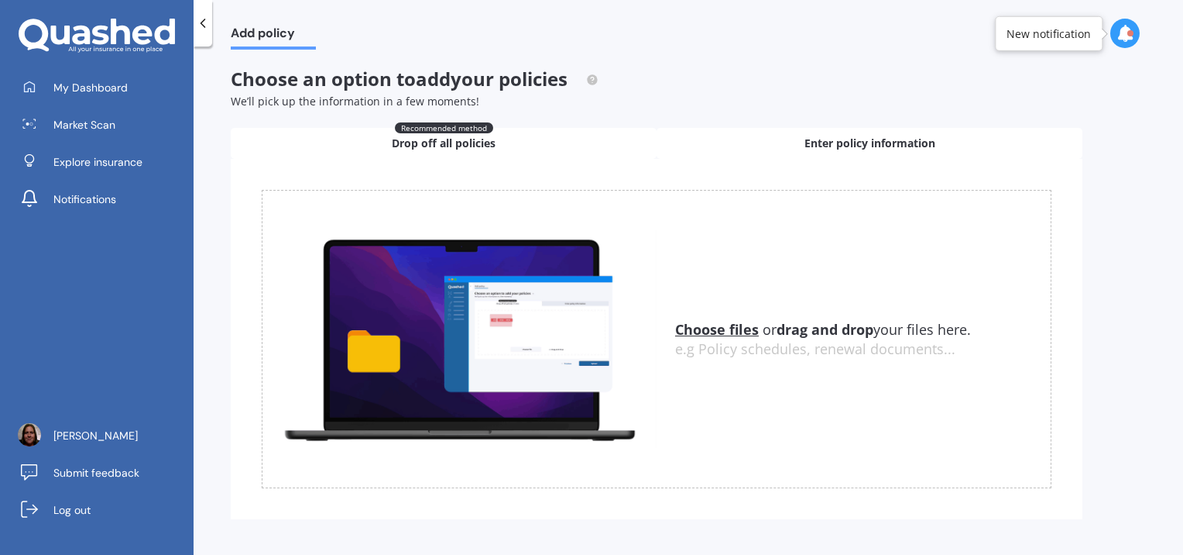
click at [901, 139] on span "Enter policy information" at bounding box center [870, 143] width 131 height 15
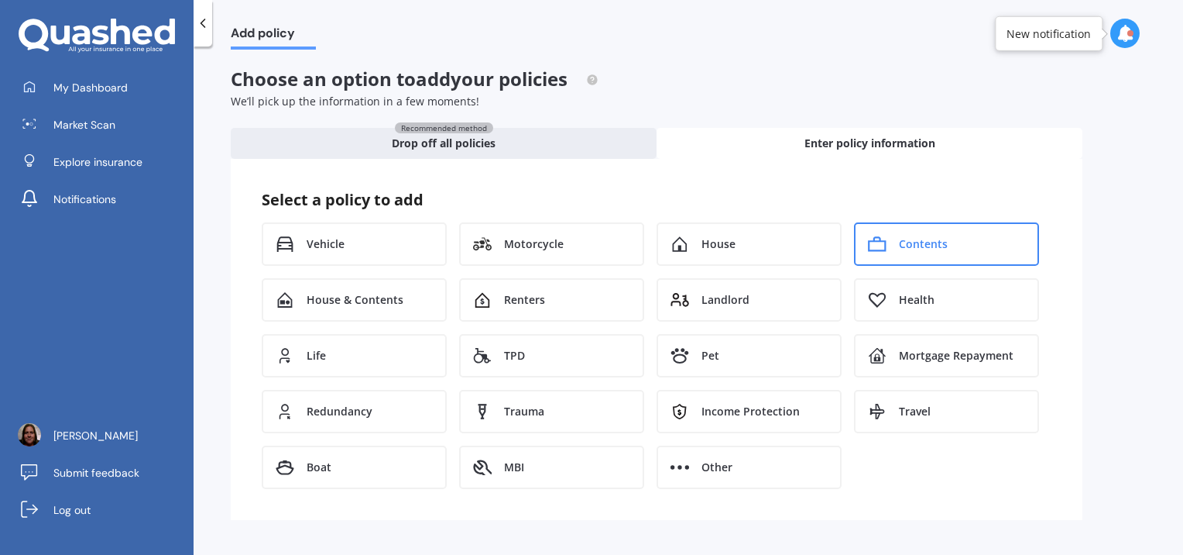
click at [926, 230] on div "Contents" at bounding box center [946, 243] width 185 height 43
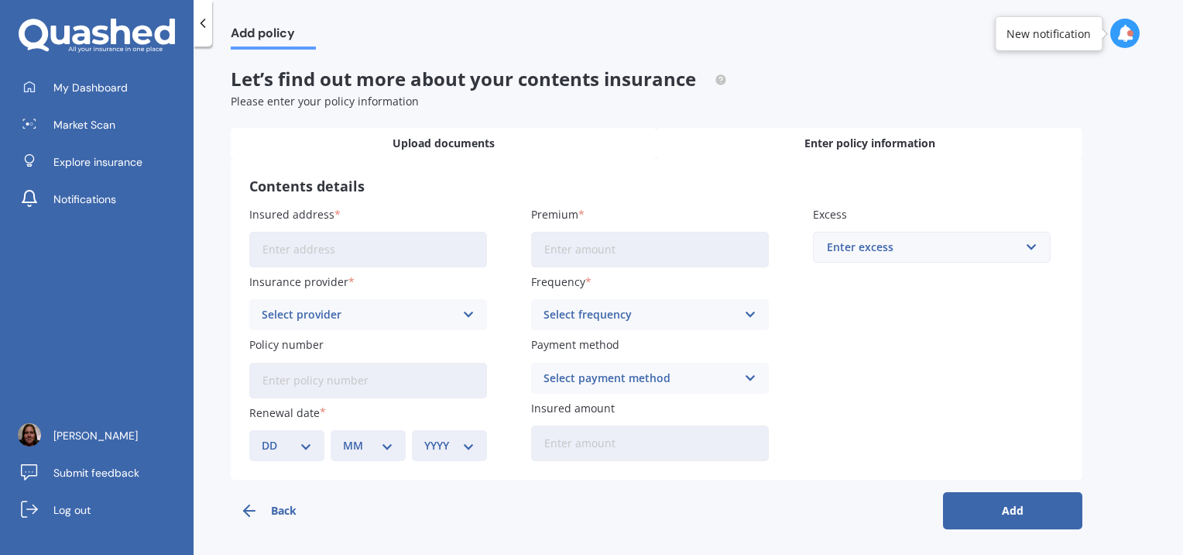
click at [549, 149] on div "Upload documents" at bounding box center [444, 143] width 426 height 31
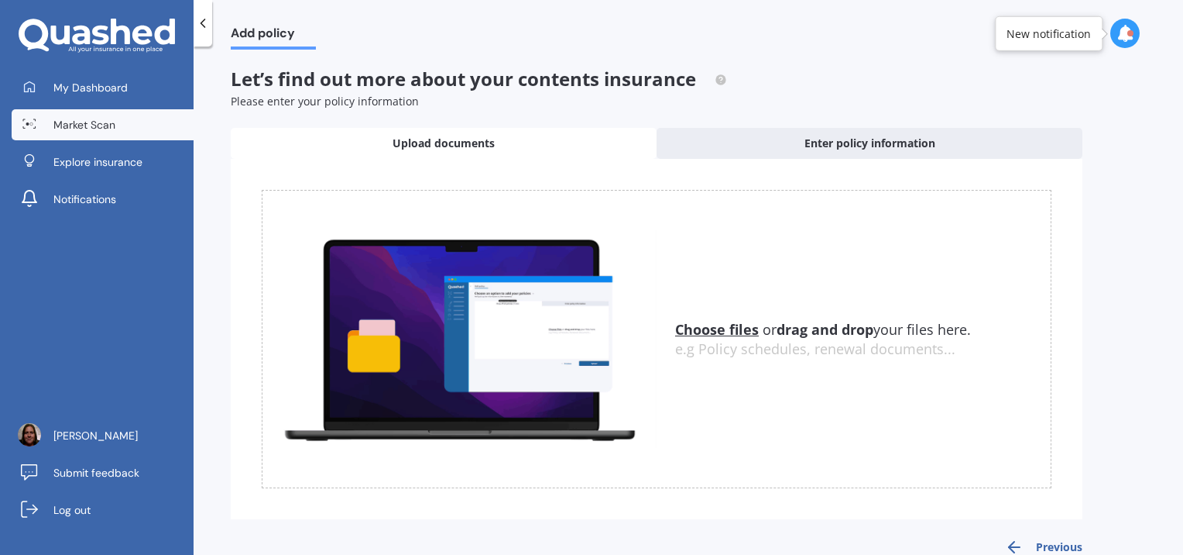
click at [112, 126] on span "Market Scan" at bounding box center [84, 124] width 62 height 15
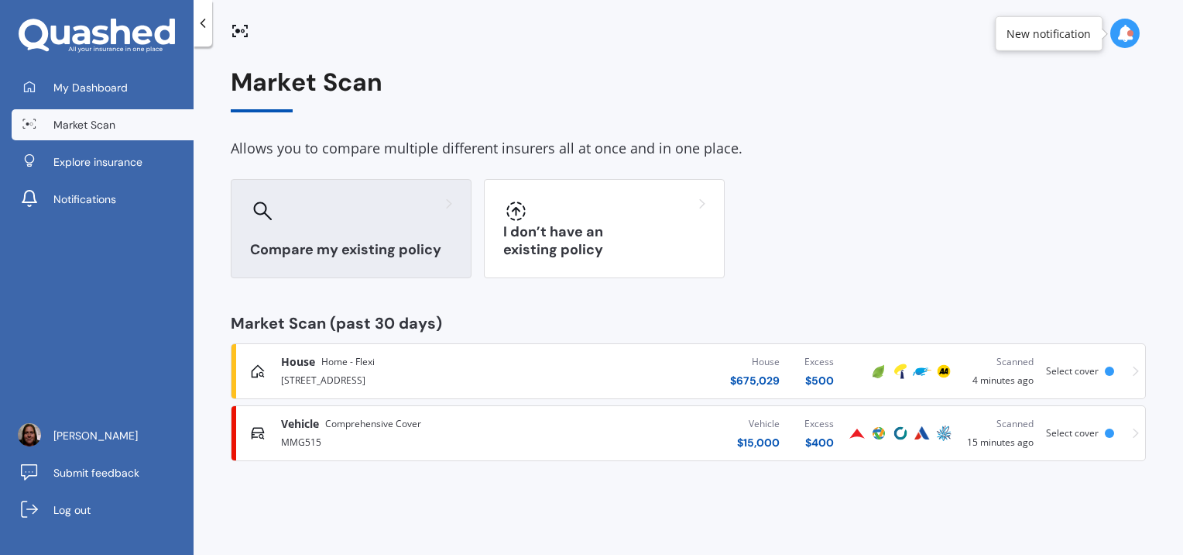
click at [322, 236] on div "Compare my existing policy" at bounding box center [351, 228] width 241 height 99
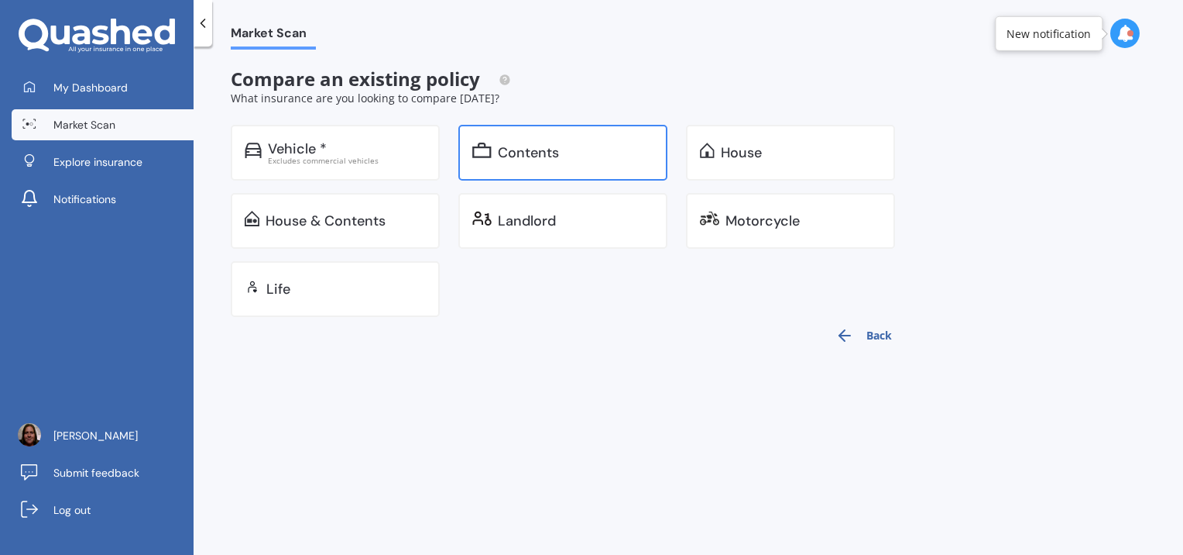
click at [572, 152] on div "Contents" at bounding box center [576, 152] width 156 height 15
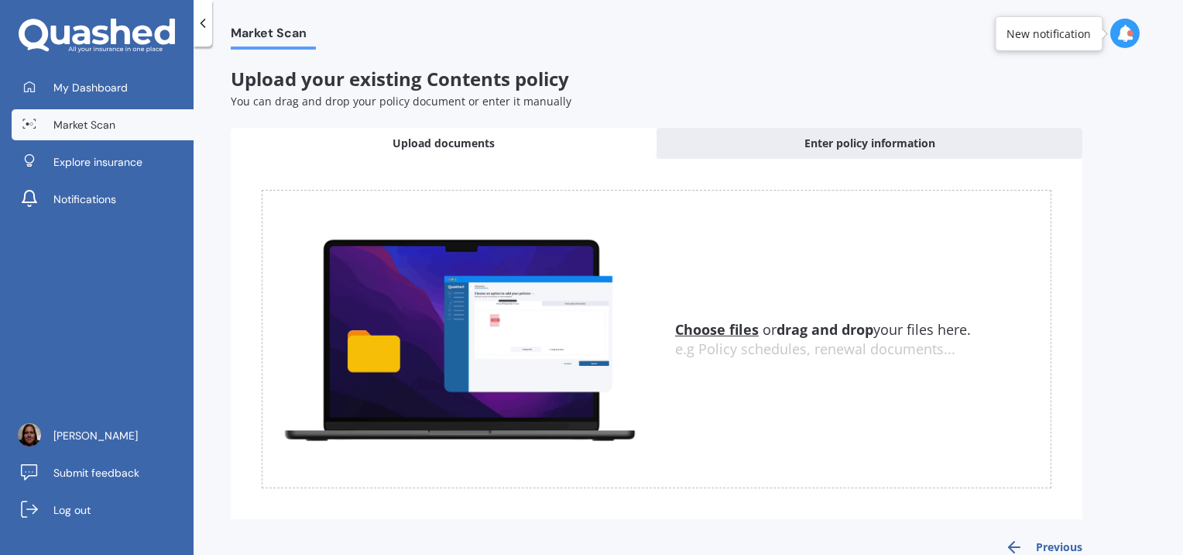
click at [719, 325] on u "Choose files" at bounding box center [717, 329] width 84 height 19
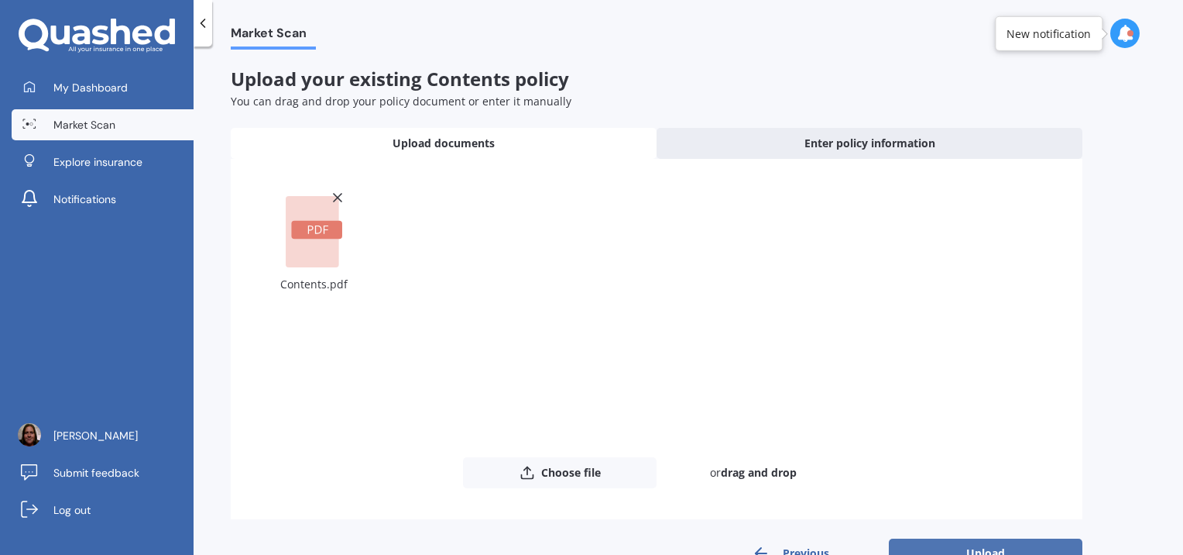
click at [915, 541] on button "Upload" at bounding box center [986, 552] width 194 height 29
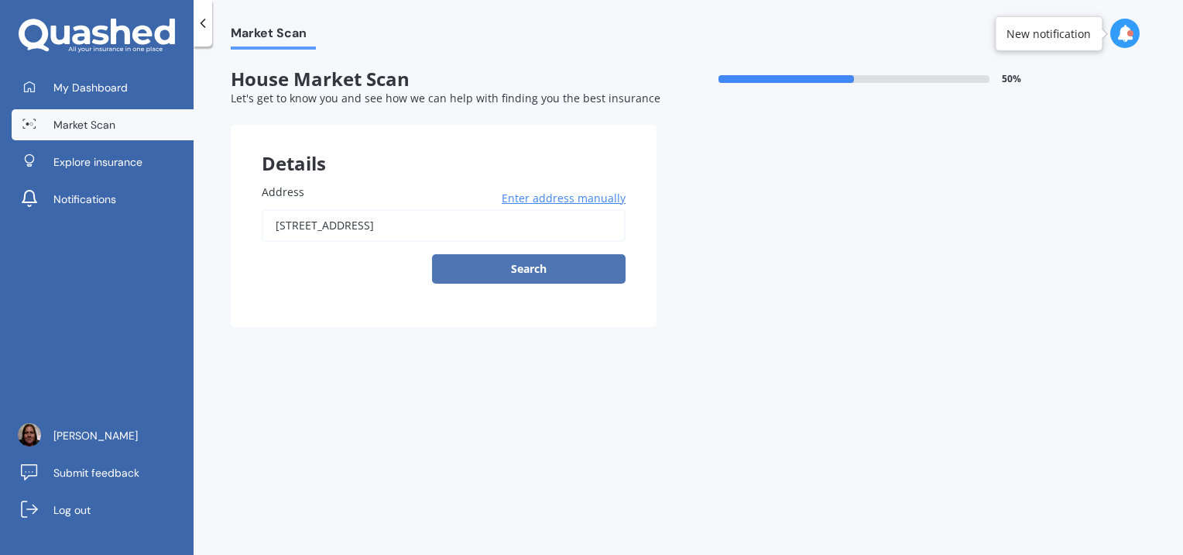
click at [558, 276] on button "Search" at bounding box center [529, 268] width 194 height 29
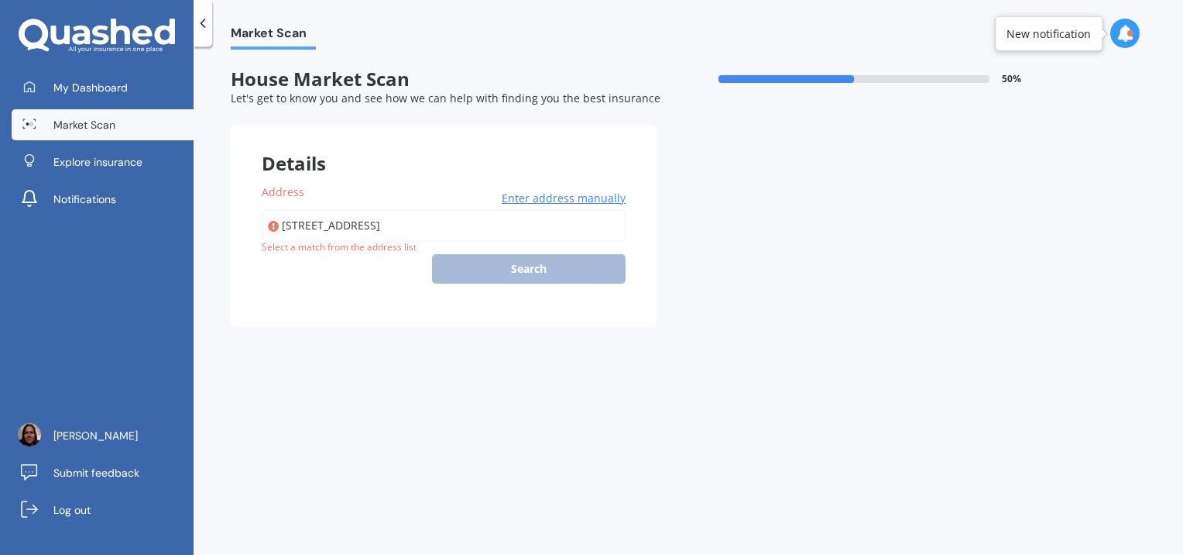
type input "8A Cutfield Street, Inglewood 4330"
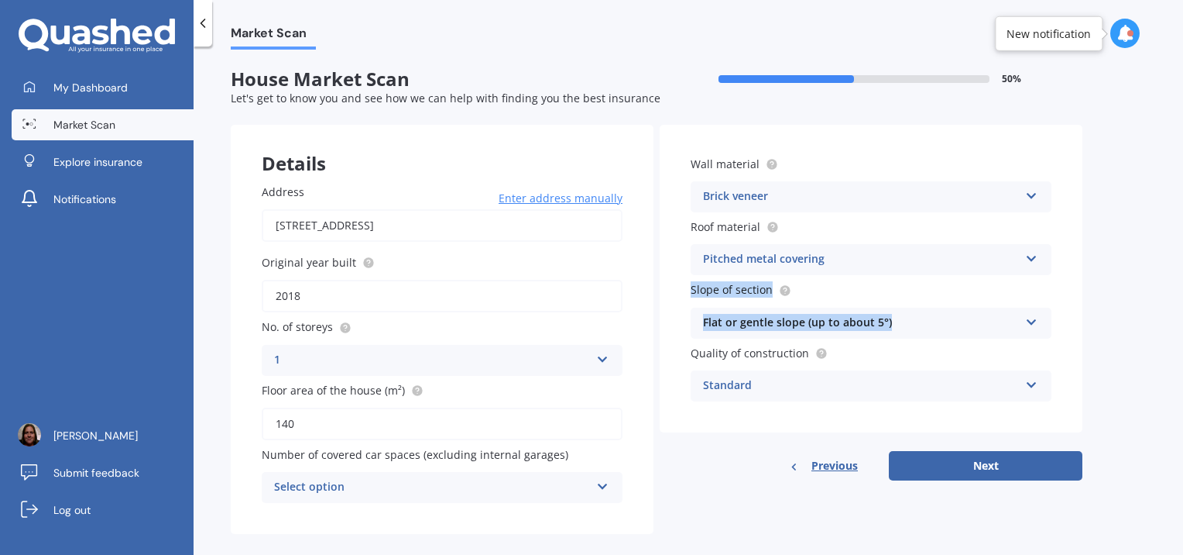
drag, startPoint x: 1183, startPoint y: 273, endPoint x: 1181, endPoint y: 302, distance: 29.5
click at [1181, 302] on div "Market Scan House Market Scan 50 % Let's get to know you and see how we can hel…" at bounding box center [689, 304] width 990 height 508
click at [1000, 461] on button "Next" at bounding box center [986, 465] width 194 height 29
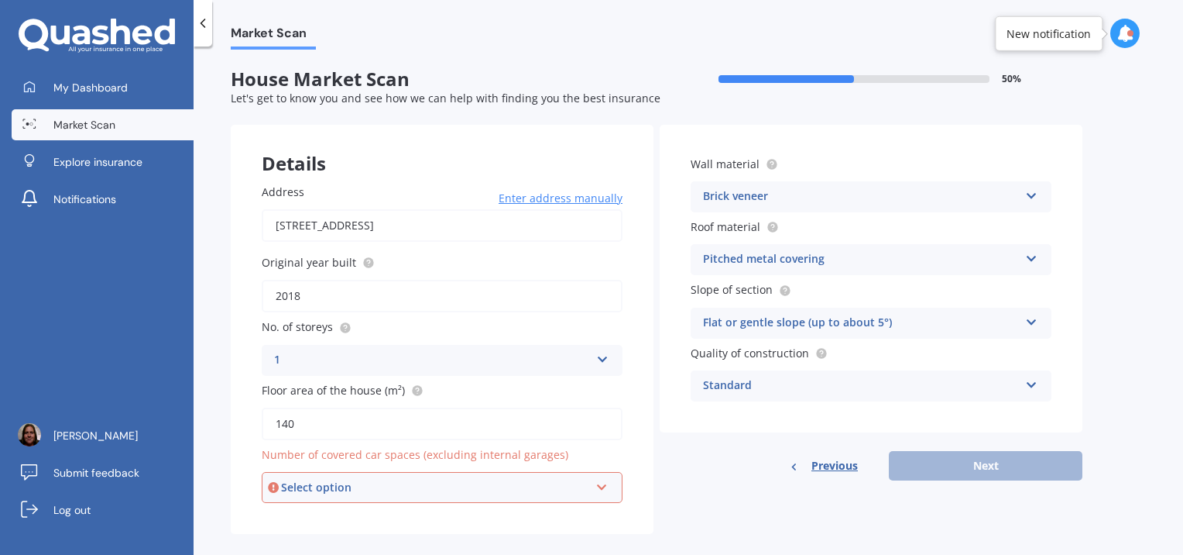
click at [575, 494] on div "Select option" at bounding box center [435, 487] width 308 height 17
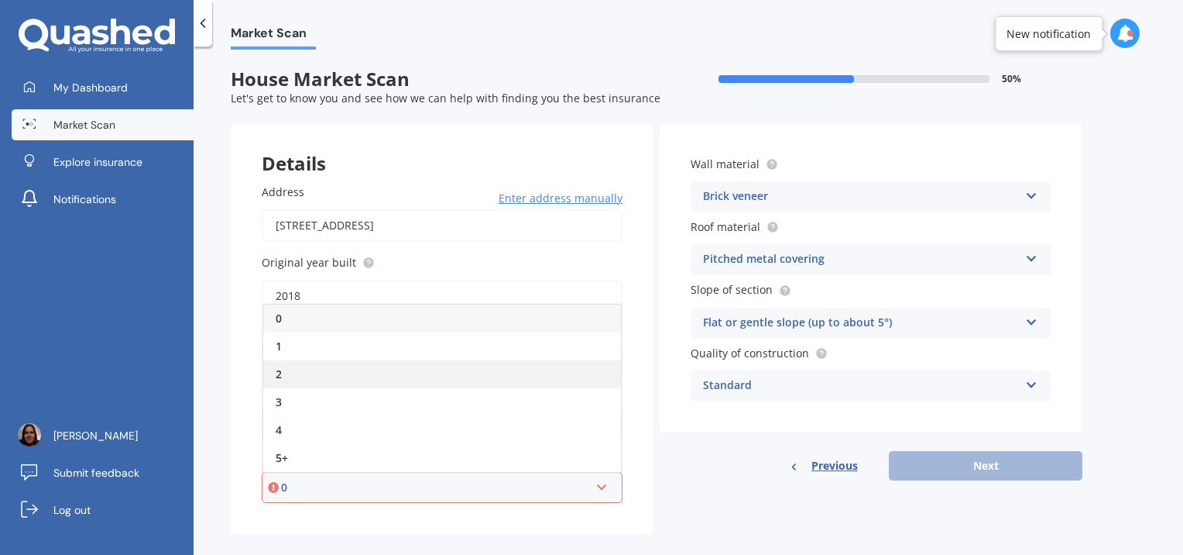
click at [575, 369] on div "2" at bounding box center [442, 374] width 358 height 28
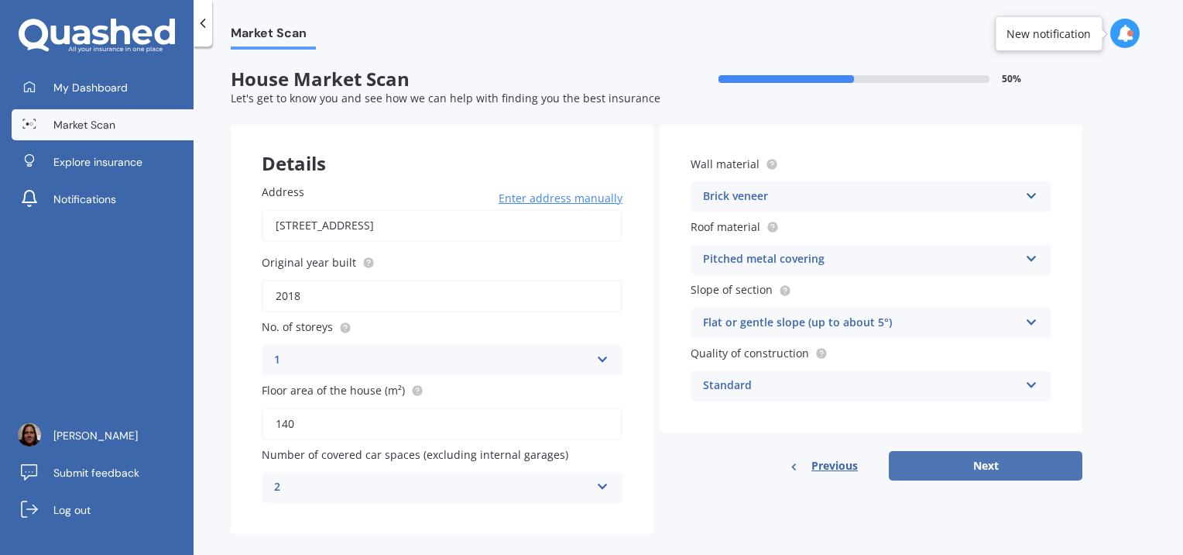
click at [914, 455] on button "Next" at bounding box center [986, 465] width 194 height 29
select select "23"
select select "11"
select select "1982"
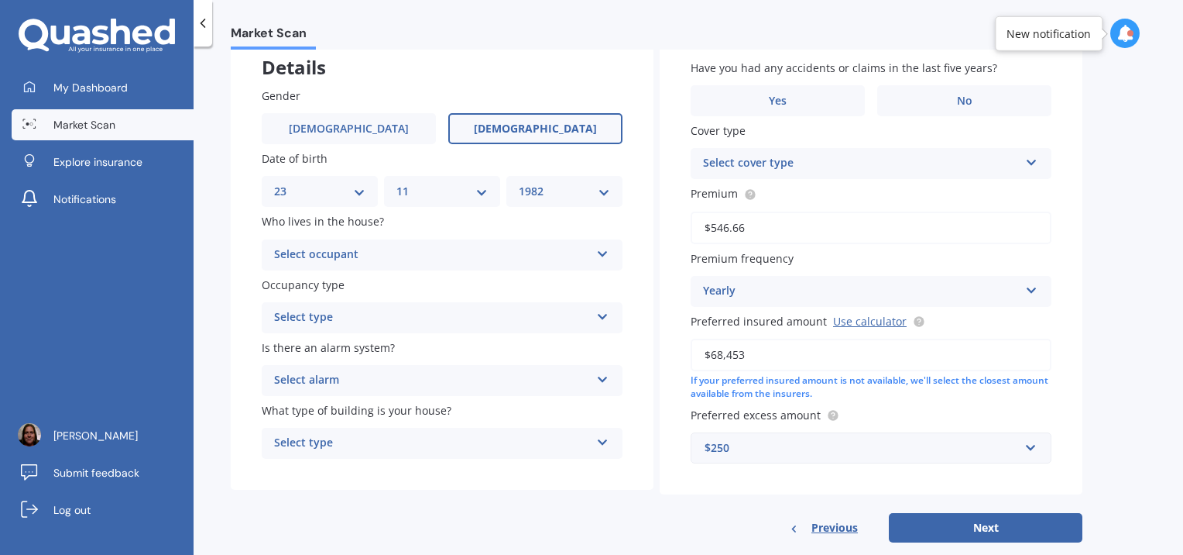
scroll to position [112, 0]
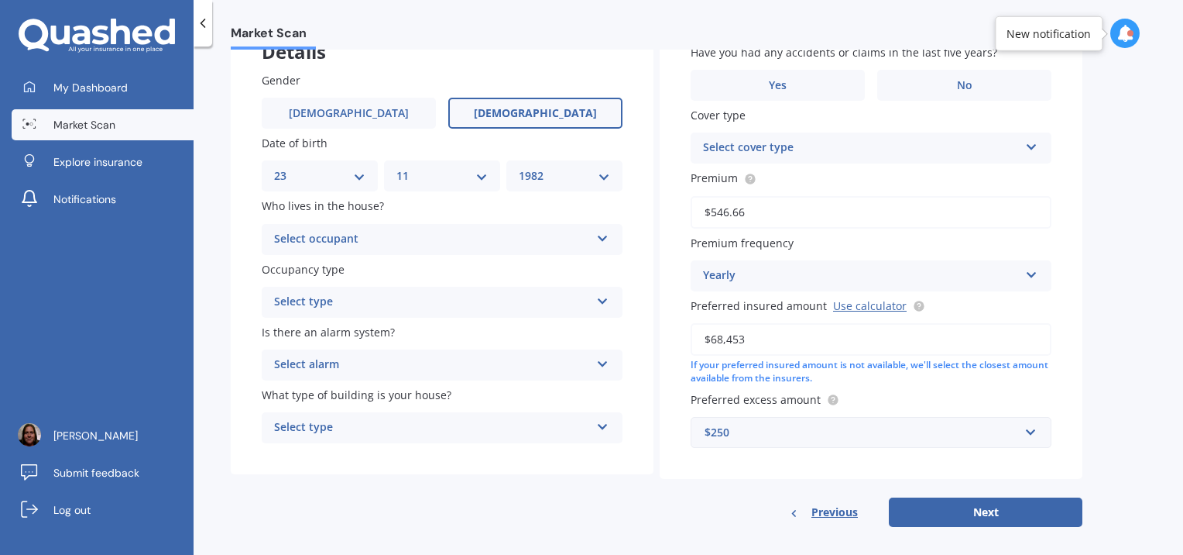
click at [551, 248] on div "Select occupant" at bounding box center [432, 239] width 316 height 19
click at [540, 263] on div "Owner" at bounding box center [442, 270] width 359 height 28
click at [534, 303] on div "Select type" at bounding box center [432, 302] width 316 height 19
click at [527, 326] on div "Permanent" at bounding box center [442, 332] width 359 height 28
click at [519, 359] on div "Select alarm" at bounding box center [432, 364] width 316 height 19
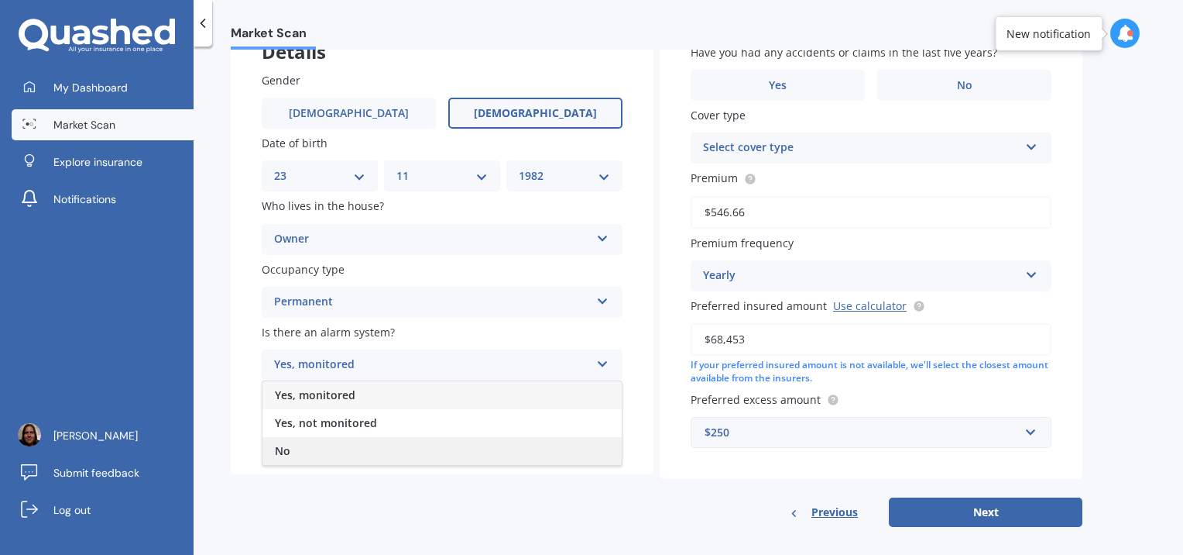
click at [492, 444] on div "No" at bounding box center [442, 451] width 359 height 28
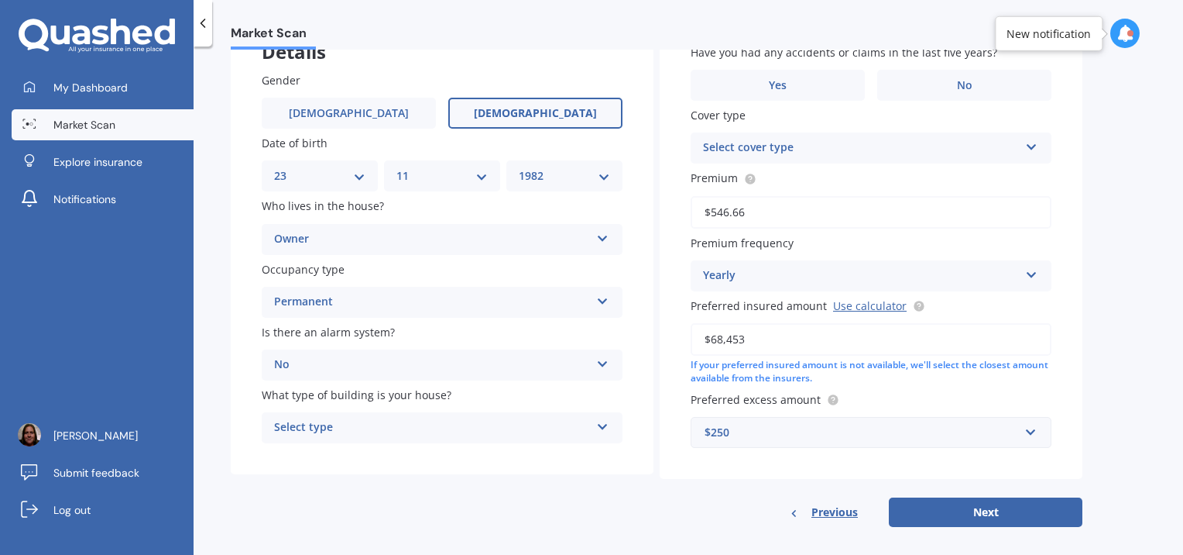
click at [494, 434] on div "Select type" at bounding box center [432, 427] width 316 height 19
click at [493, 450] on div "Freestanding" at bounding box center [442, 458] width 359 height 28
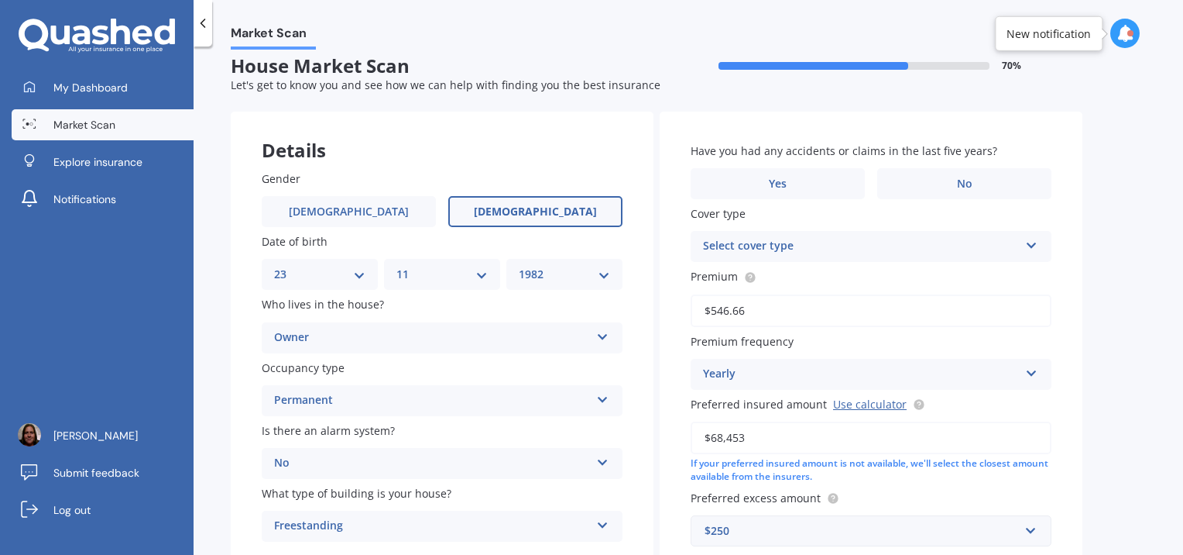
scroll to position [12, 0]
click at [838, 183] on label "Yes" at bounding box center [778, 185] width 174 height 31
click at [0, 0] on input "Yes" at bounding box center [0, 0] width 0 height 0
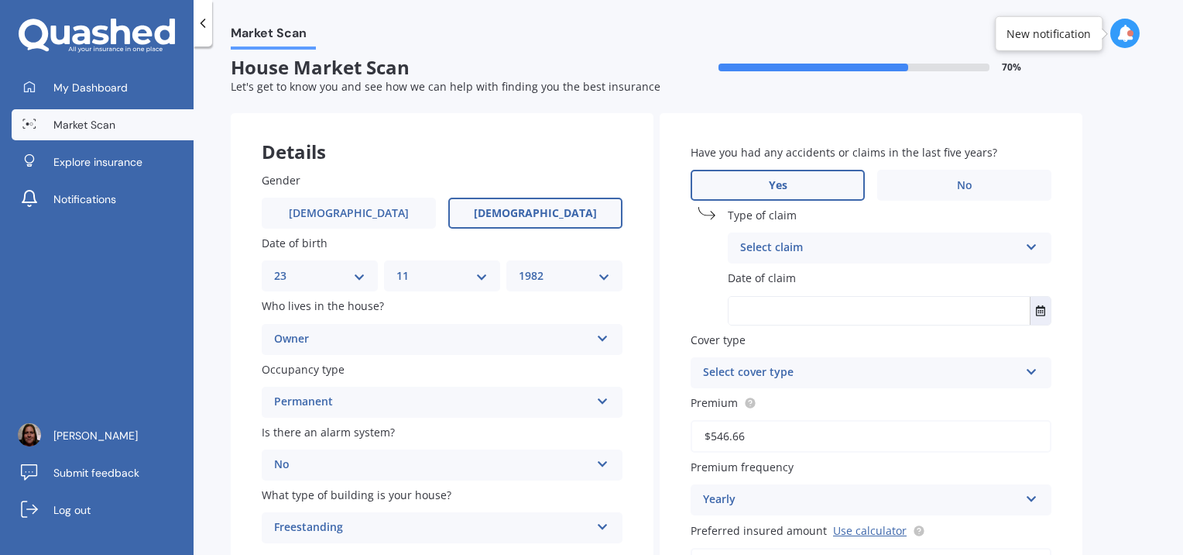
click at [830, 243] on div "Select claim" at bounding box center [879, 248] width 279 height 19
click at [977, 174] on label "No" at bounding box center [964, 185] width 174 height 31
click at [0, 0] on input "No" at bounding box center [0, 0] width 0 height 0
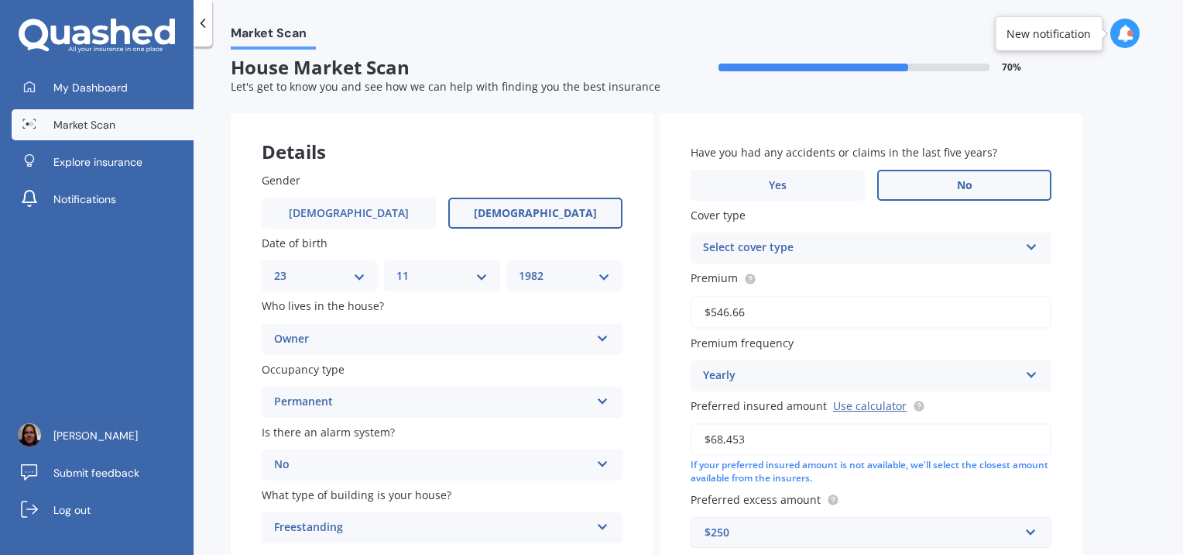
click at [939, 246] on div "Select cover type" at bounding box center [861, 248] width 316 height 19
click at [921, 273] on div "Home - Flexi" at bounding box center [871, 278] width 359 height 28
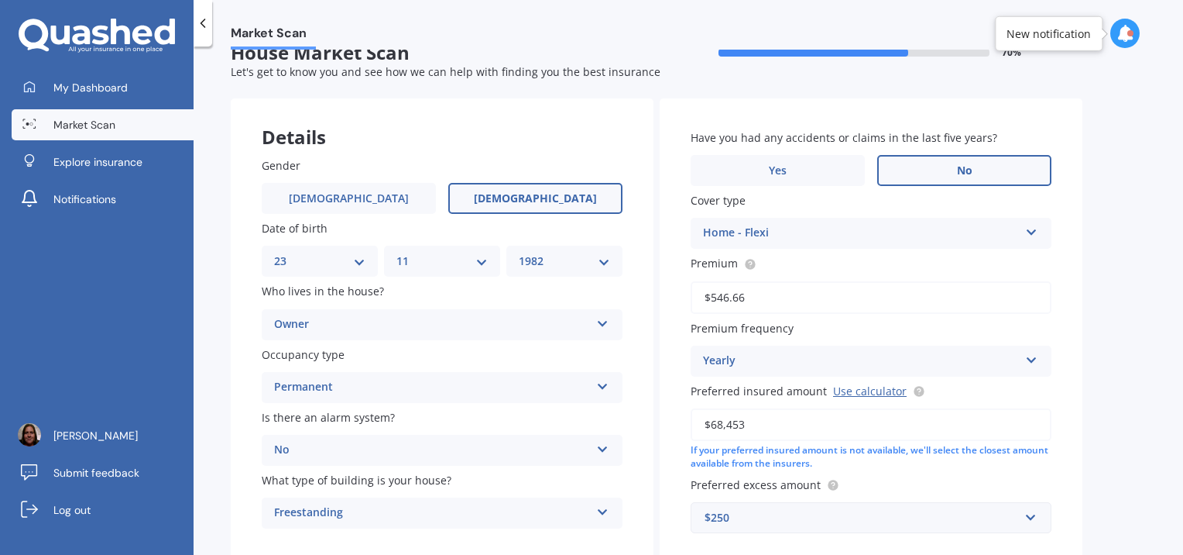
scroll to position [123, 0]
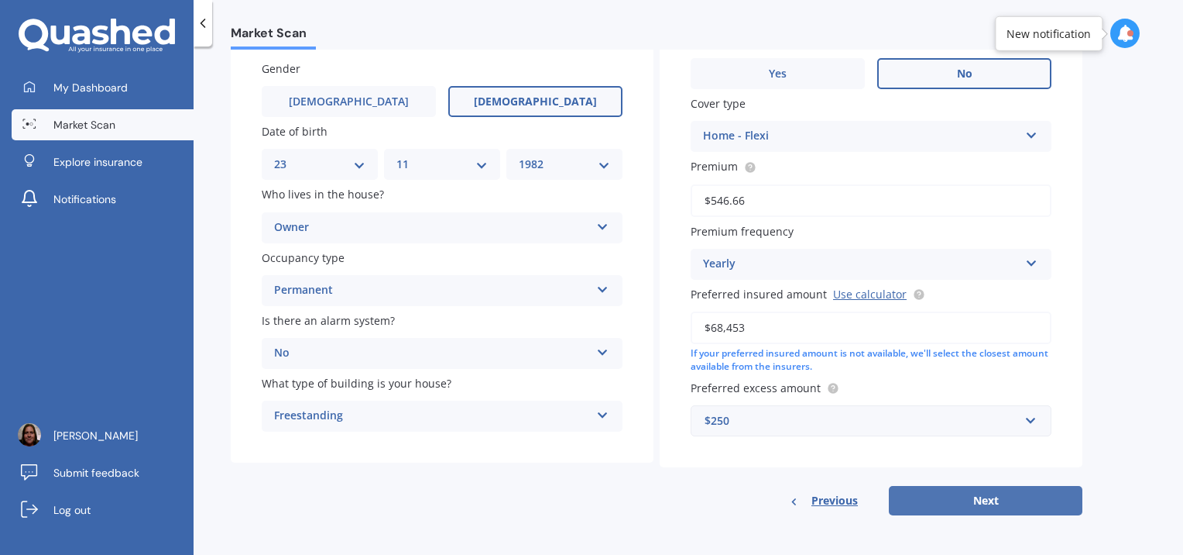
click at [1024, 495] on button "Next" at bounding box center [986, 500] width 194 height 29
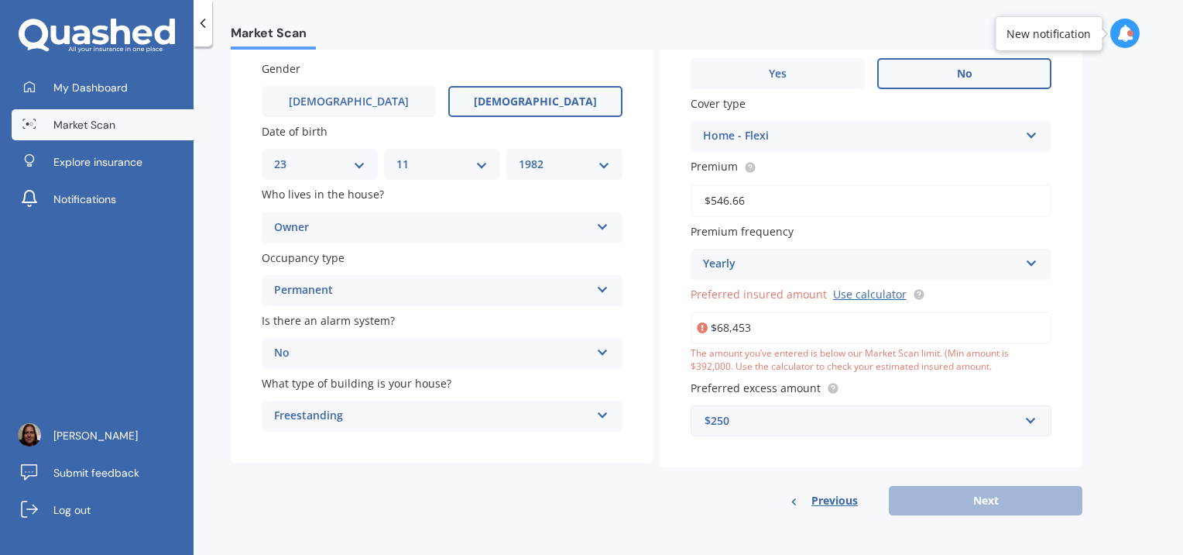
scroll to position [0, 0]
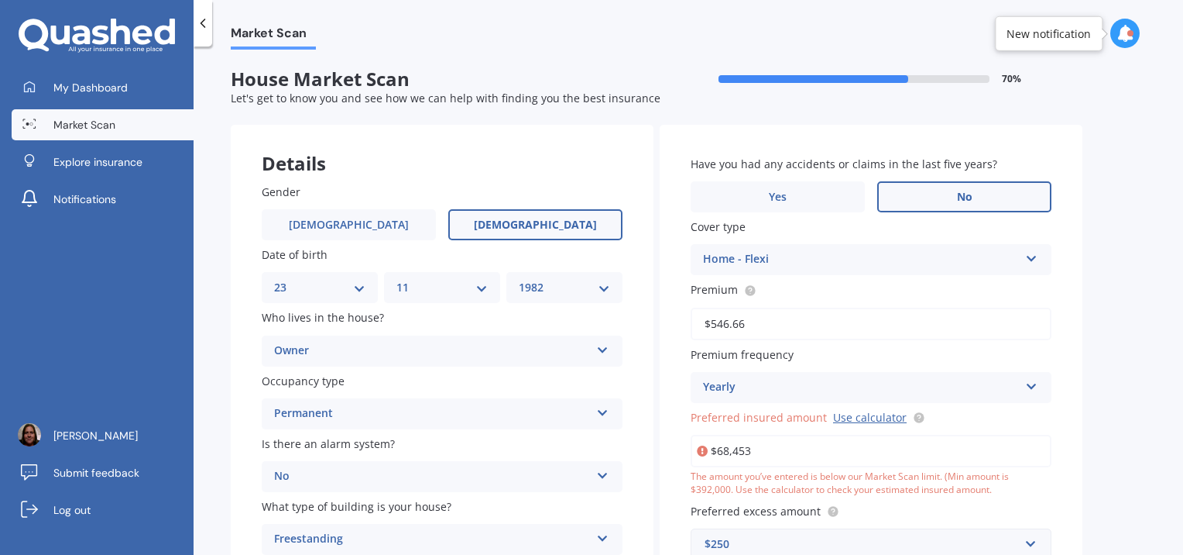
click at [209, 33] on div at bounding box center [203, 23] width 19 height 46
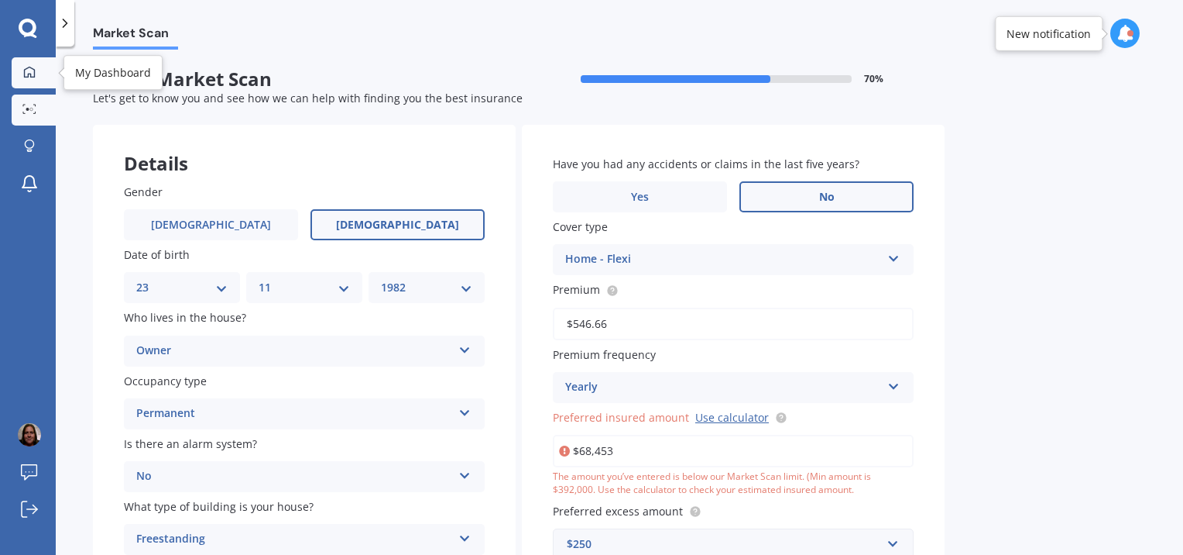
click at [18, 83] on link "My Dashboard" at bounding box center [34, 72] width 44 height 31
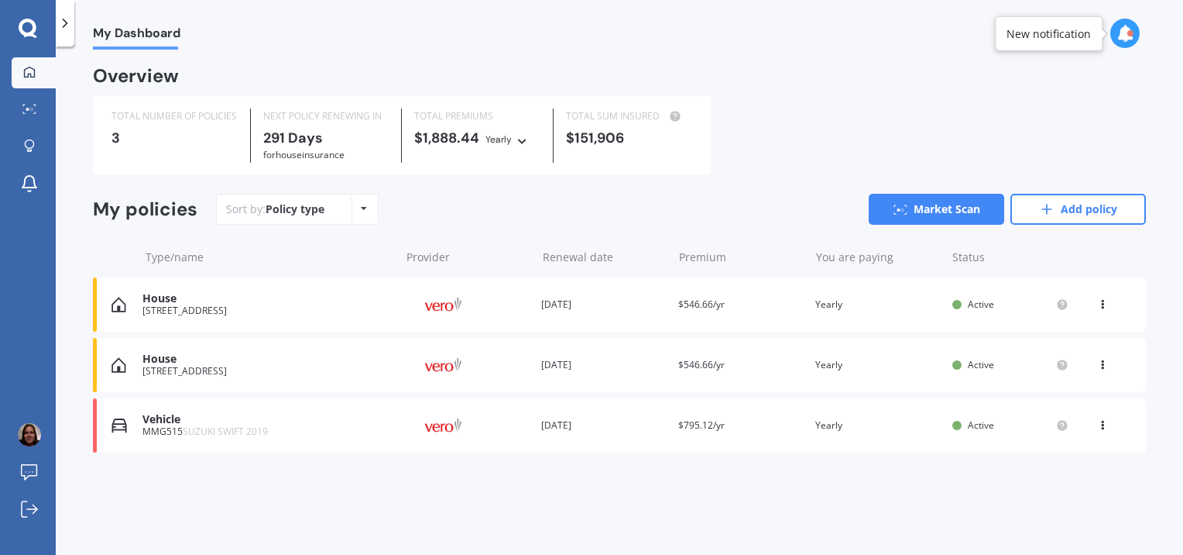
click at [1104, 303] on icon at bounding box center [1102, 301] width 11 height 9
click at [1067, 337] on div "View policy" at bounding box center [1068, 333] width 153 height 31
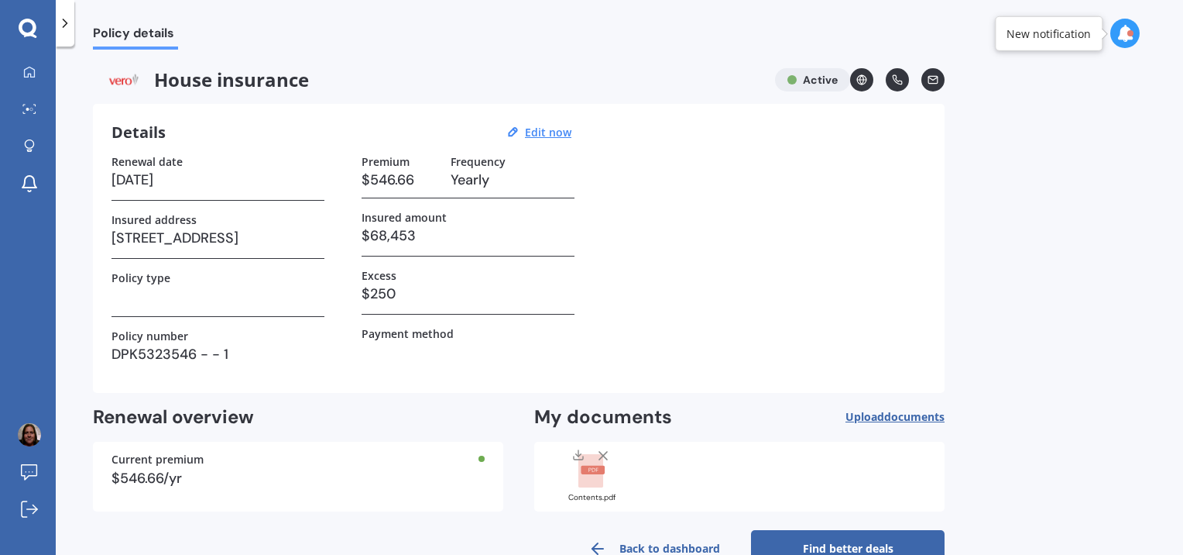
click at [701, 548] on link "Back to dashboard" at bounding box center [655, 548] width 194 height 37
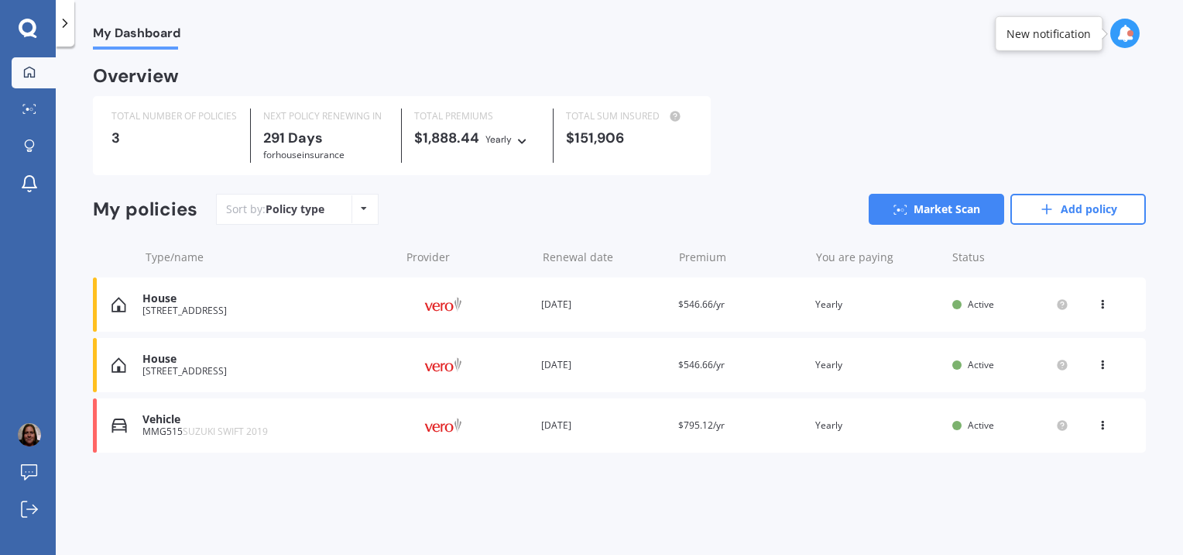
click at [1103, 306] on icon at bounding box center [1102, 301] width 11 height 9
click at [1062, 359] on div "Delete" at bounding box center [1068, 364] width 153 height 31
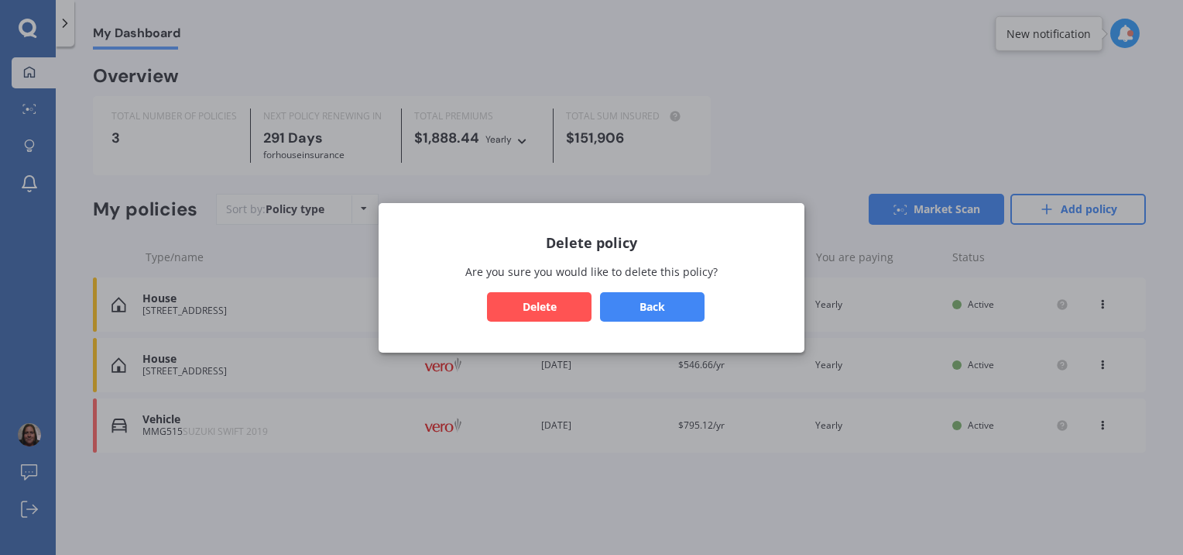
click at [543, 314] on button "Delete" at bounding box center [539, 305] width 105 height 29
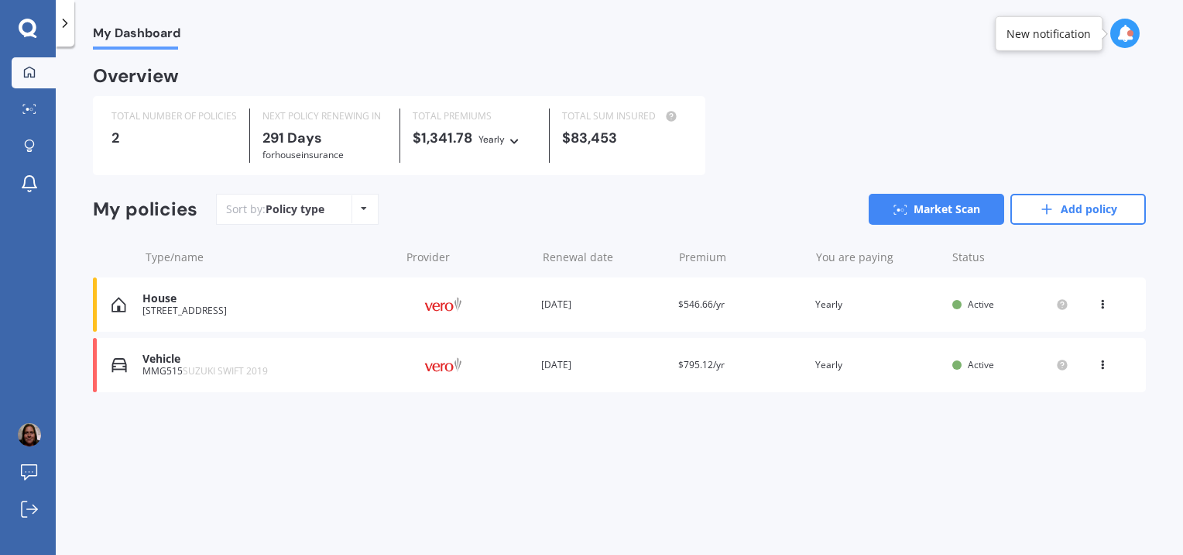
click at [68, 30] on icon at bounding box center [64, 22] width 15 height 15
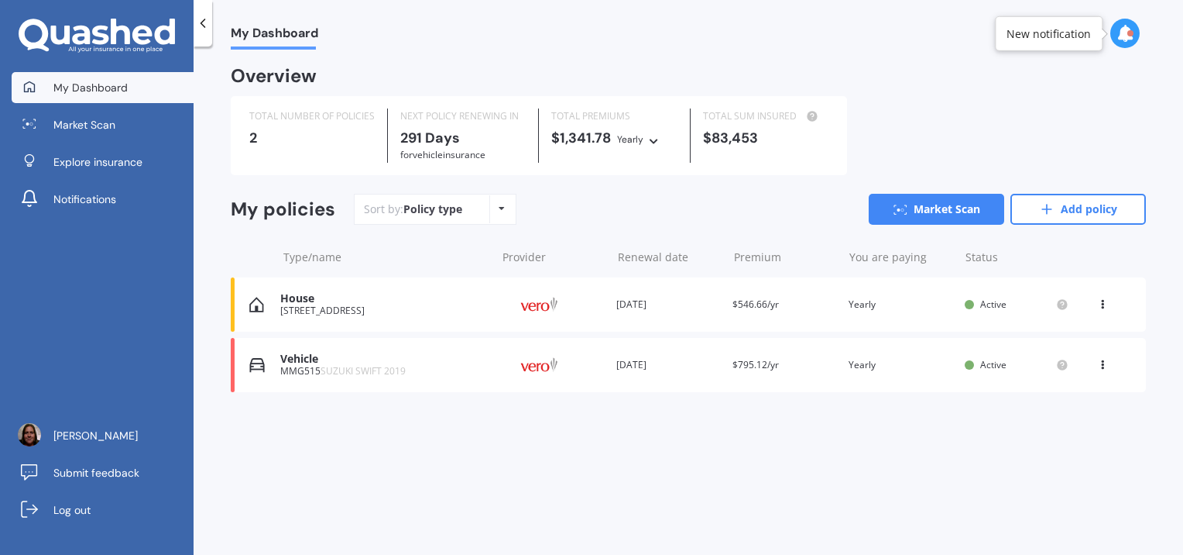
click at [122, 87] on span "My Dashboard" at bounding box center [90, 87] width 74 height 15
click at [1040, 199] on link "Add policy" at bounding box center [1079, 209] width 136 height 31
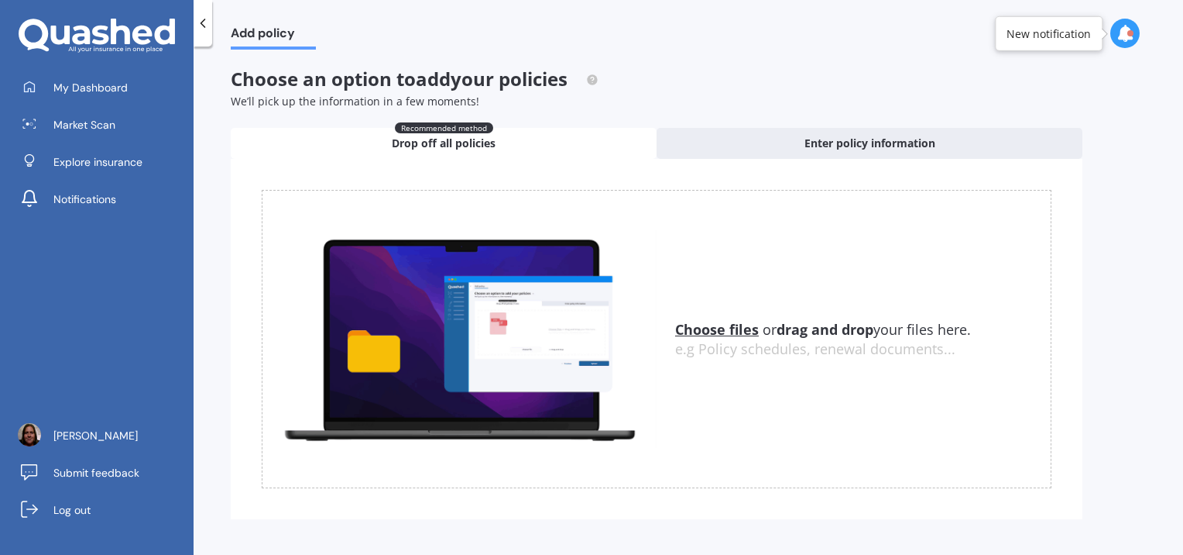
click at [207, 26] on icon at bounding box center [202, 22] width 15 height 15
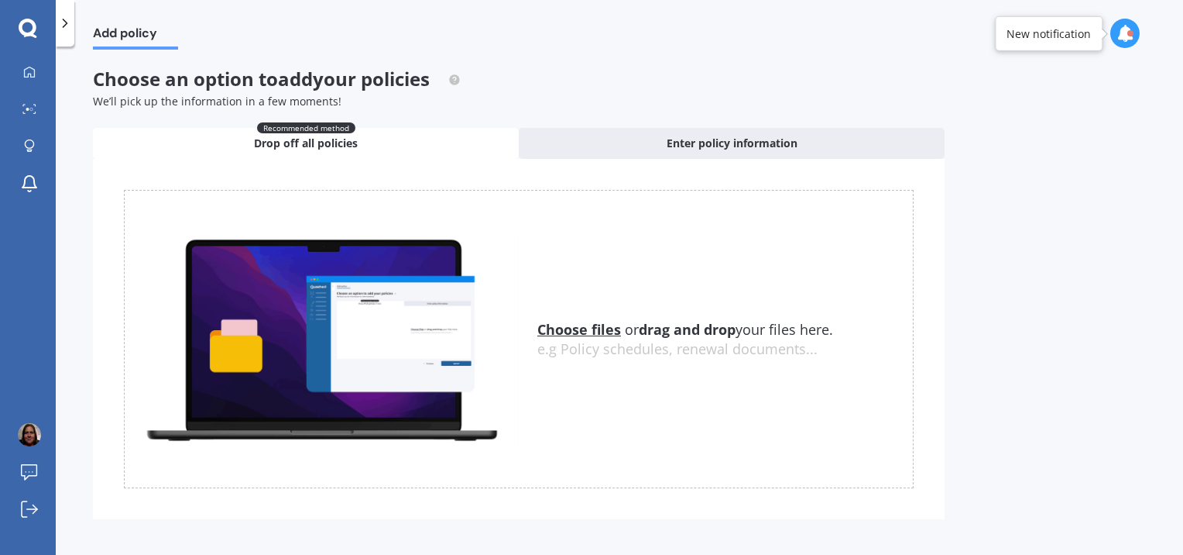
click at [67, 21] on icon at bounding box center [64, 22] width 15 height 15
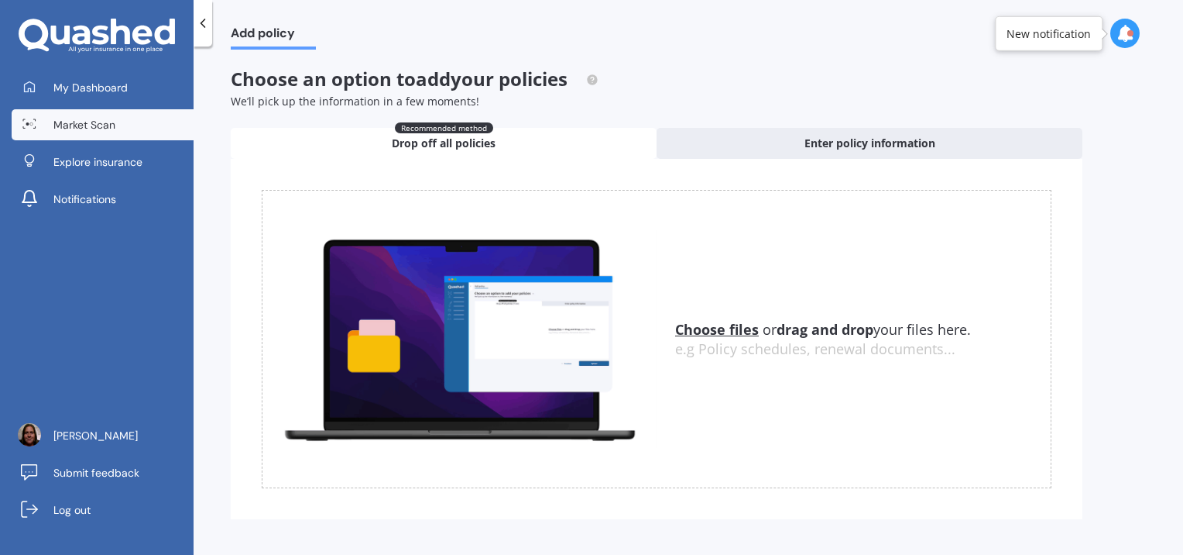
click at [75, 121] on span "Market Scan" at bounding box center [84, 124] width 62 height 15
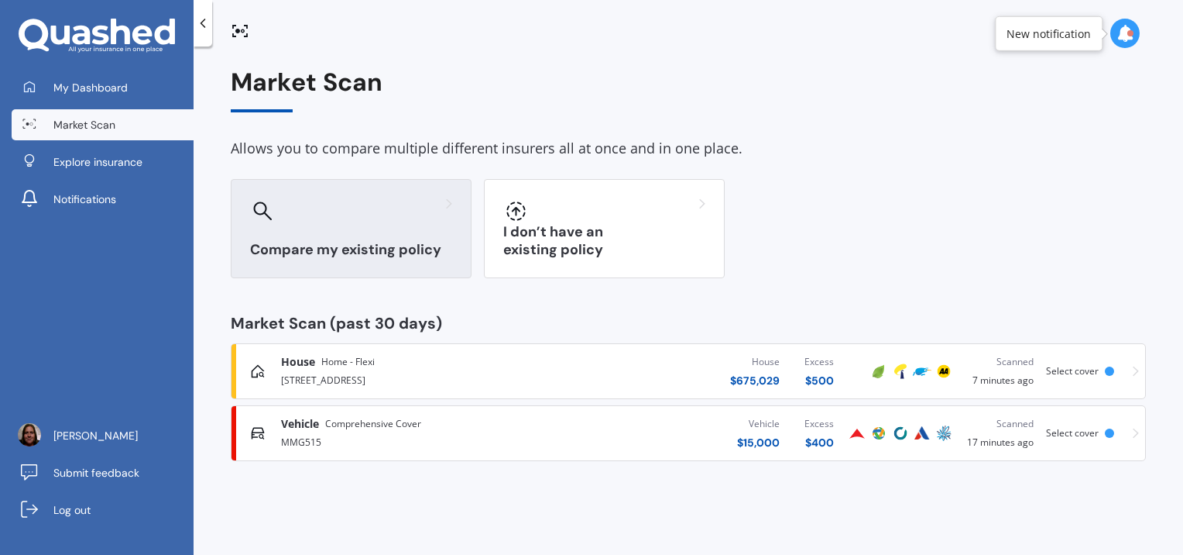
click at [342, 232] on div "Compare my existing policy" at bounding box center [351, 228] width 241 height 99
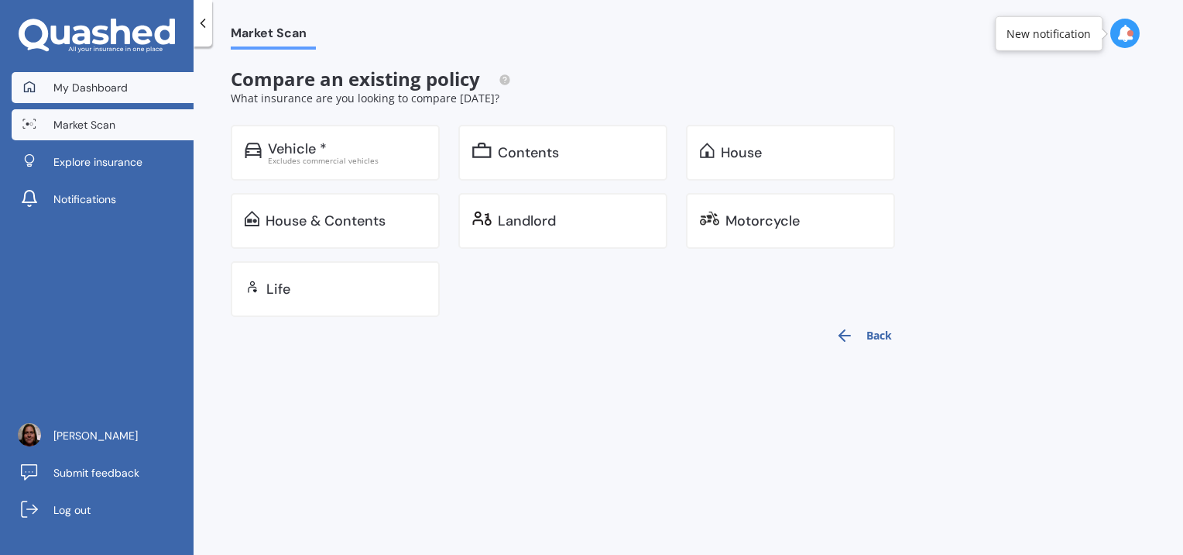
click at [152, 90] on link "My Dashboard" at bounding box center [103, 87] width 182 height 31
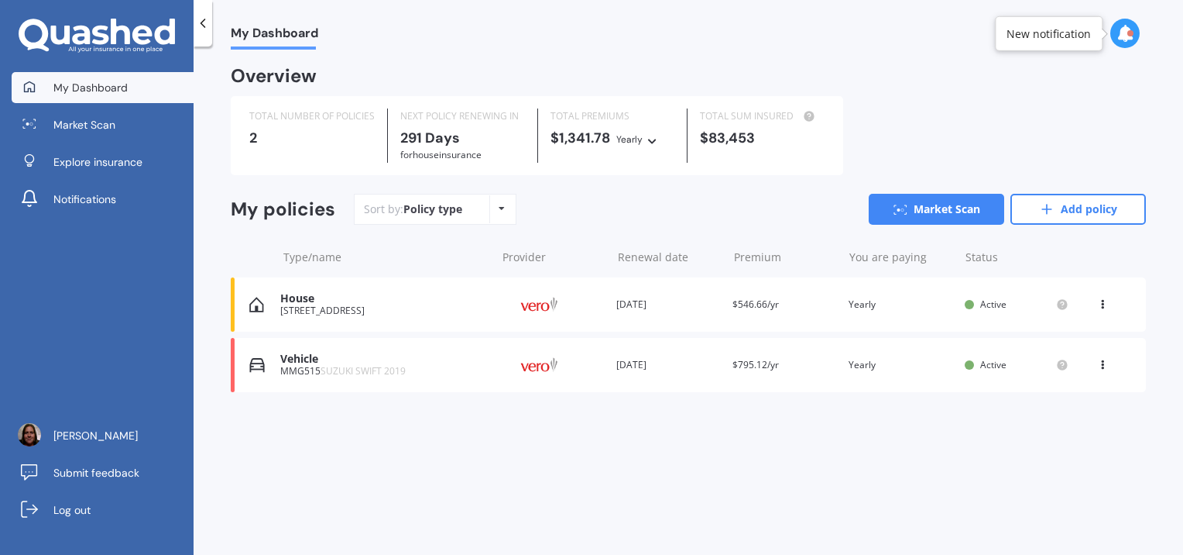
click at [1106, 304] on icon at bounding box center [1102, 301] width 11 height 9
click at [1064, 361] on div "Delete" at bounding box center [1068, 364] width 153 height 31
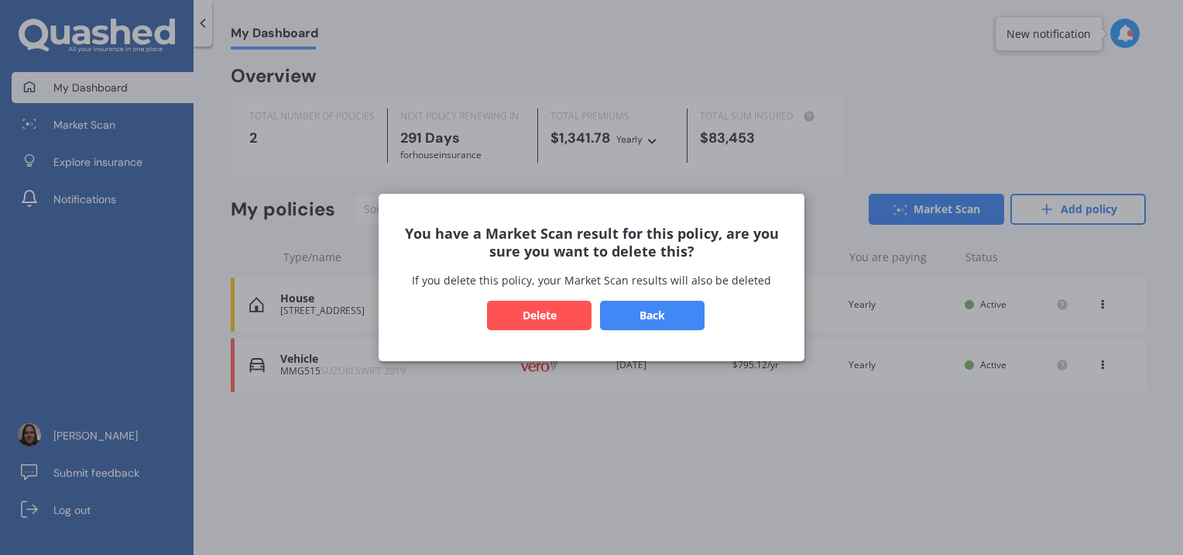
click at [660, 311] on button "Back" at bounding box center [652, 314] width 105 height 29
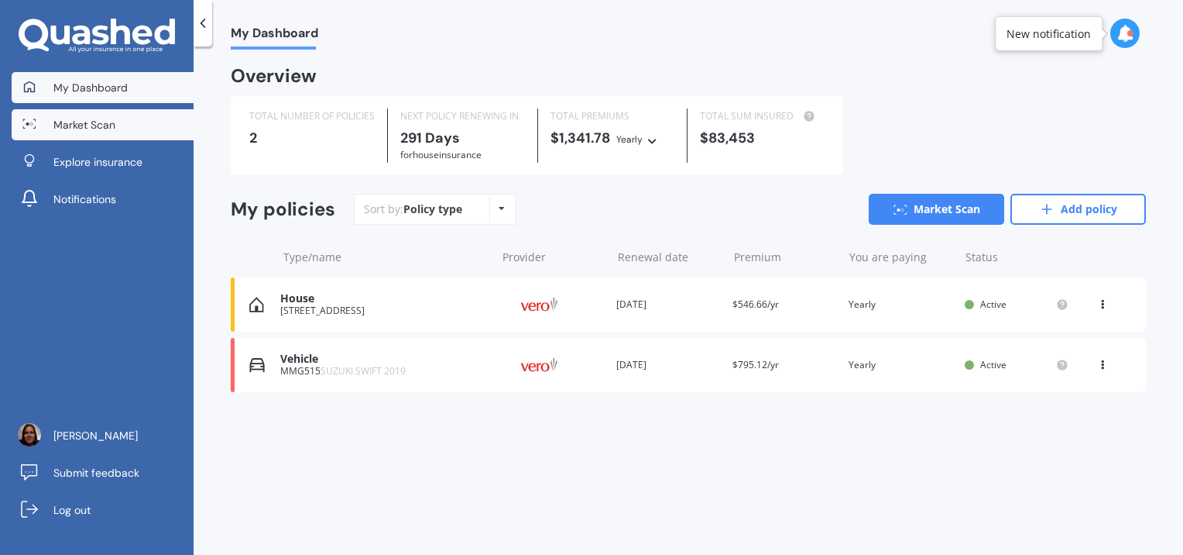
click at [141, 124] on link "Market Scan" at bounding box center [103, 124] width 182 height 31
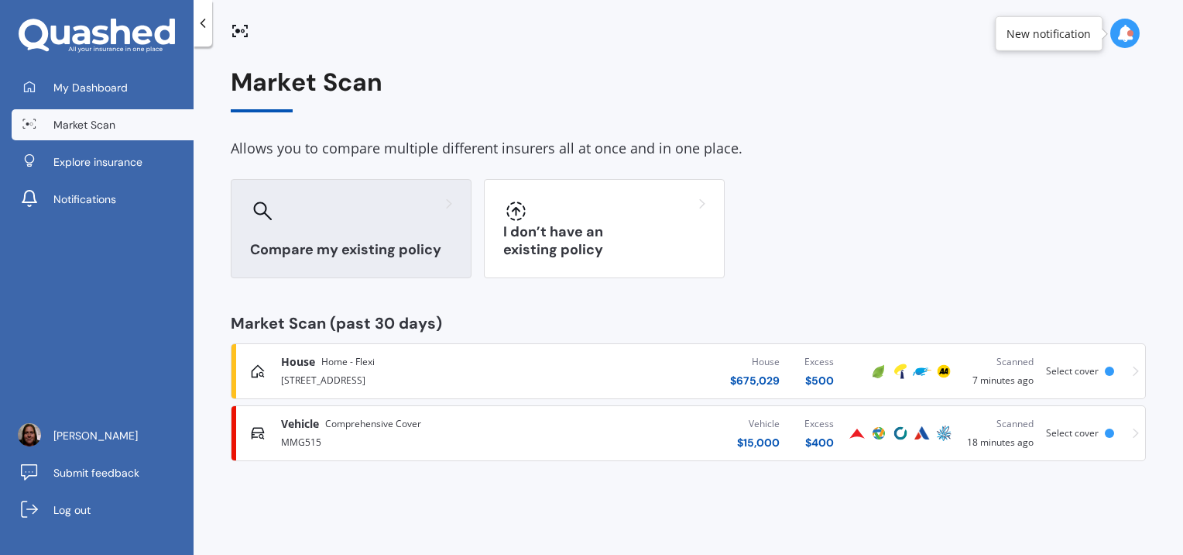
click at [300, 227] on div "Compare my existing policy" at bounding box center [351, 228] width 241 height 99
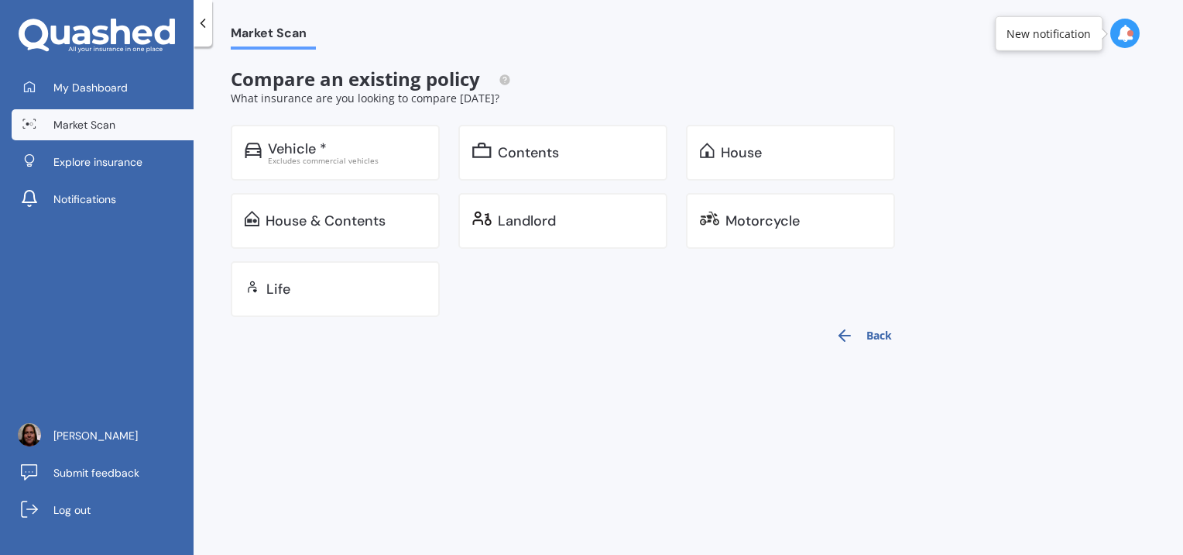
click at [300, 227] on div "House & Contents" at bounding box center [326, 220] width 120 height 15
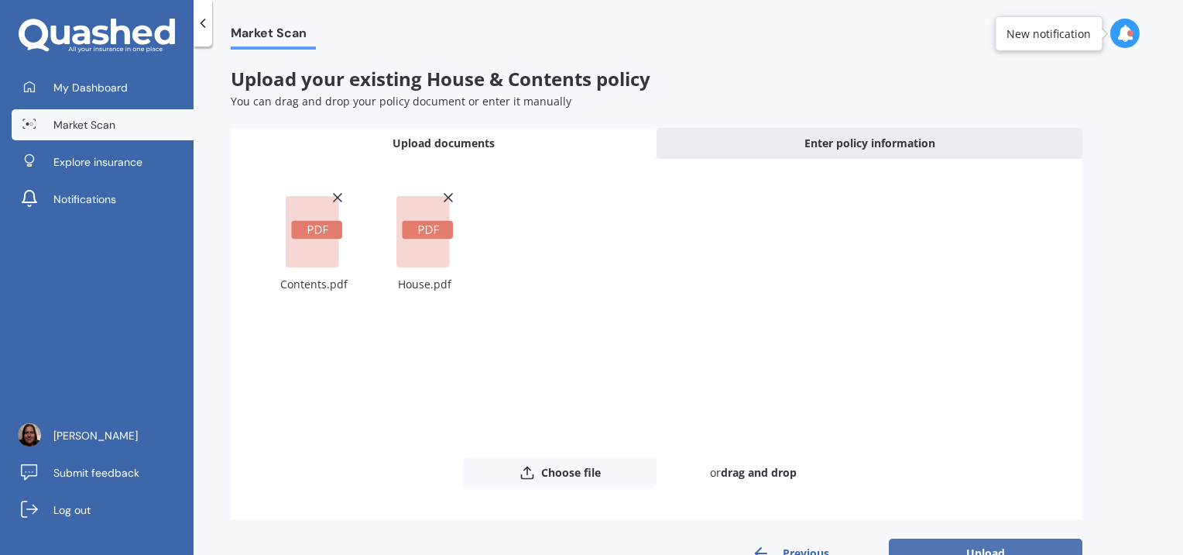
click at [977, 546] on button "Upload" at bounding box center [986, 552] width 194 height 29
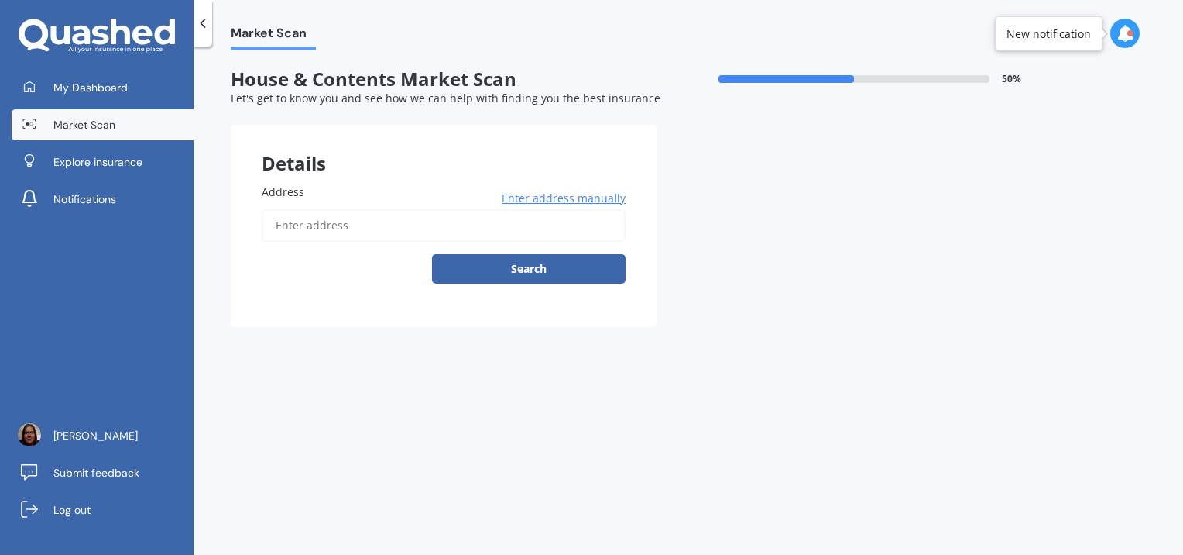
click at [489, 225] on input "Address" at bounding box center [444, 225] width 364 height 33
type input "8A Cutfield Street, Inglewood 4330"
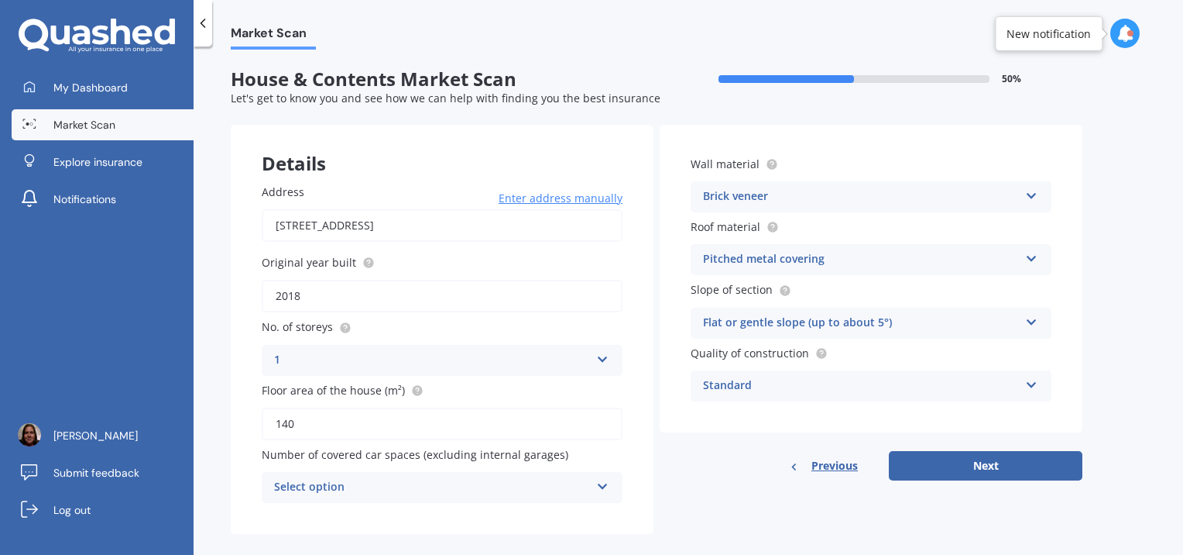
click at [501, 483] on div "Select option" at bounding box center [432, 487] width 316 height 19
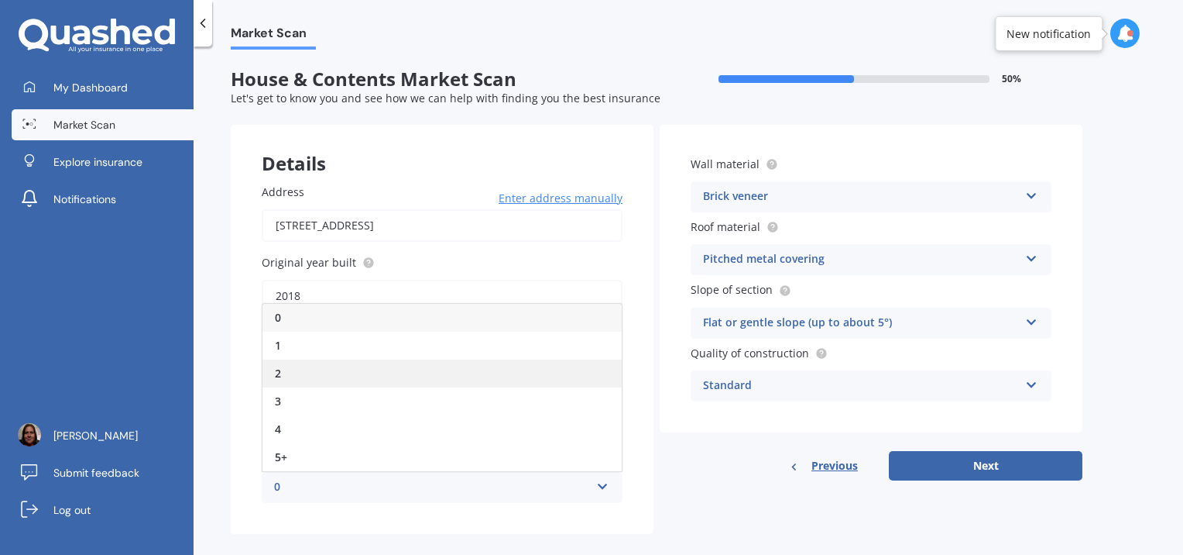
click at [455, 362] on div "2" at bounding box center [442, 373] width 359 height 28
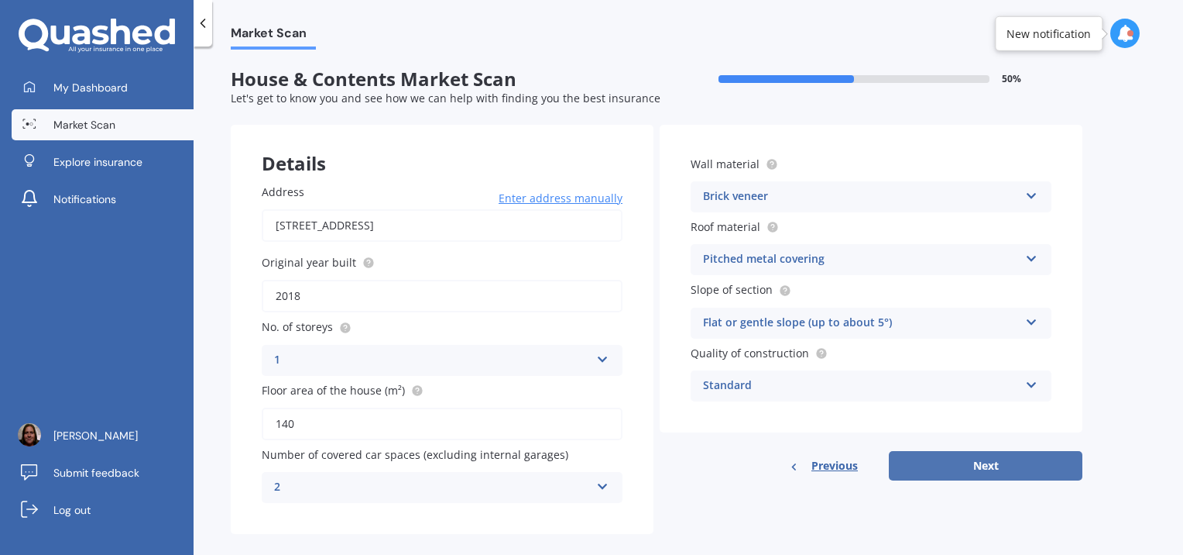
click at [946, 458] on button "Next" at bounding box center [986, 465] width 194 height 29
select select "23"
select select "11"
select select "1982"
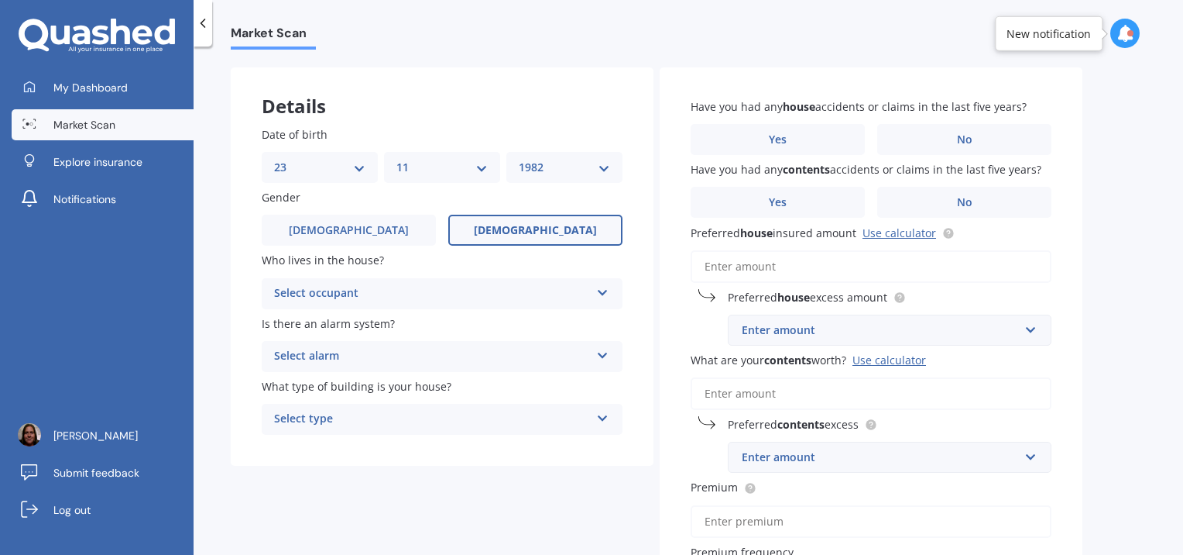
scroll to position [84, 0]
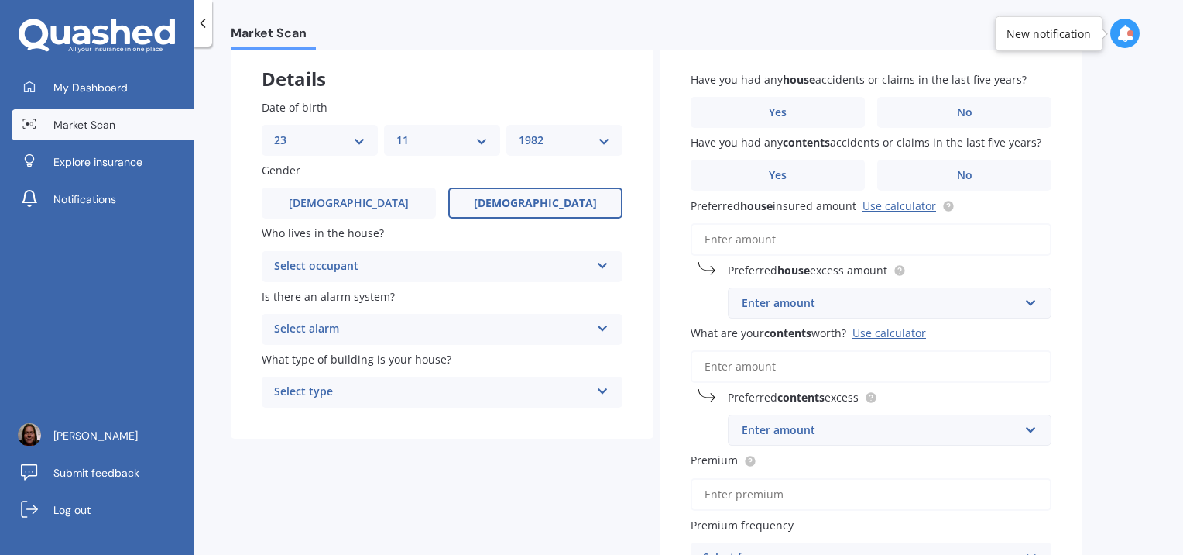
click at [498, 255] on div "Select occupant Owner Owner + Boarder" at bounding box center [442, 266] width 361 height 31
click at [480, 286] on div "Owner" at bounding box center [442, 297] width 359 height 28
click at [471, 325] on div "Select alarm" at bounding box center [432, 329] width 316 height 19
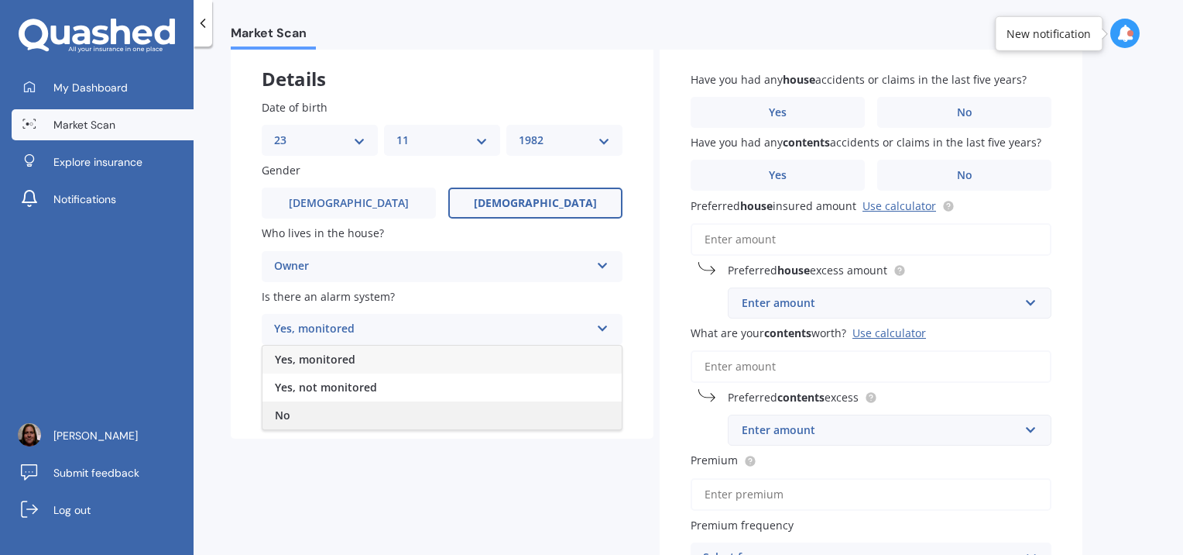
click at [444, 412] on div "No" at bounding box center [442, 415] width 359 height 28
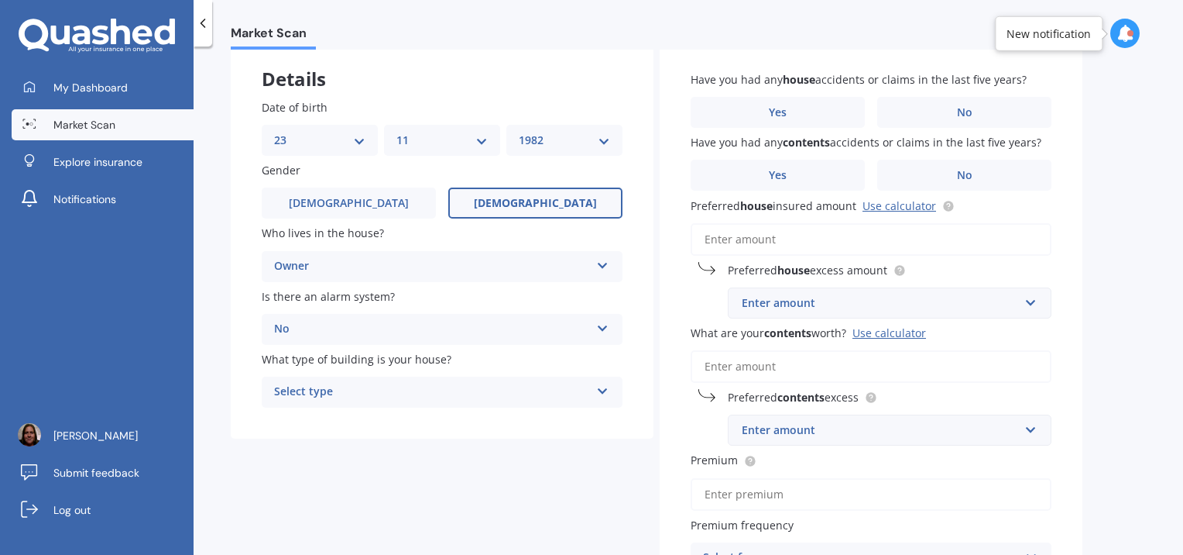
click at [448, 394] on div "Select type" at bounding box center [432, 392] width 316 height 19
click at [441, 424] on div "Freestanding" at bounding box center [442, 422] width 359 height 28
click at [945, 105] on label "No" at bounding box center [964, 112] width 174 height 31
click at [0, 0] on input "No" at bounding box center [0, 0] width 0 height 0
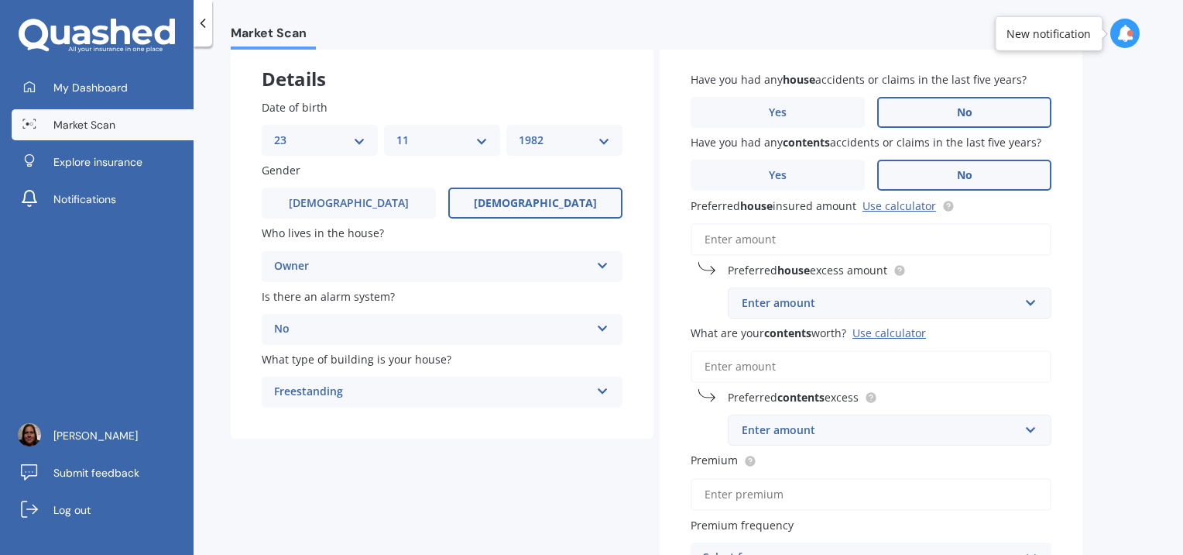
click at [936, 167] on label "No" at bounding box center [964, 175] width 174 height 31
click at [0, 0] on input "No" at bounding box center [0, 0] width 0 height 0
click at [1106, 192] on div "Market Scan House & Contents Market Scan 70 % Let's get to know you and see how…" at bounding box center [689, 304] width 990 height 508
click at [900, 299] on div "Enter amount" at bounding box center [880, 302] width 277 height 17
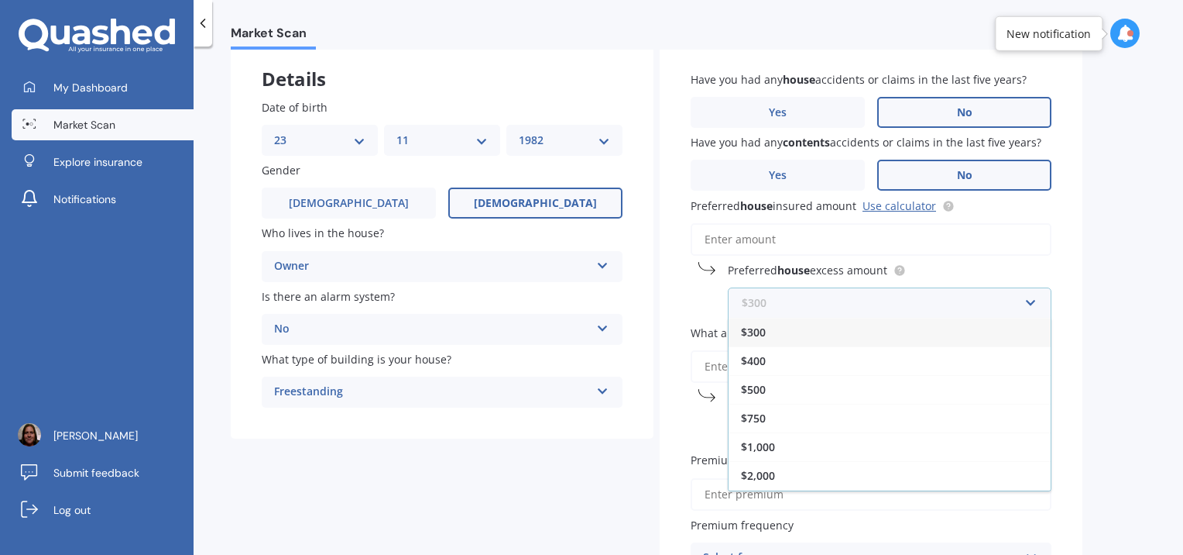
click at [900, 299] on input "text" at bounding box center [885, 302] width 310 height 29
click at [886, 238] on input "Preferred house insured amount Use calculator" at bounding box center [871, 239] width 361 height 33
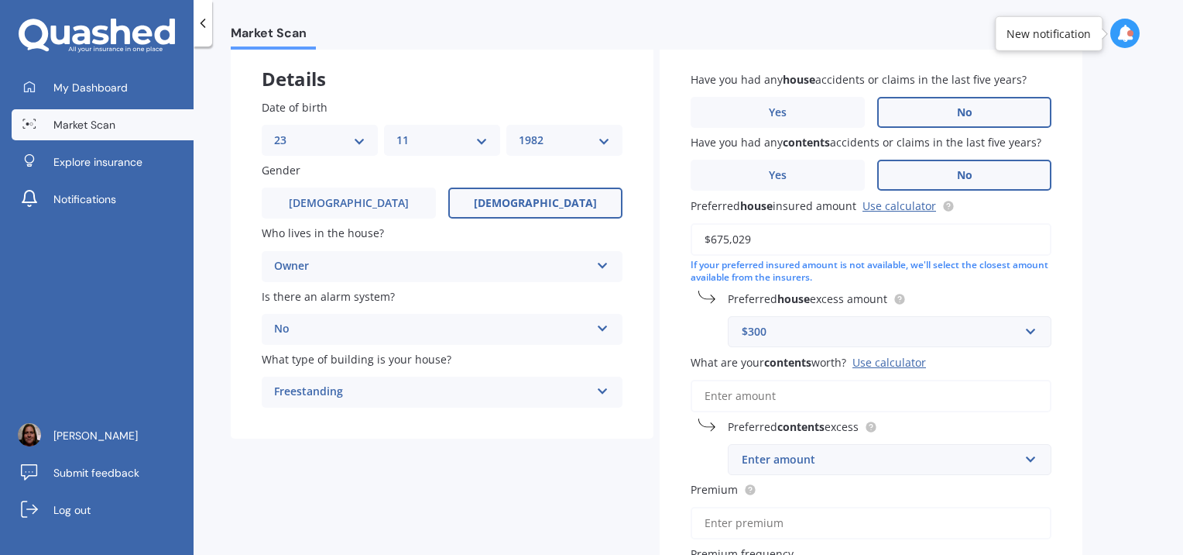
type input "$675,029"
click at [941, 335] on div "$300" at bounding box center [880, 331] width 277 height 17
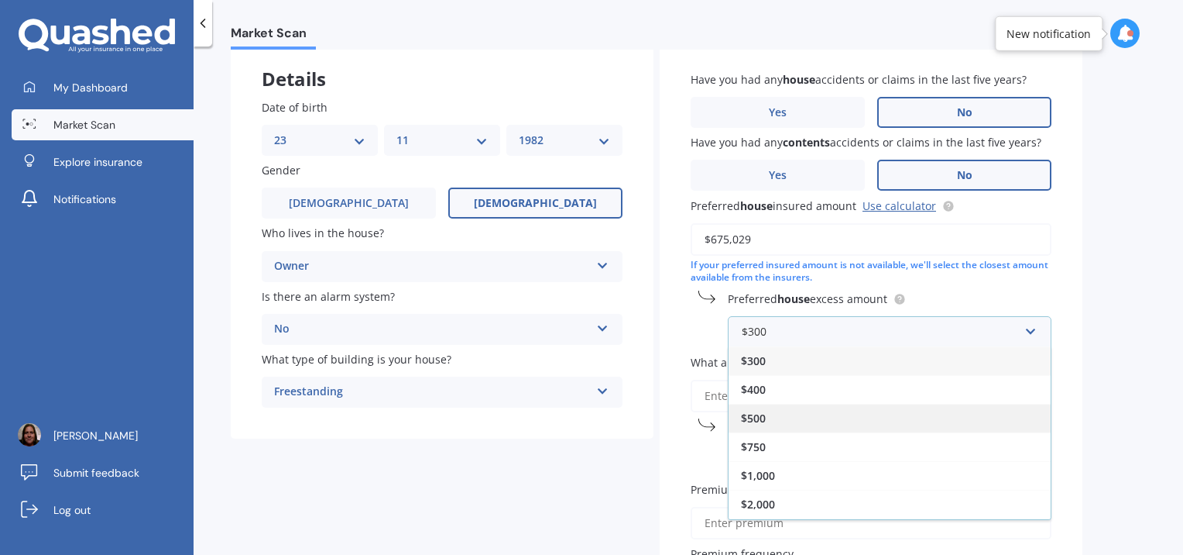
click at [911, 408] on div "$500" at bounding box center [890, 417] width 322 height 29
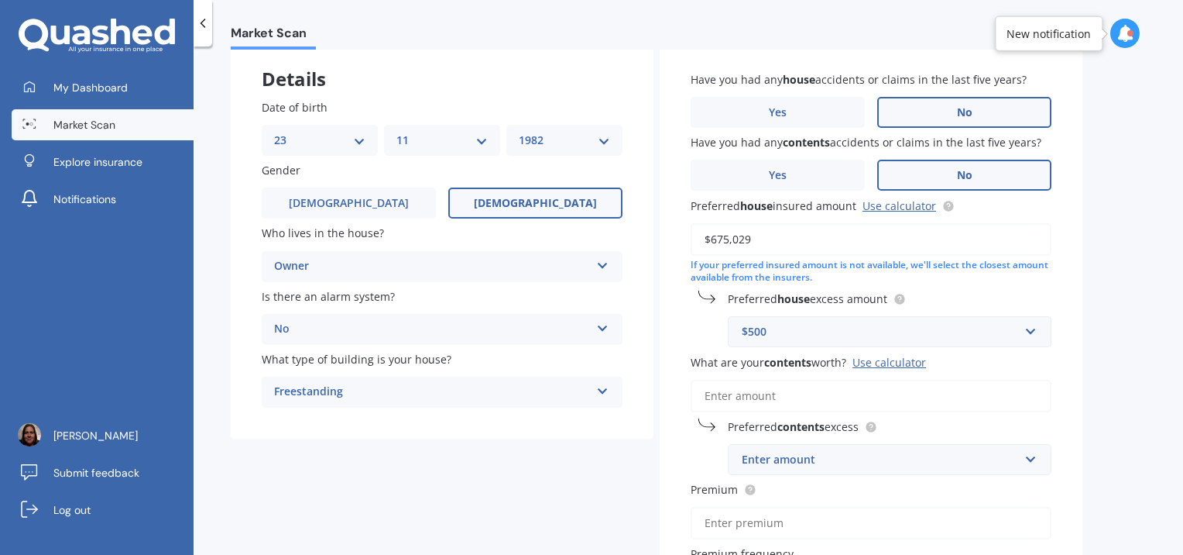
click at [908, 402] on input "What are your contents worth? Use calculator" at bounding box center [871, 395] width 361 height 33
click at [1101, 273] on div "Market Scan House & Contents Market Scan 70 % Let's get to know you and see how…" at bounding box center [689, 304] width 990 height 508
click at [914, 390] on input "What are your contents worth? Use calculator" at bounding box center [871, 395] width 361 height 33
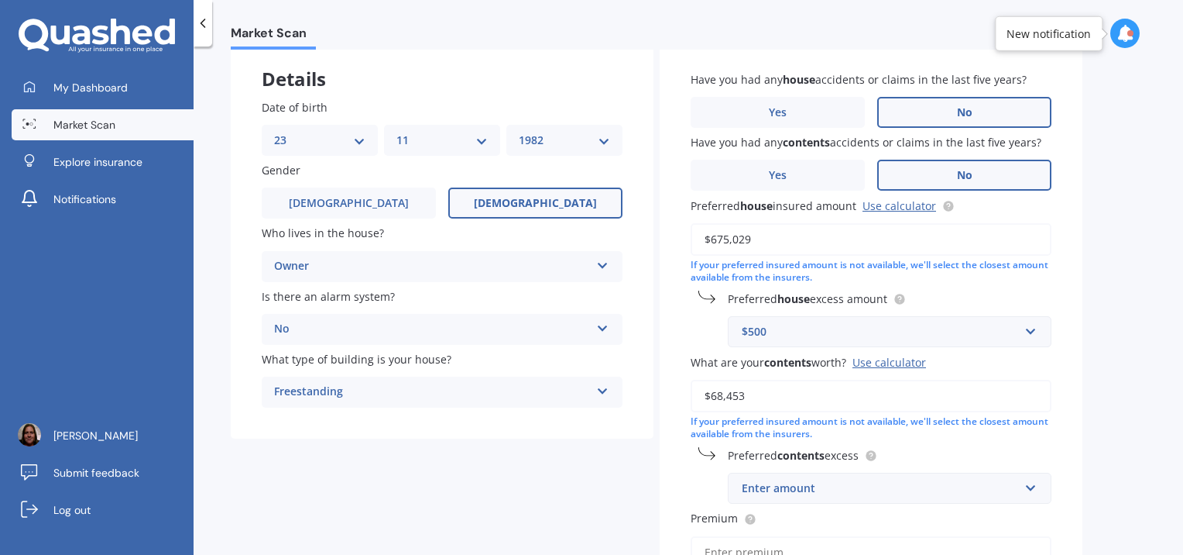
type input "$68,453"
click at [915, 493] on div "Enter amount" at bounding box center [880, 487] width 277 height 17
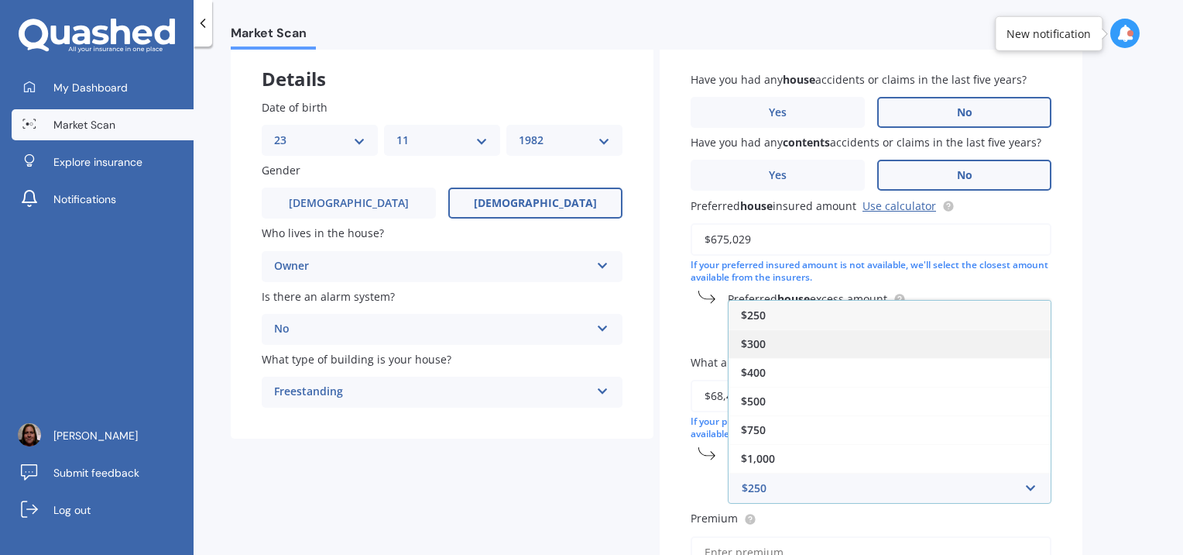
click at [903, 343] on div "$300" at bounding box center [890, 343] width 322 height 29
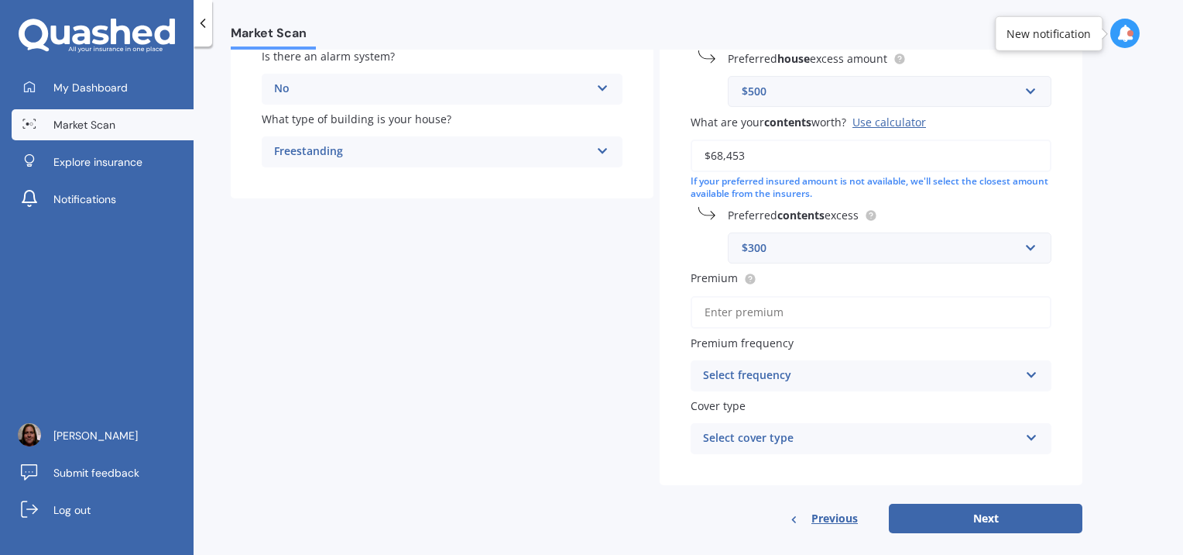
scroll to position [342, 0]
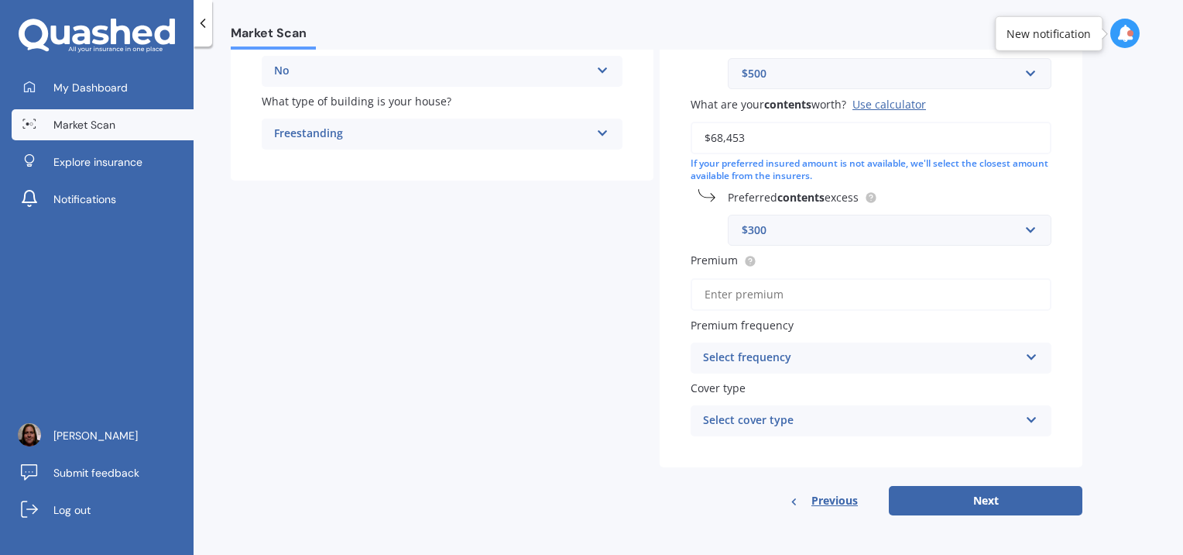
click at [1096, 328] on div "Market Scan House & Contents Market Scan 70 % Let's get to know you and see how…" at bounding box center [689, 304] width 990 height 508
click at [848, 294] on input "Premium" at bounding box center [871, 294] width 361 height 33
click at [774, 286] on input "$2,856.00" at bounding box center [871, 294] width 361 height 33
type input "$2,856.63"
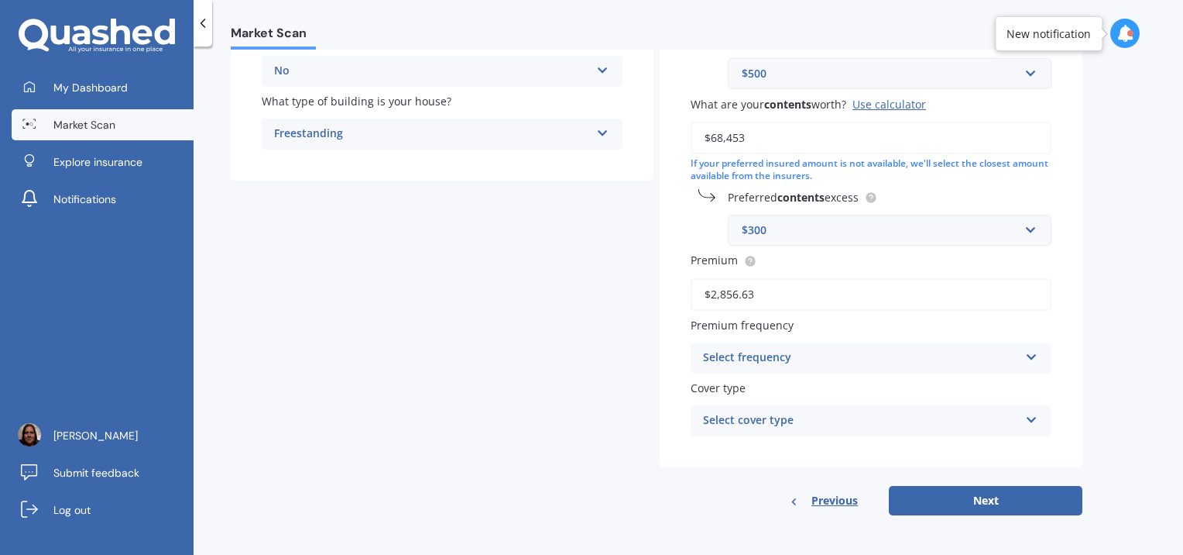
click at [779, 359] on div "Select frequency" at bounding box center [861, 358] width 316 height 19
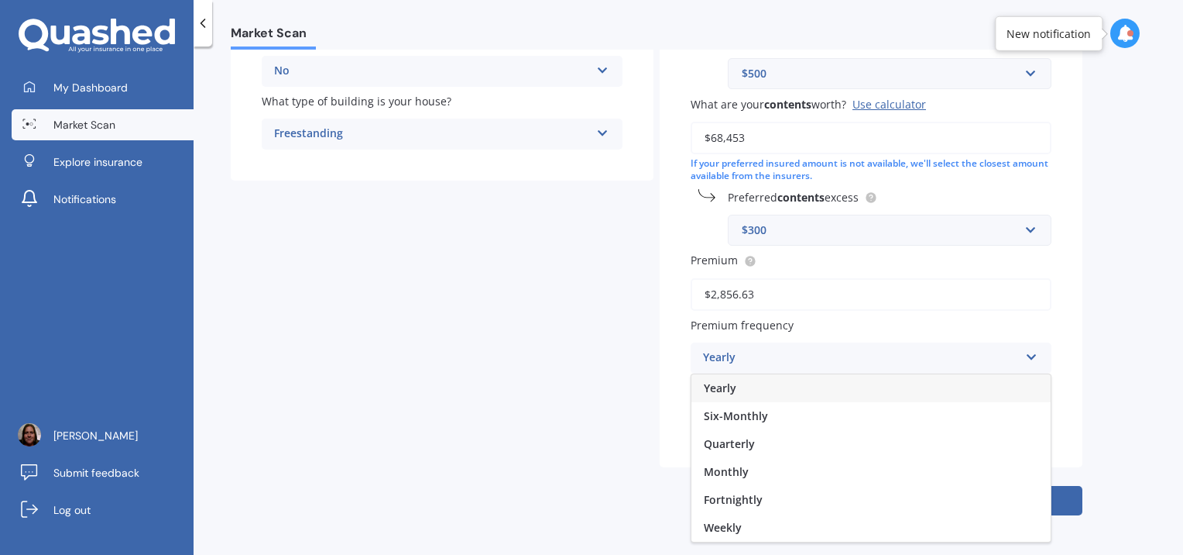
click at [782, 390] on div "Yearly" at bounding box center [871, 388] width 359 height 28
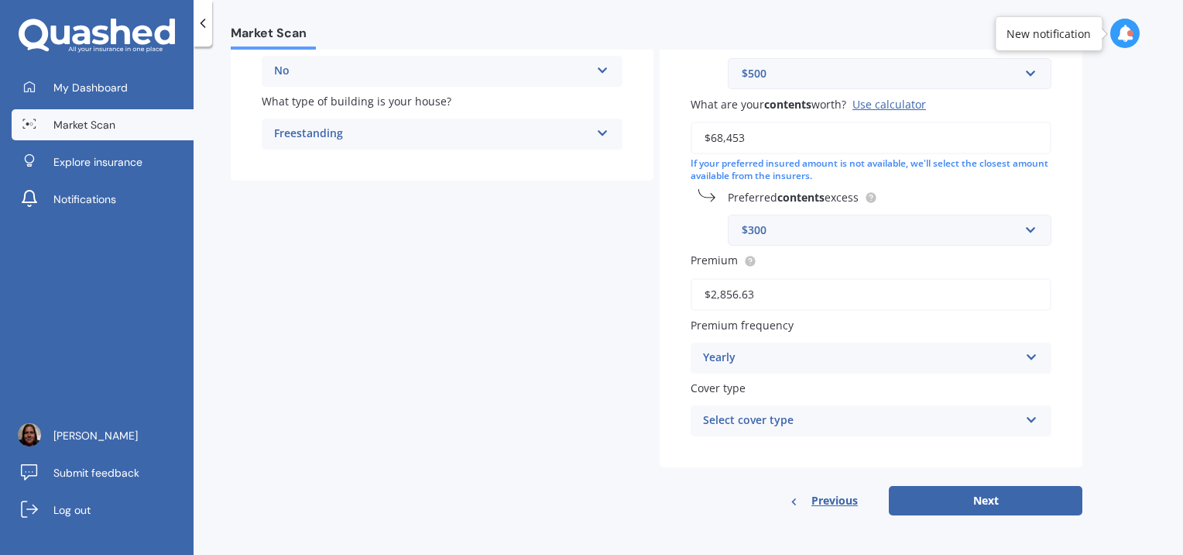
click at [800, 416] on div "Select cover type" at bounding box center [861, 420] width 316 height 19
click at [802, 448] on div "High" at bounding box center [871, 451] width 359 height 28
click at [915, 489] on button "Next" at bounding box center [986, 500] width 194 height 29
select select "23"
select select "11"
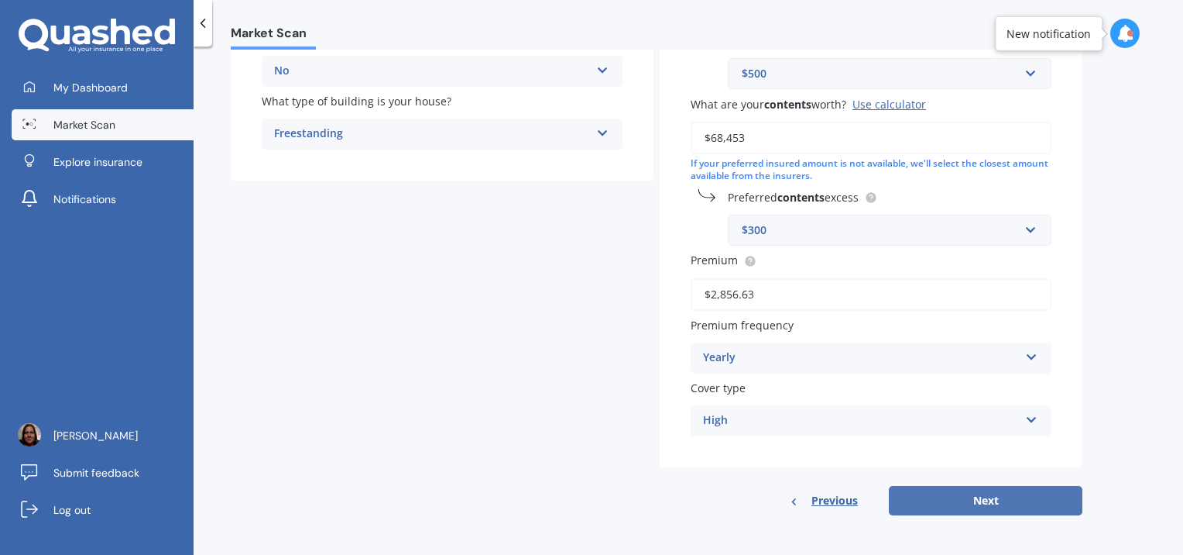
select select "1982"
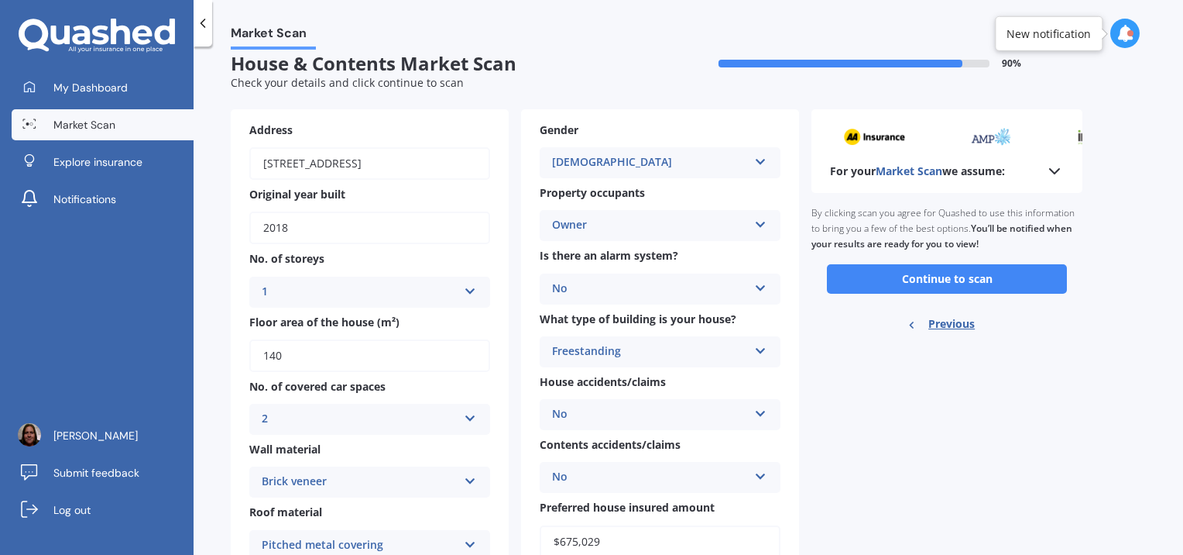
scroll to position [0, 0]
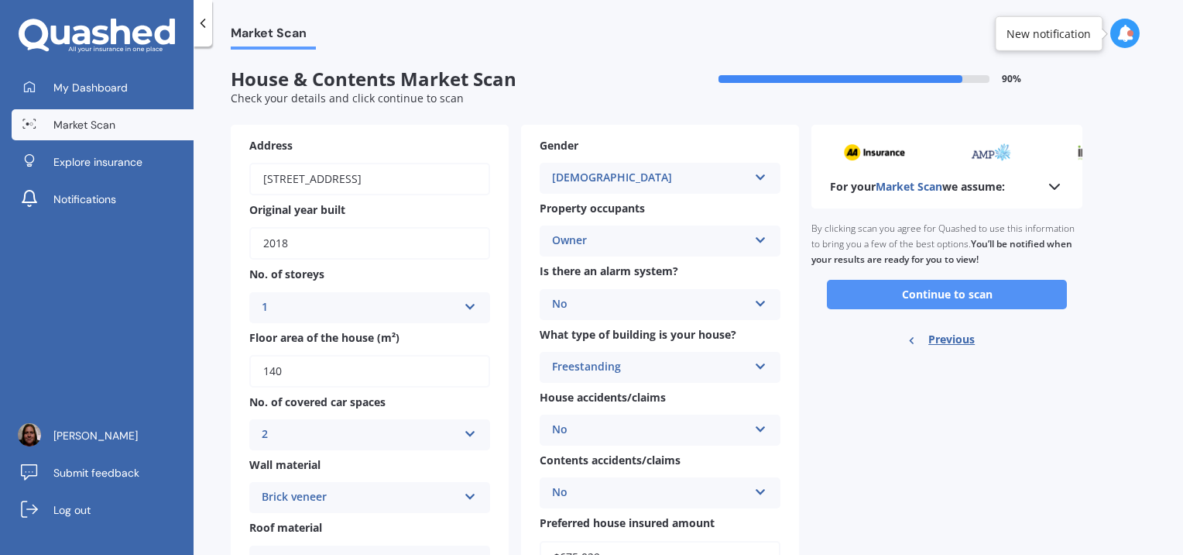
click at [908, 294] on button "Continue to scan" at bounding box center [947, 294] width 240 height 29
